Goal: Transaction & Acquisition: Purchase product/service

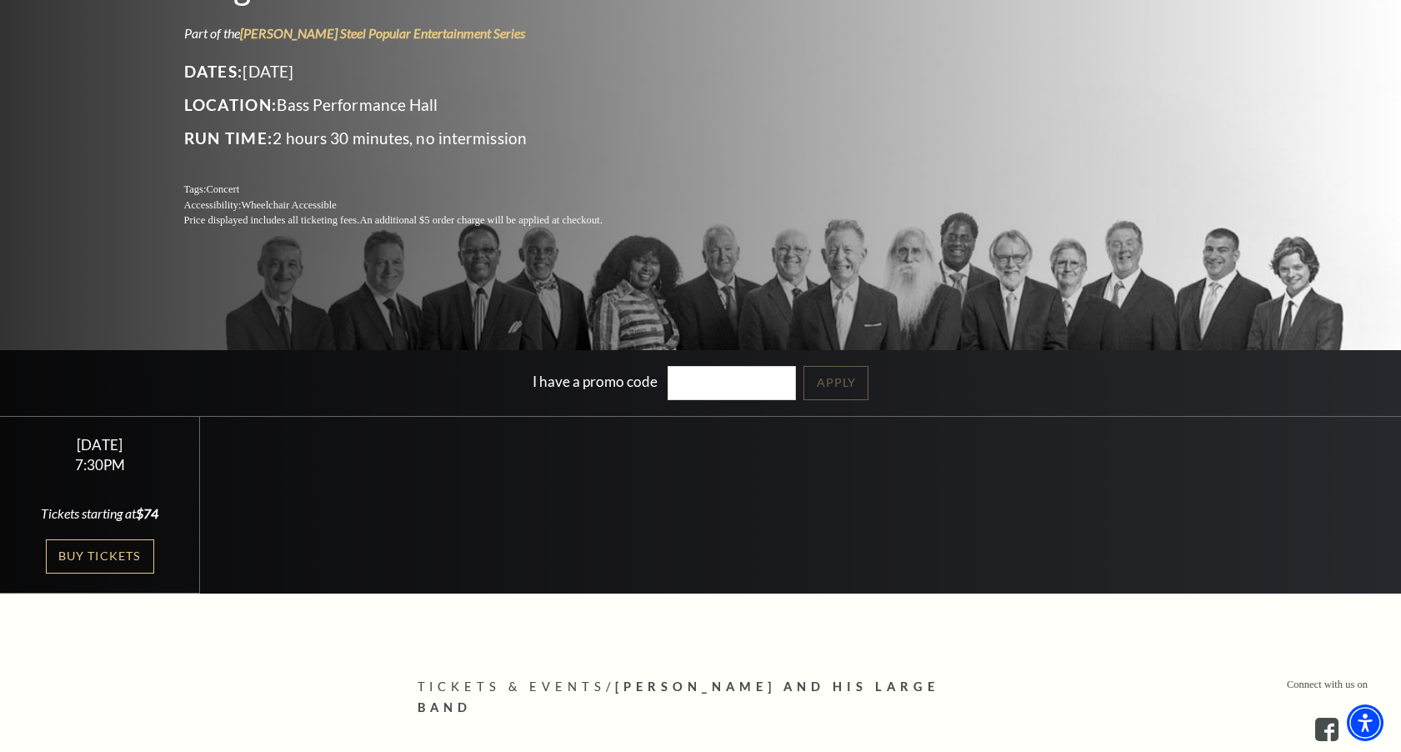
scroll to position [262, 0]
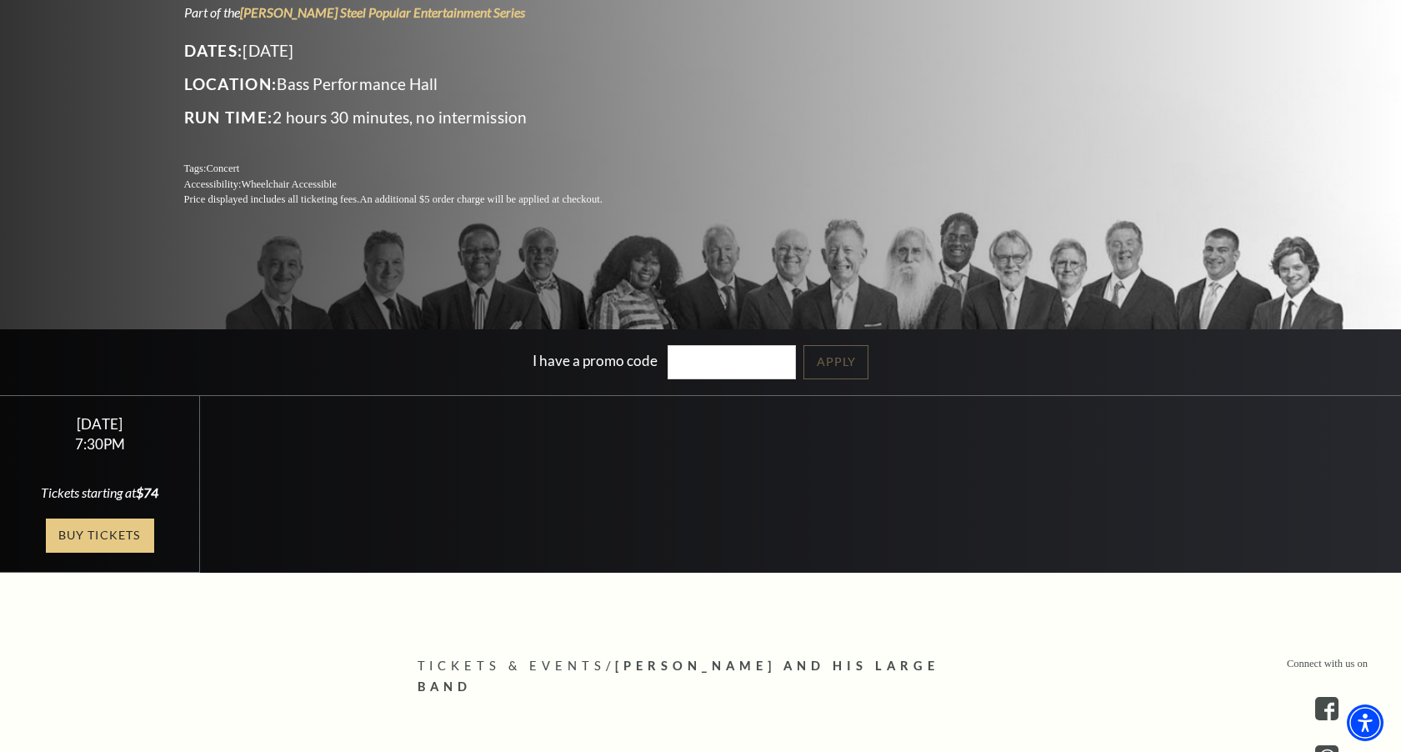
click at [122, 522] on link "Buy Tickets" at bounding box center [100, 535] width 108 height 34
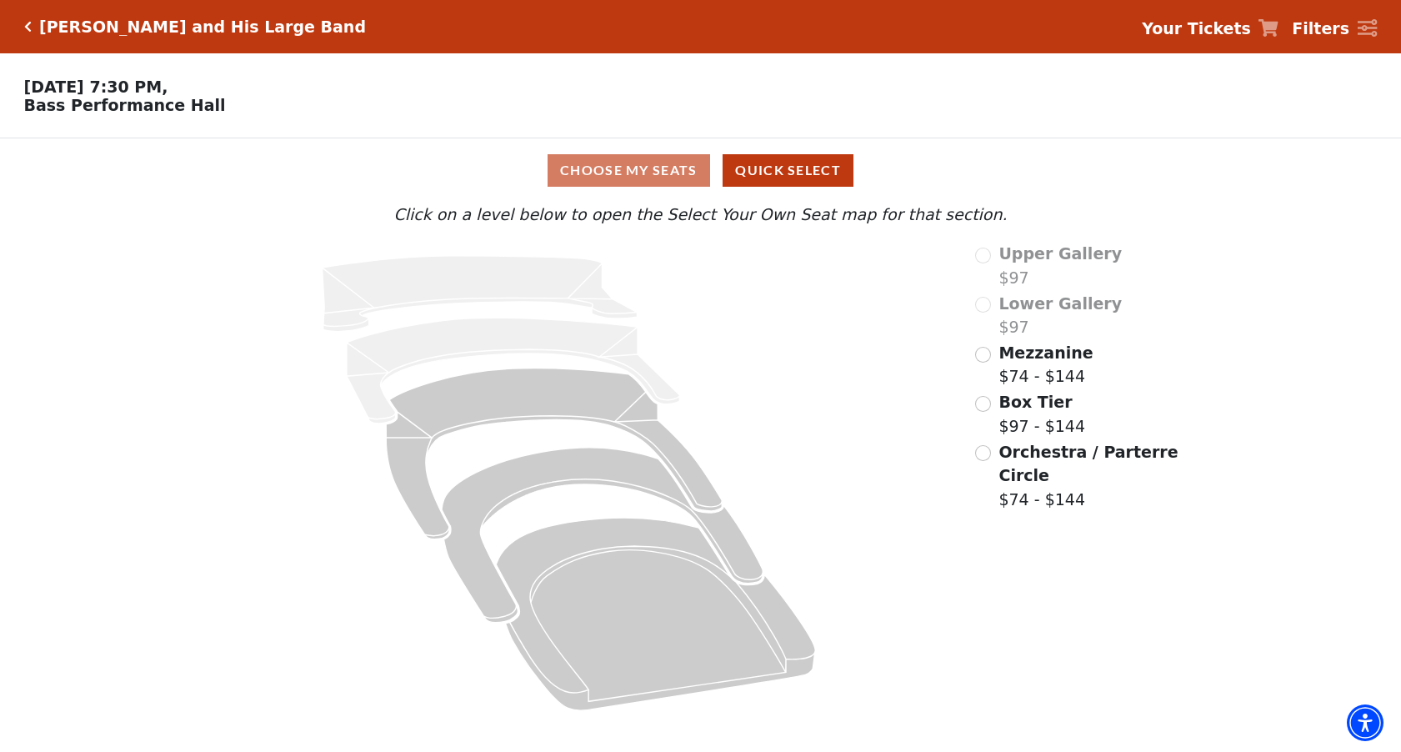
click at [986, 449] on input "Orchestra / Parterre Circle$74 - $144\a" at bounding box center [983, 453] width 16 height 16
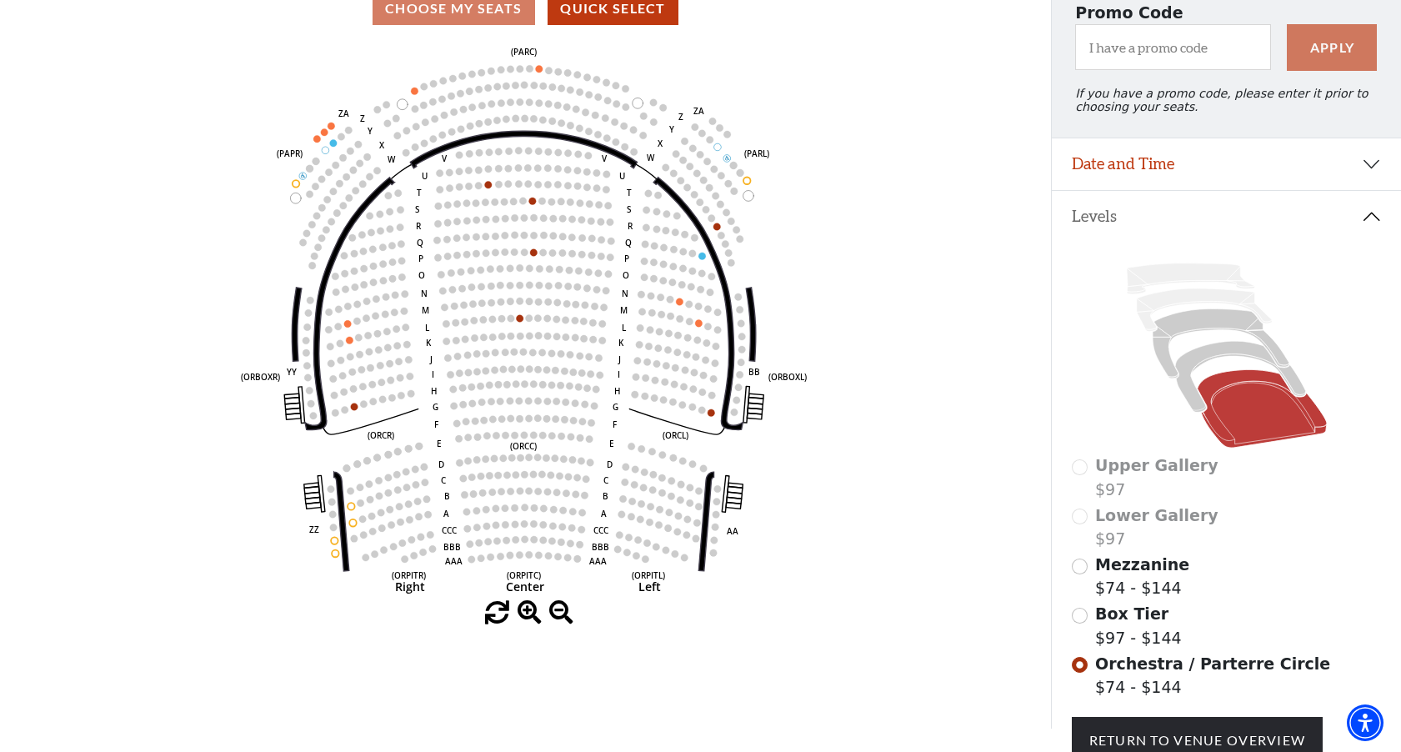
scroll to position [176, 0]
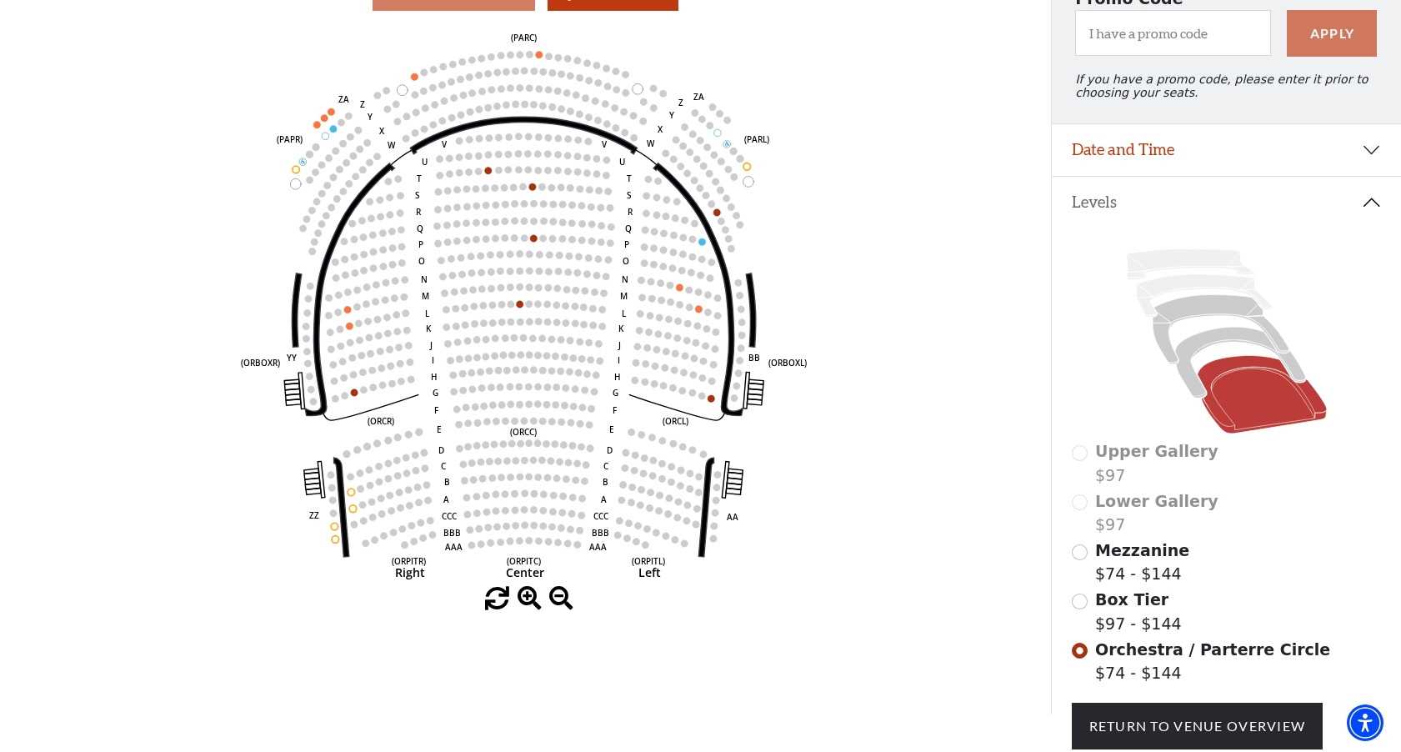
click at [1107, 605] on span "Box Tier" at bounding box center [1131, 599] width 73 height 18
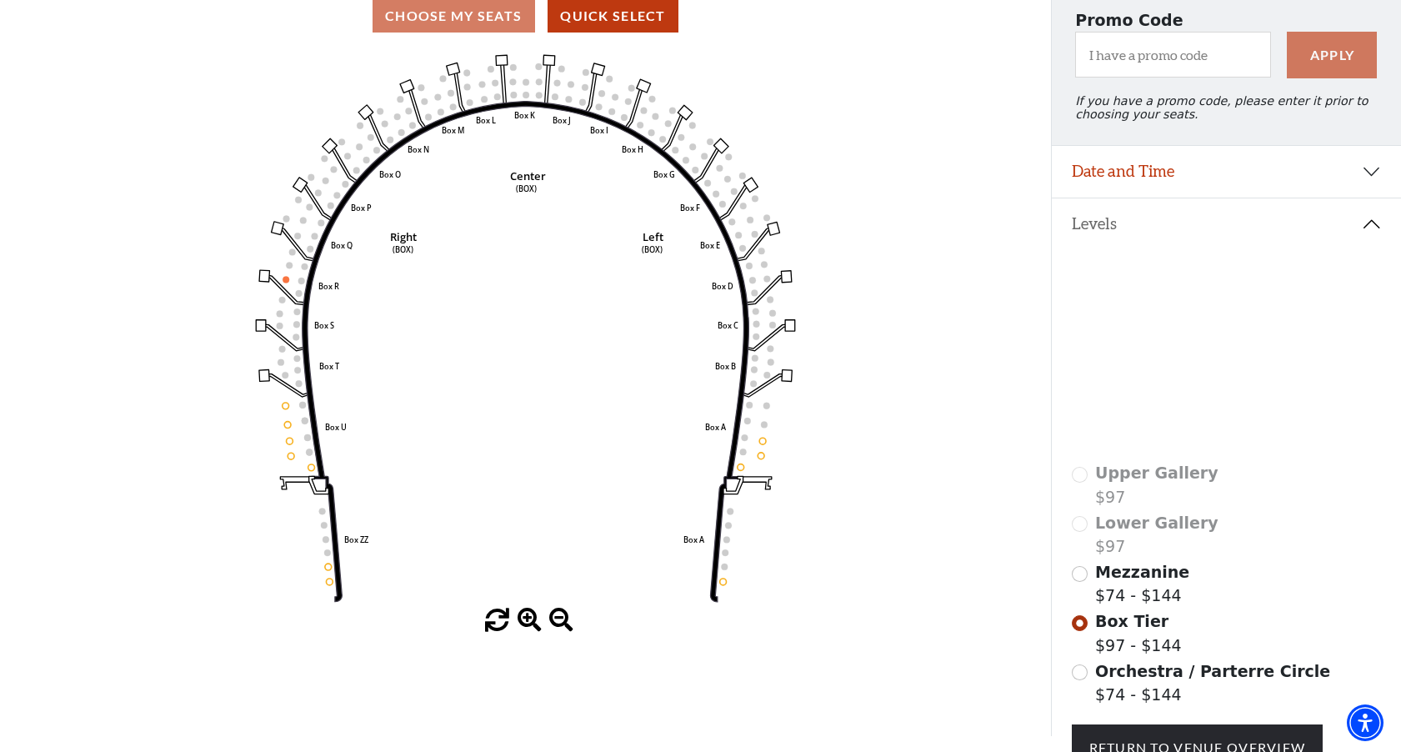
scroll to position [162, 0]
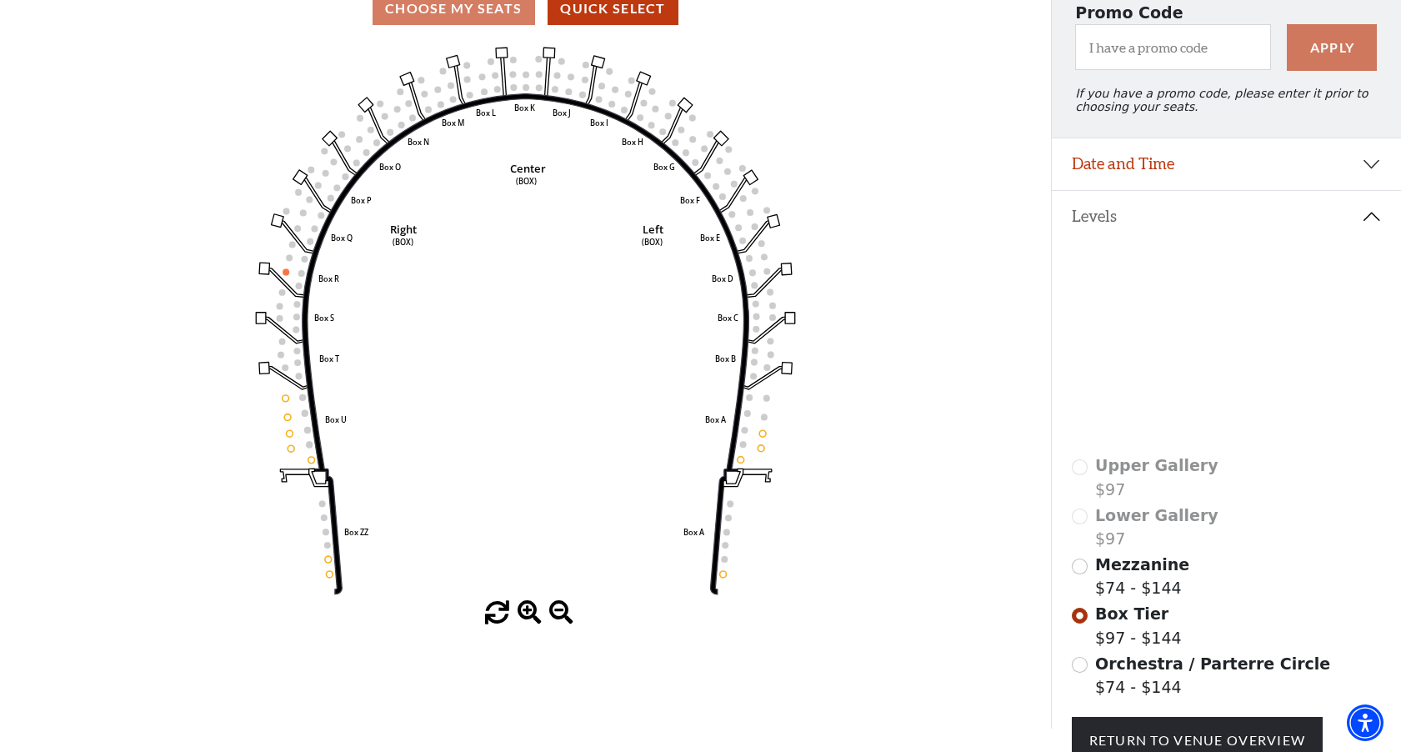
click at [1084, 665] on input "Orchestra / Parterre Circle$74 - $144\a" at bounding box center [1080, 665] width 16 height 16
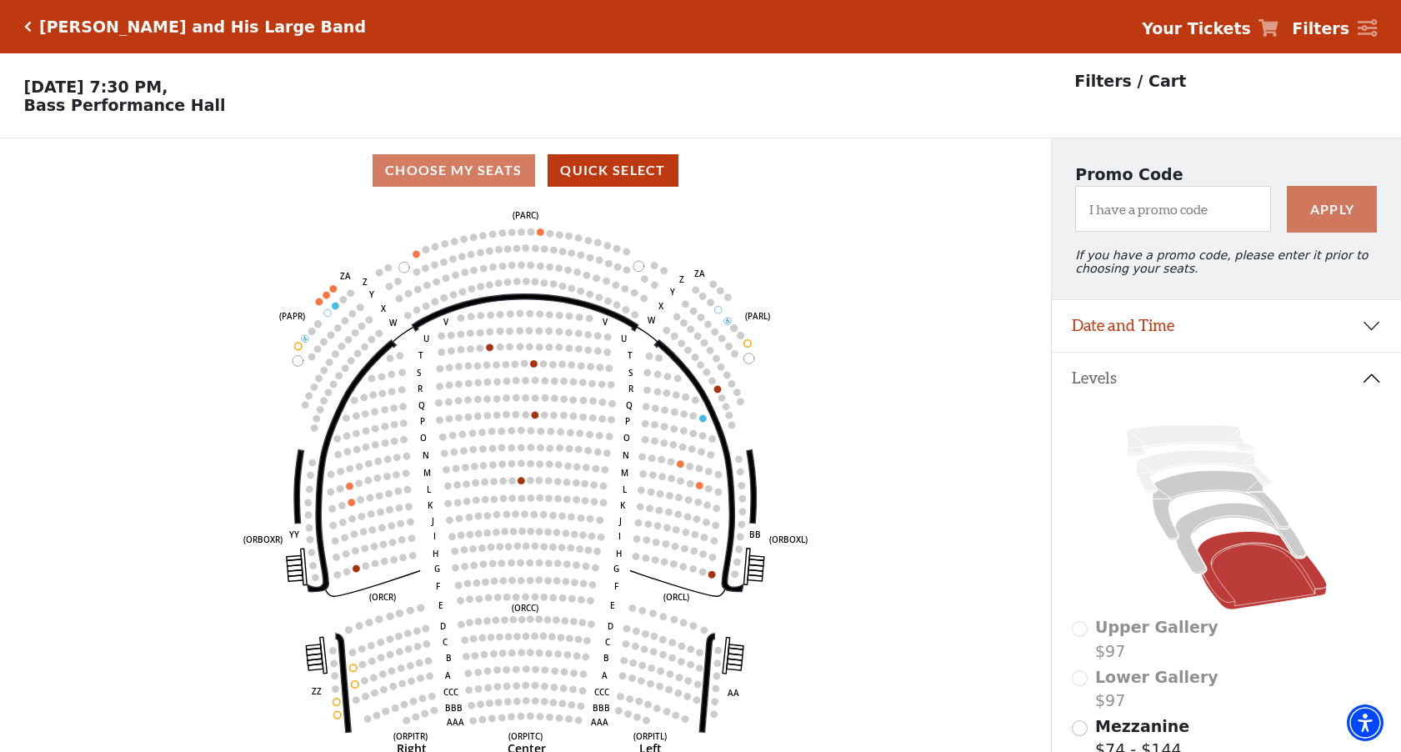
scroll to position [77, 0]
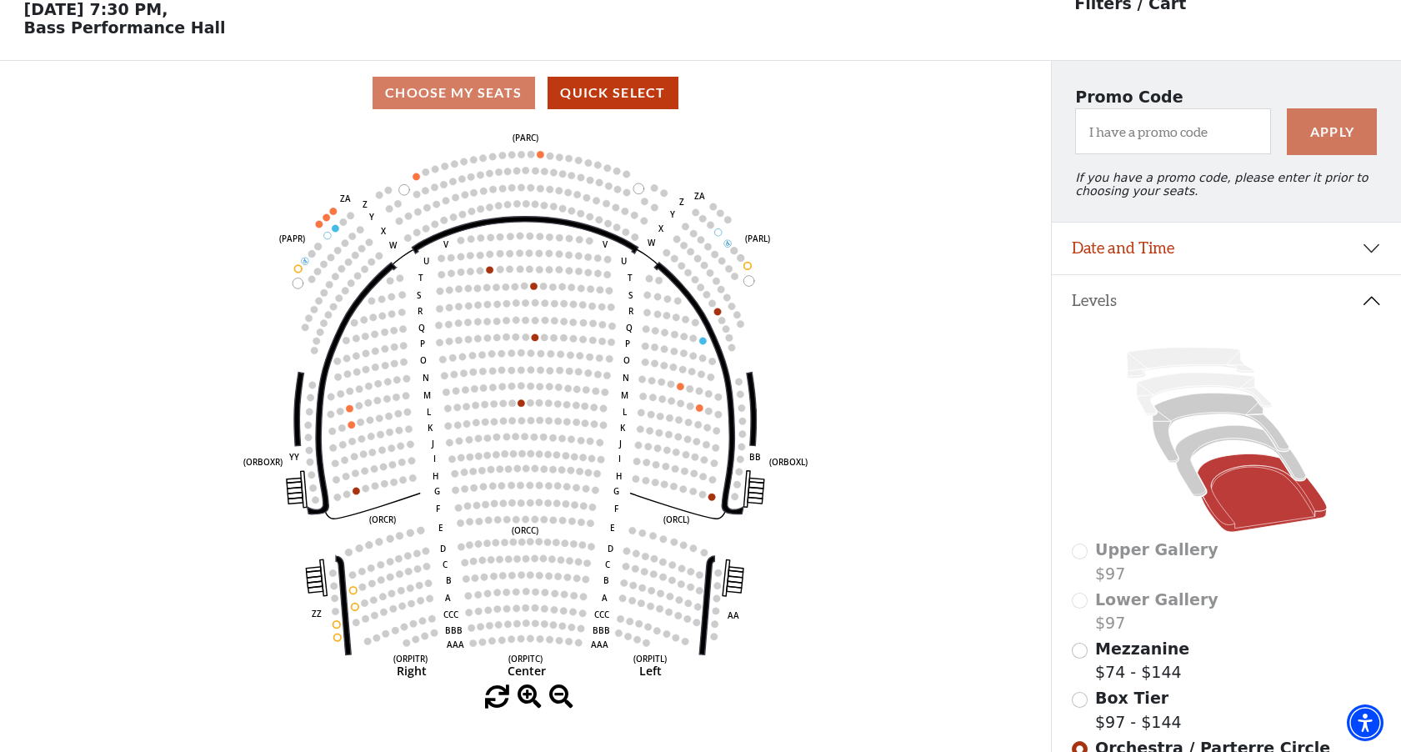
click at [1132, 690] on span "Box Tier" at bounding box center [1131, 697] width 73 height 18
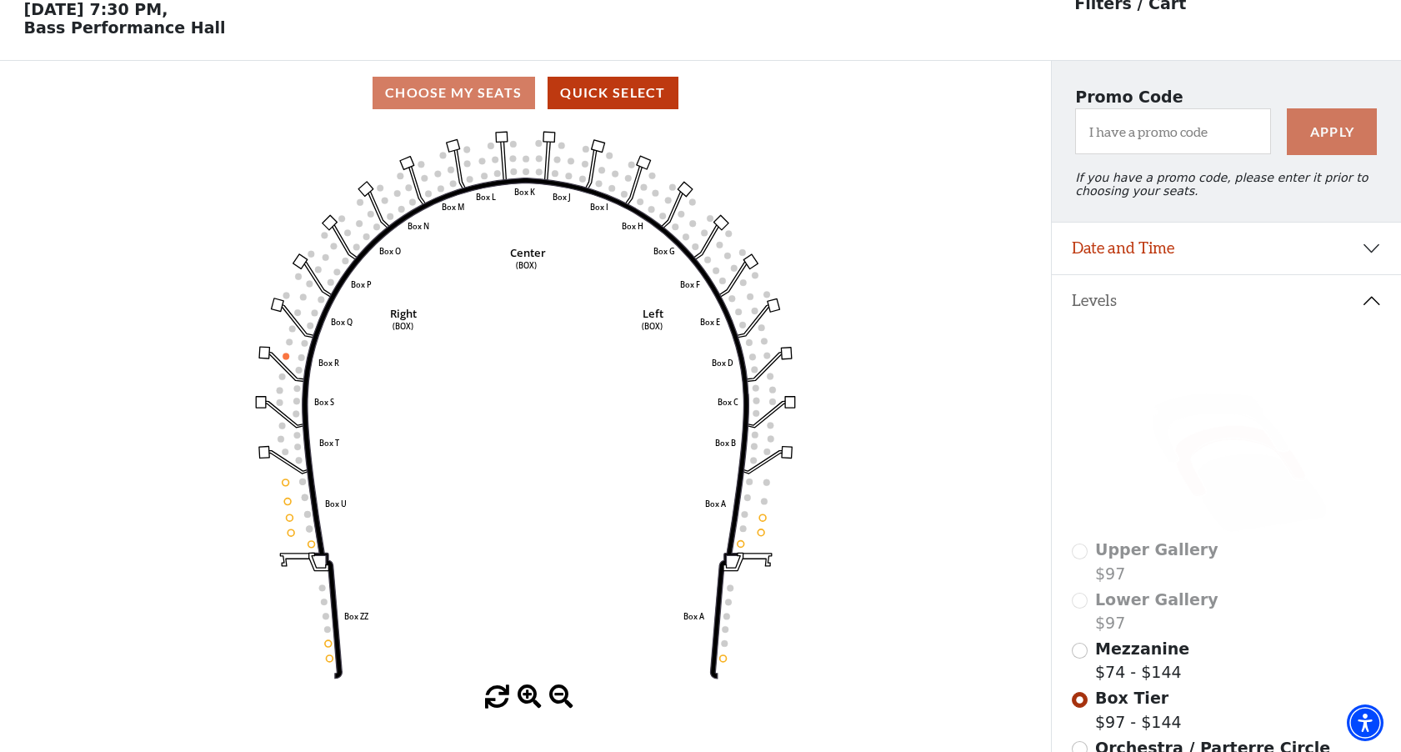
scroll to position [87, 0]
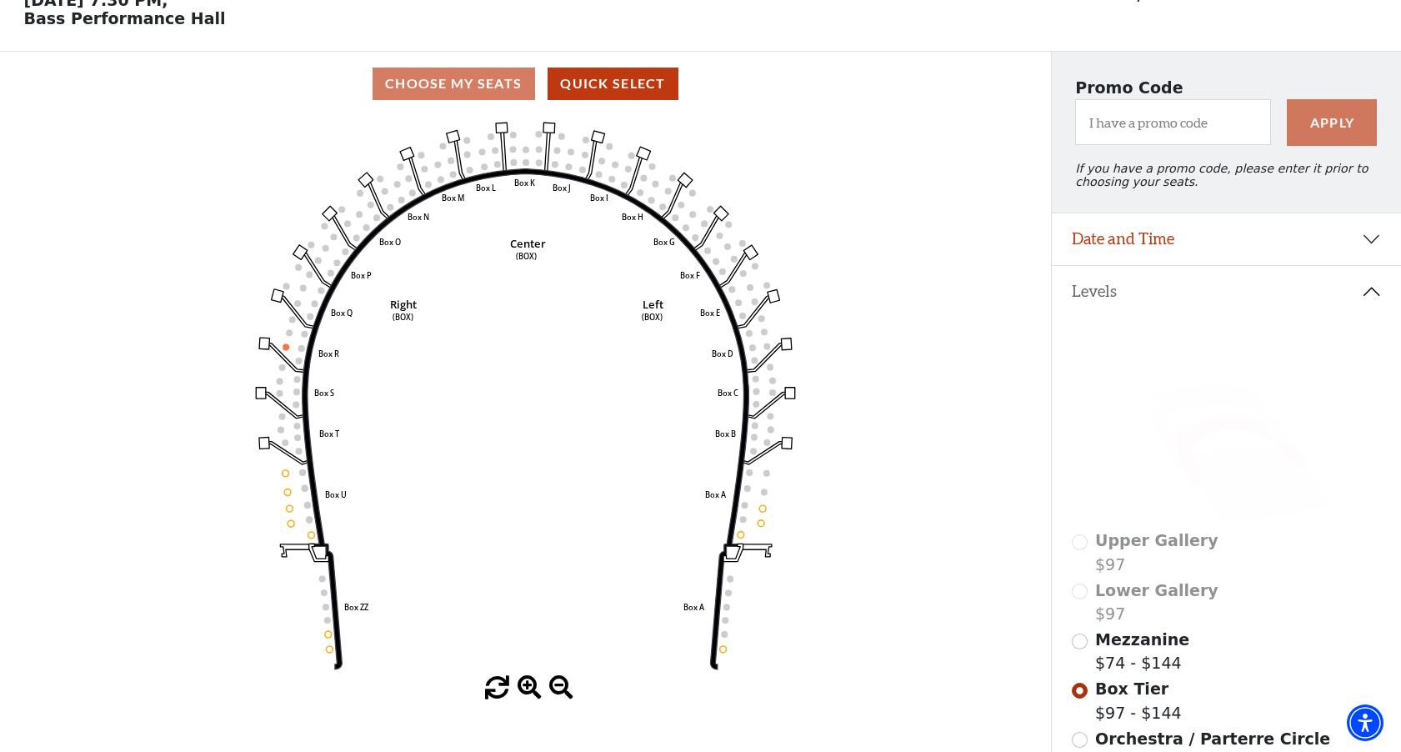
click at [1115, 637] on span "Mezzanine" at bounding box center [1142, 639] width 94 height 18
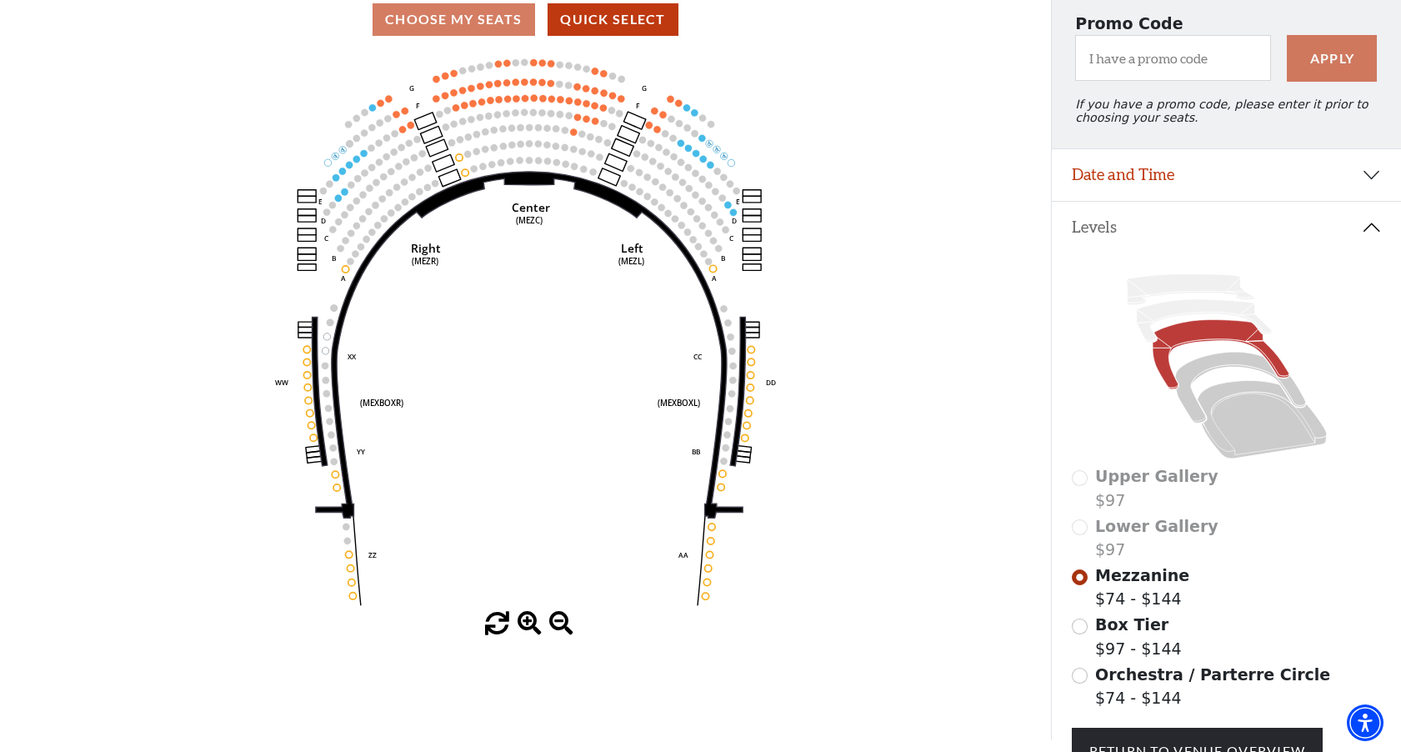
scroll to position [180, 0]
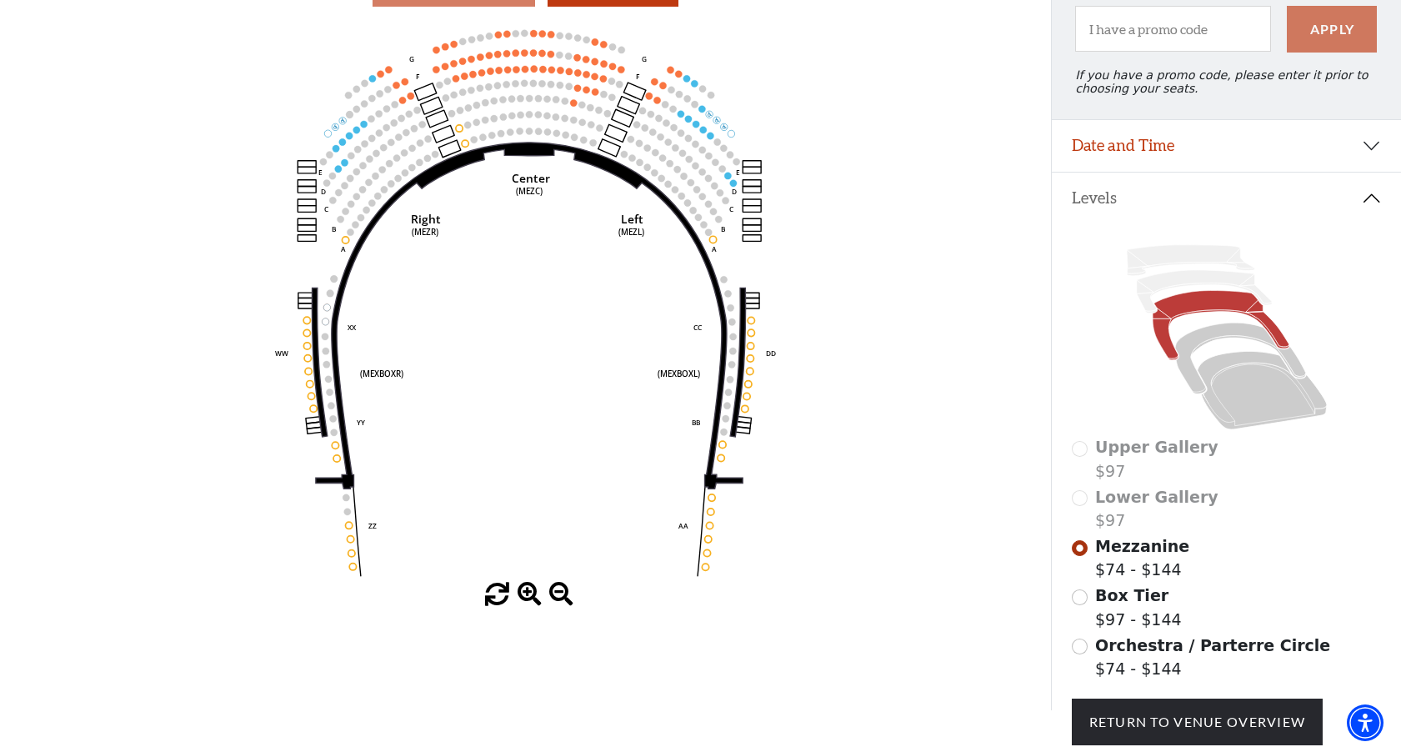
click at [1084, 644] on input "Orchestra / Parterre Circle$74 - $144\a" at bounding box center [1080, 646] width 16 height 16
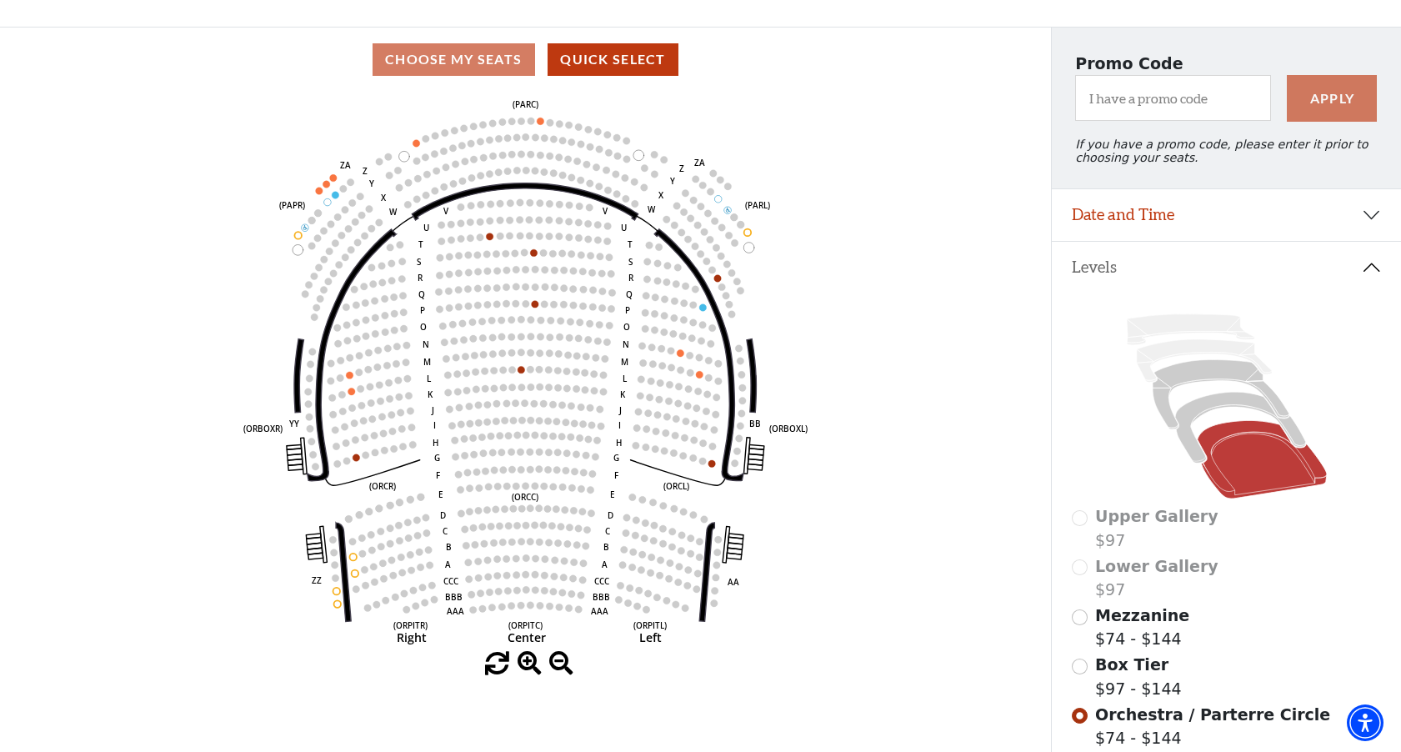
scroll to position [86, 0]
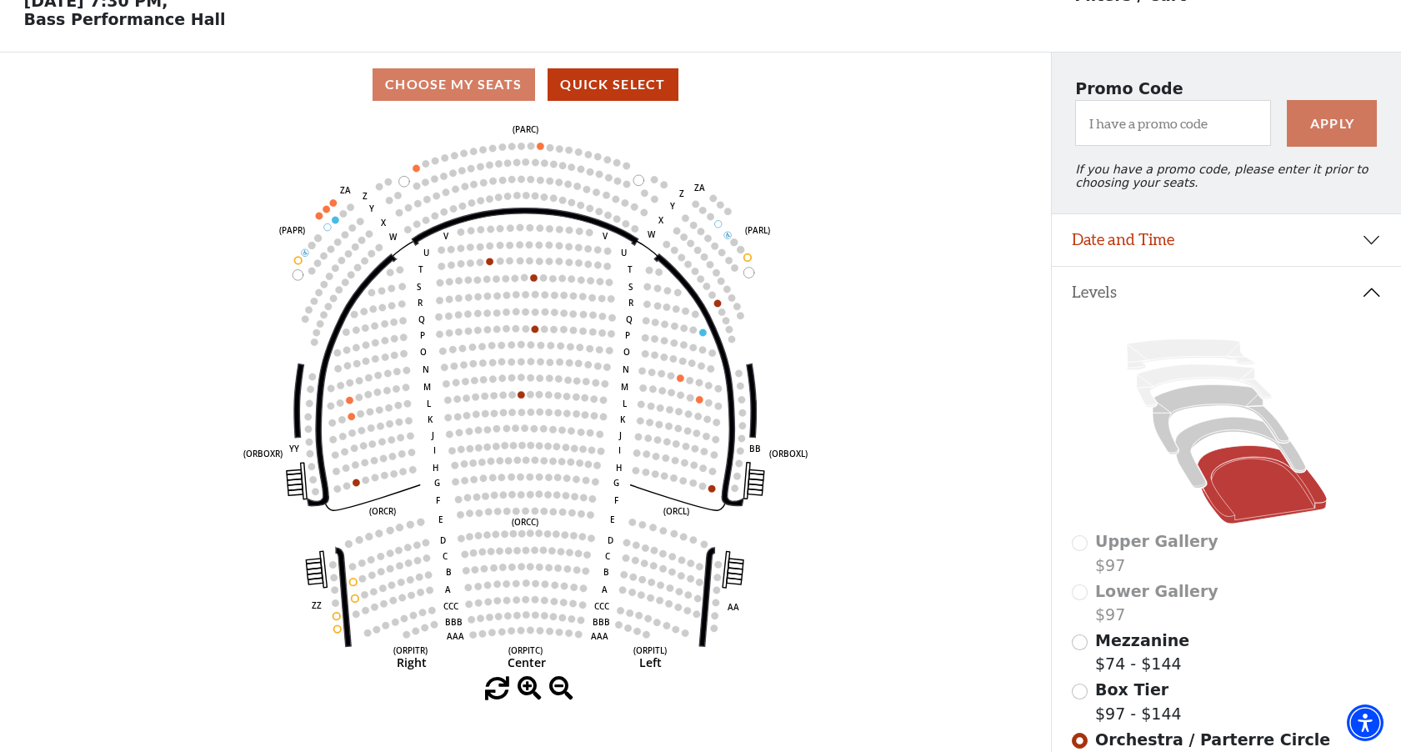
click at [1082, 643] on input "Mezzanine$74 - $144\a" at bounding box center [1080, 642] width 16 height 16
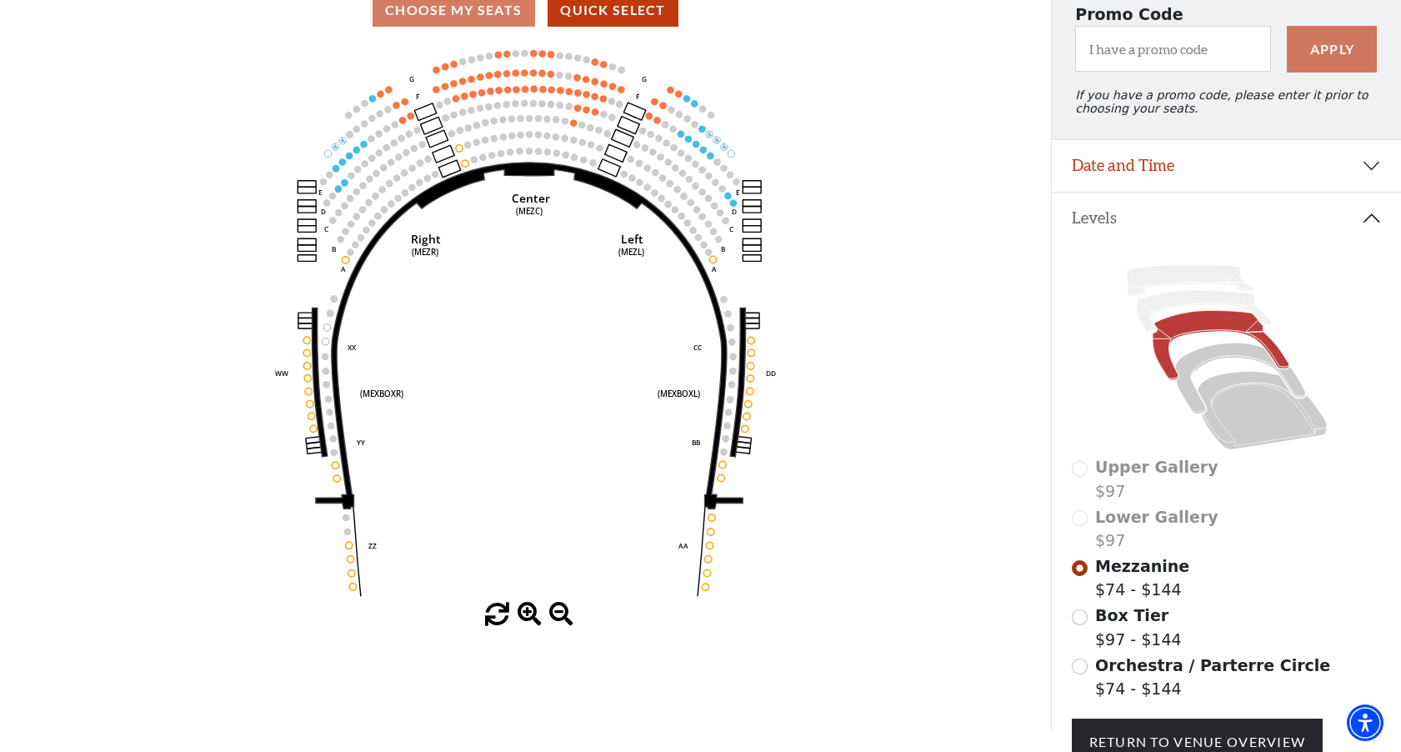
scroll to position [175, 0]
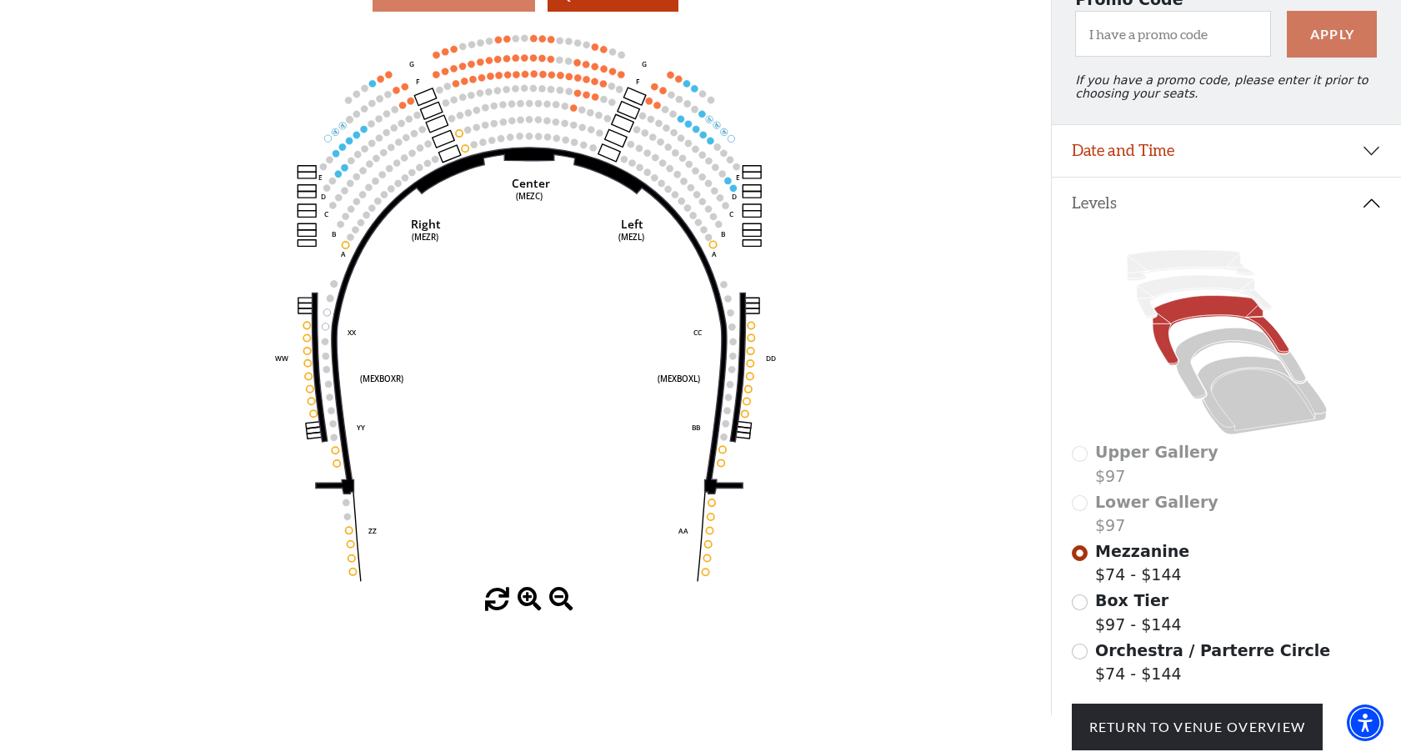
click at [1078, 650] on input "Orchestra / Parterre Circle$74 - $144\a" at bounding box center [1080, 651] width 16 height 16
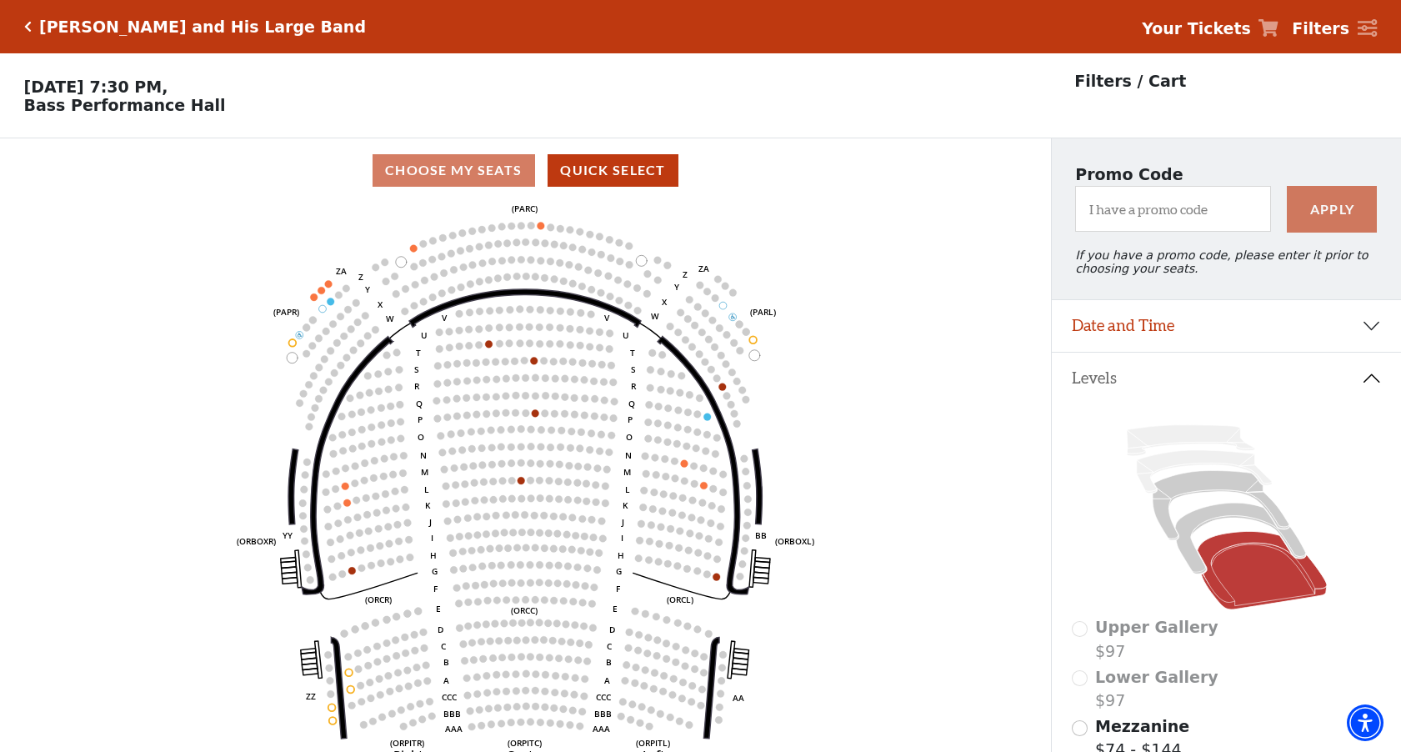
scroll to position [77, 0]
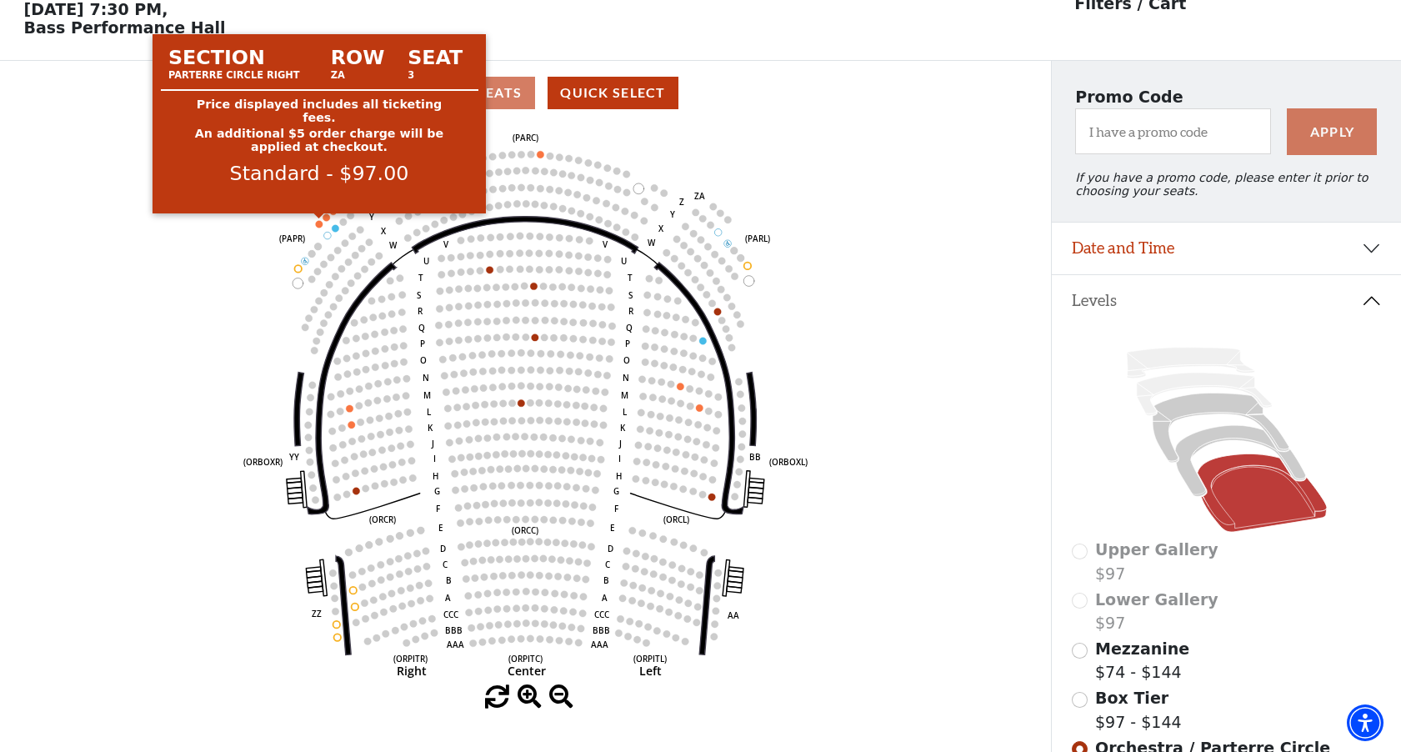
click at [318, 224] on circle at bounding box center [319, 223] width 7 height 7
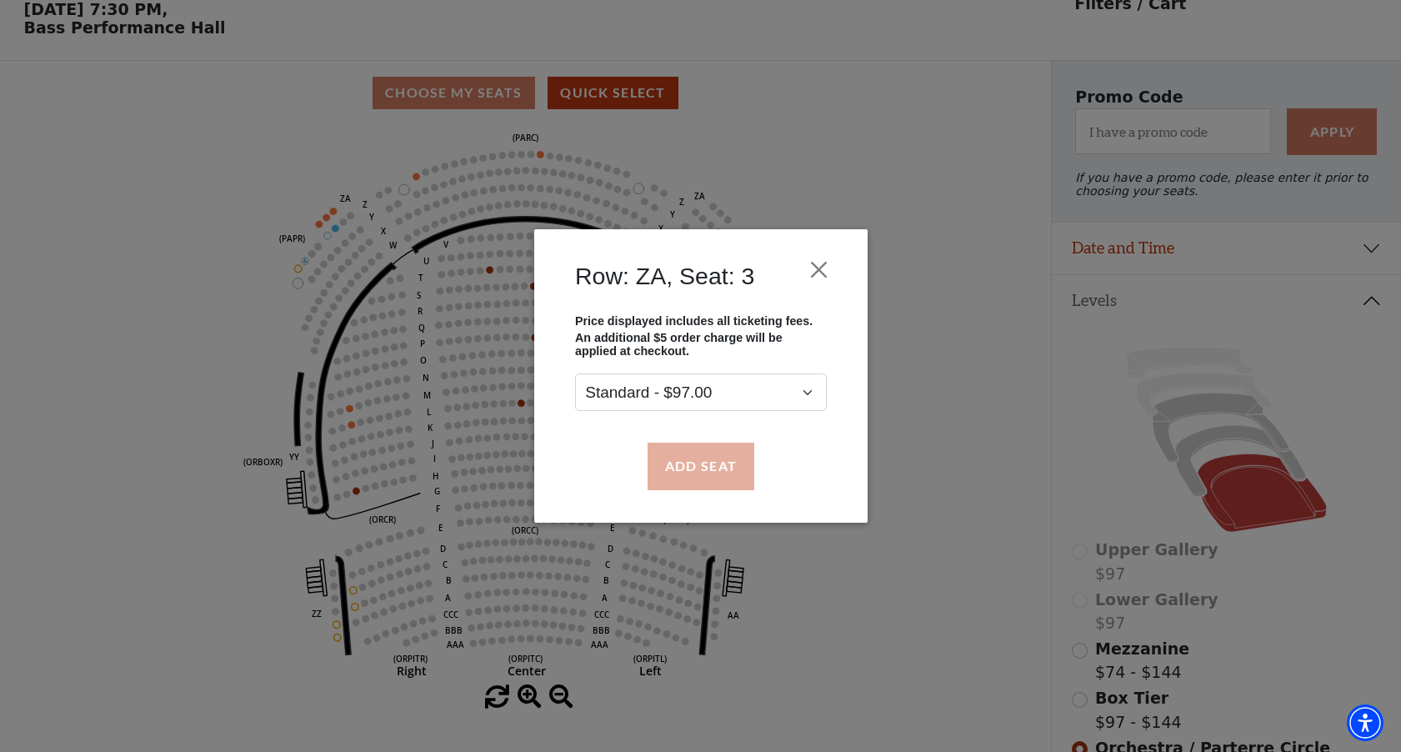
click at [732, 452] on button "Add Seat" at bounding box center [700, 465] width 107 height 47
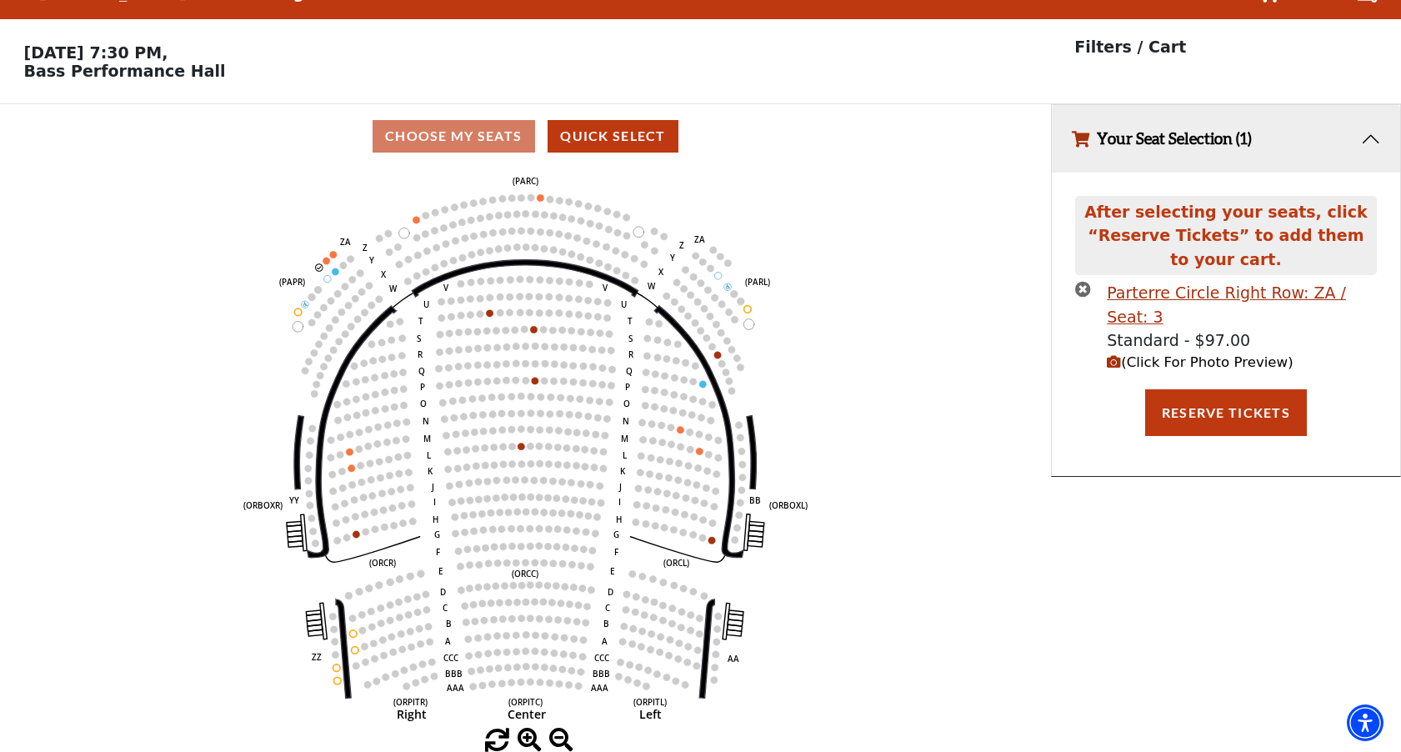
scroll to position [0, 0]
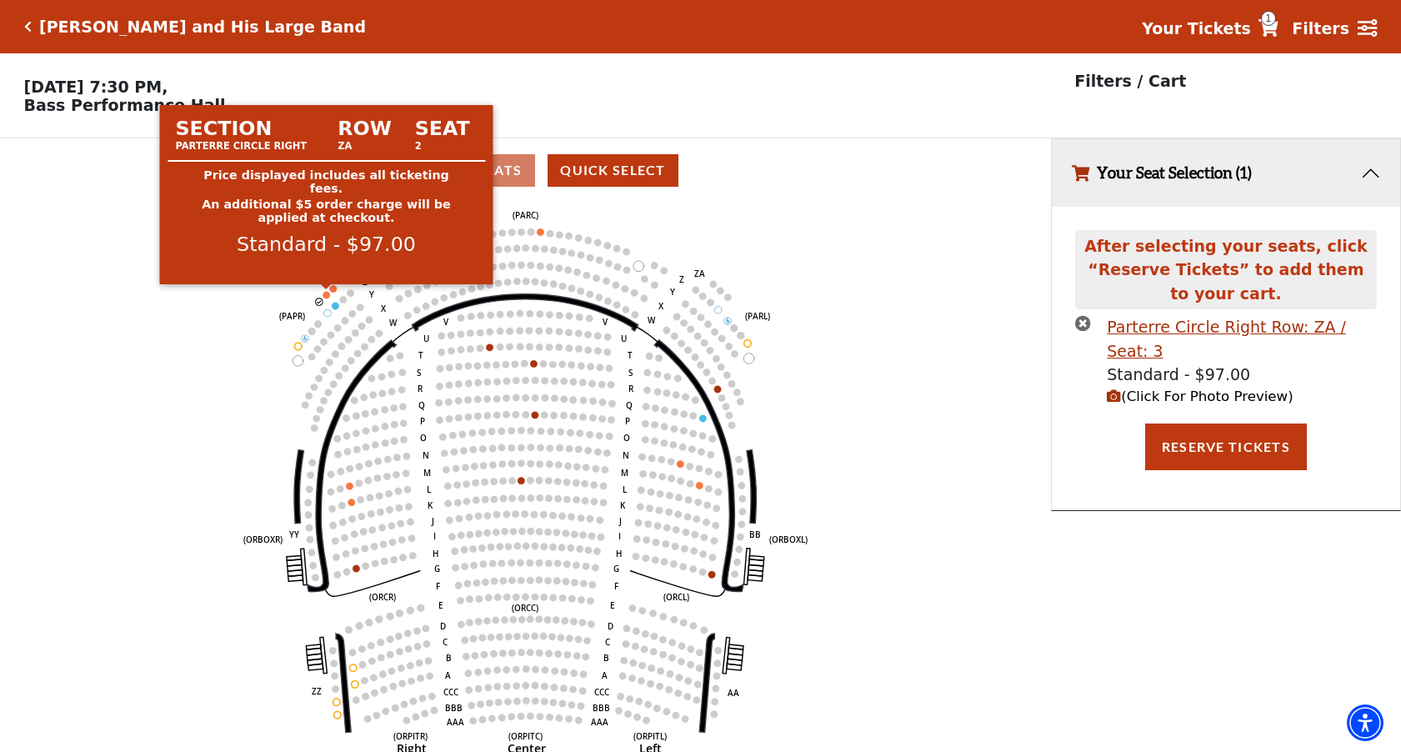
click at [325, 294] on circle at bounding box center [325, 294] width 7 height 7
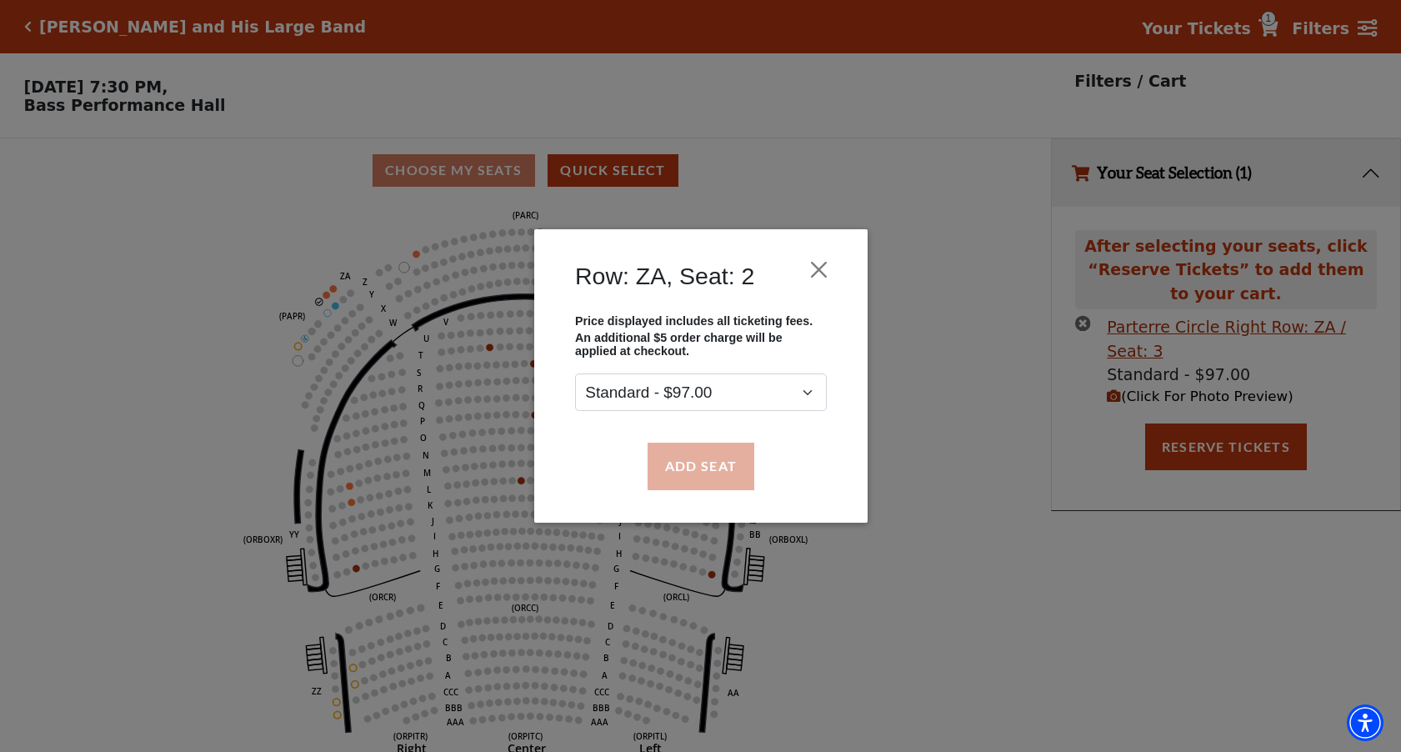
click at [697, 479] on button "Add Seat" at bounding box center [700, 465] width 107 height 47
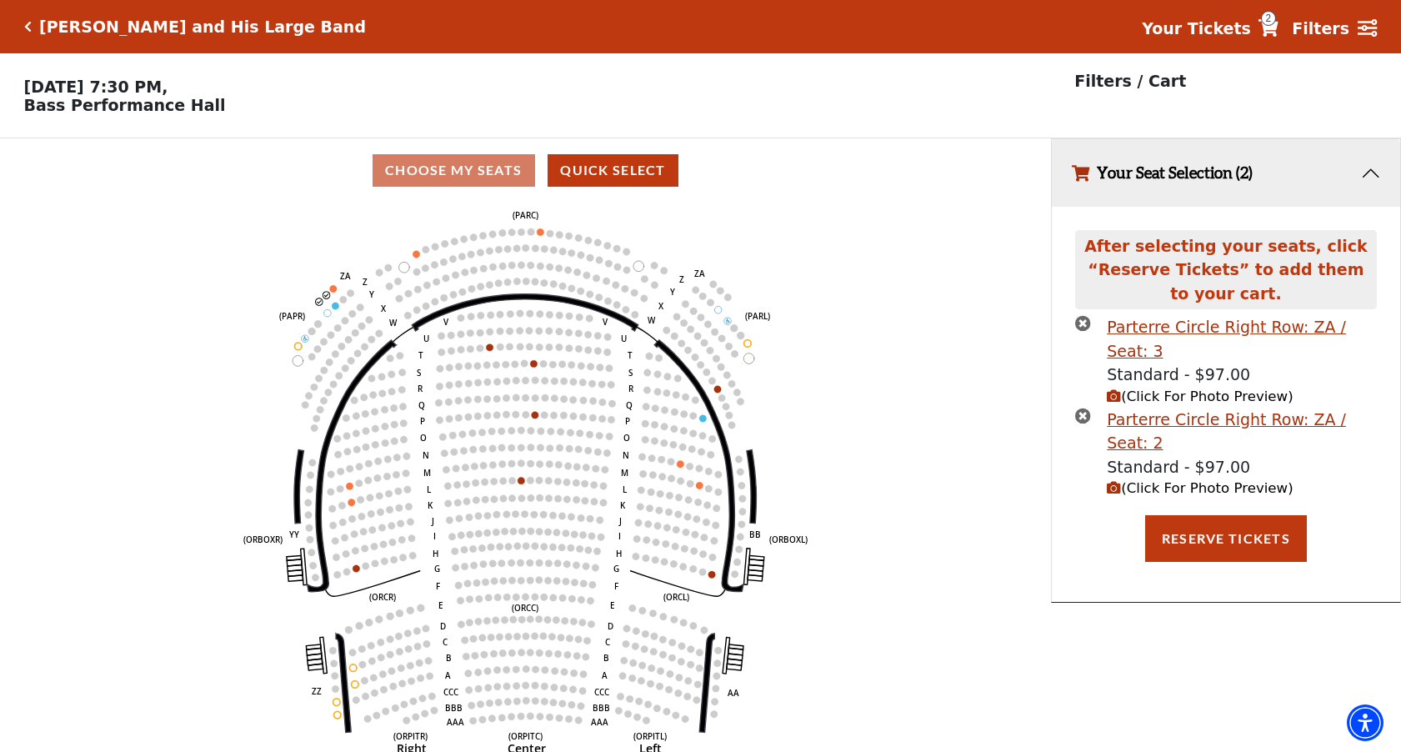
click at [1112, 481] on icon "(Click For Photo Preview)" at bounding box center [1114, 488] width 14 height 14
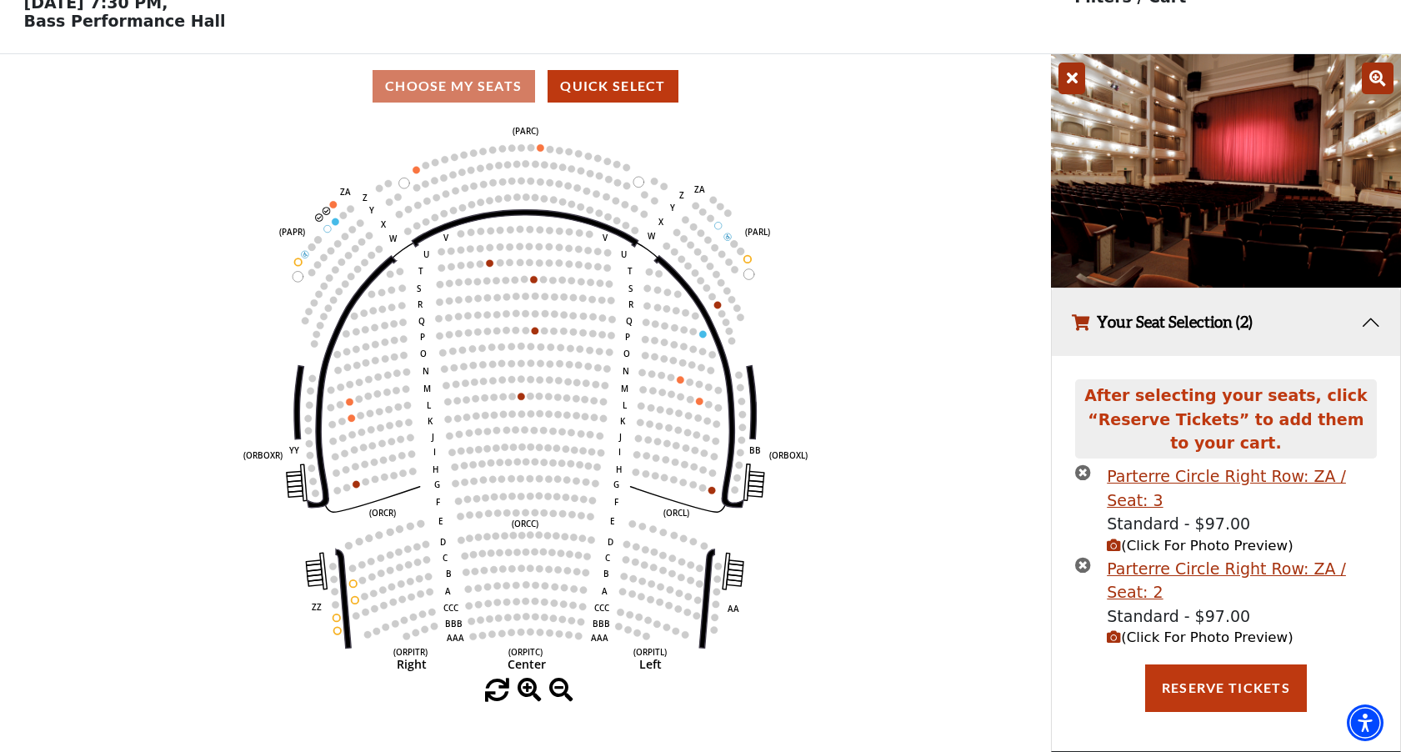
scroll to position [33, 0]
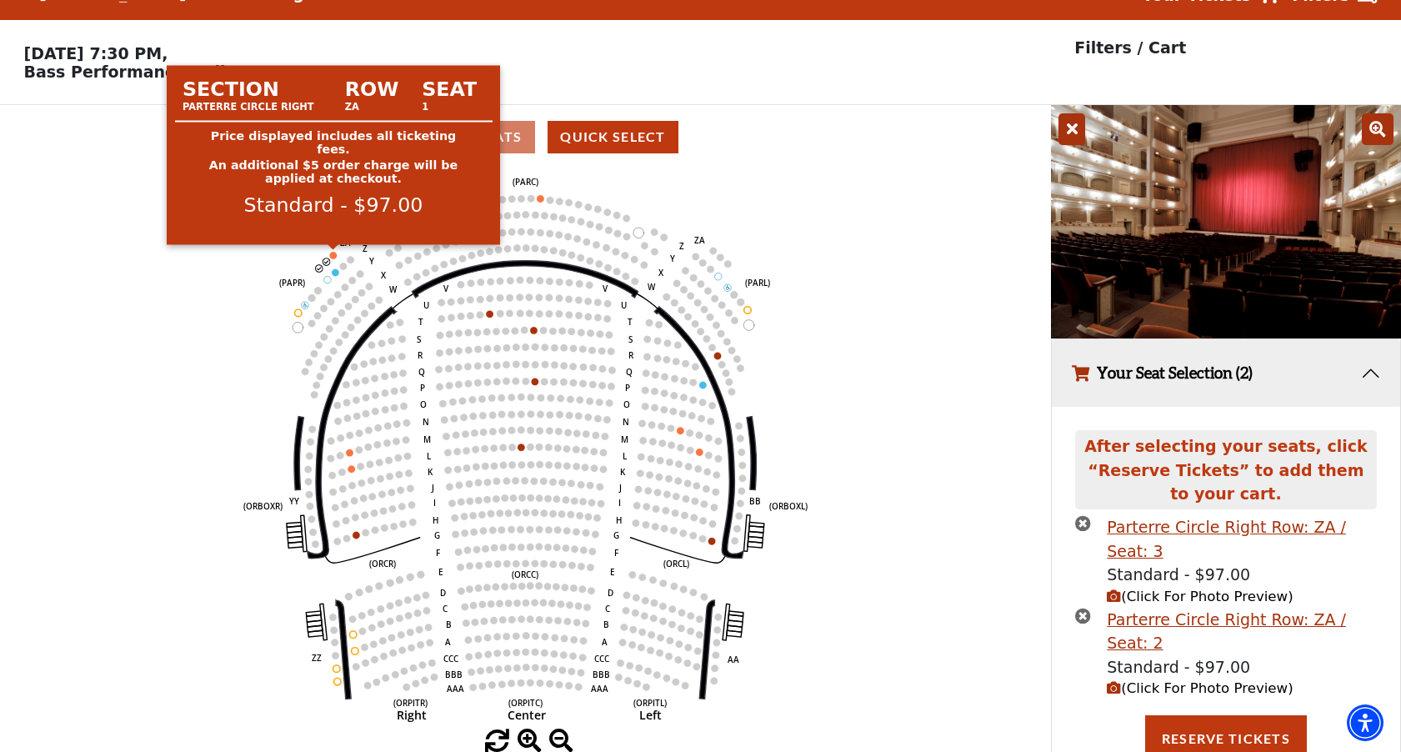
click at [332, 257] on circle at bounding box center [333, 255] width 7 height 7
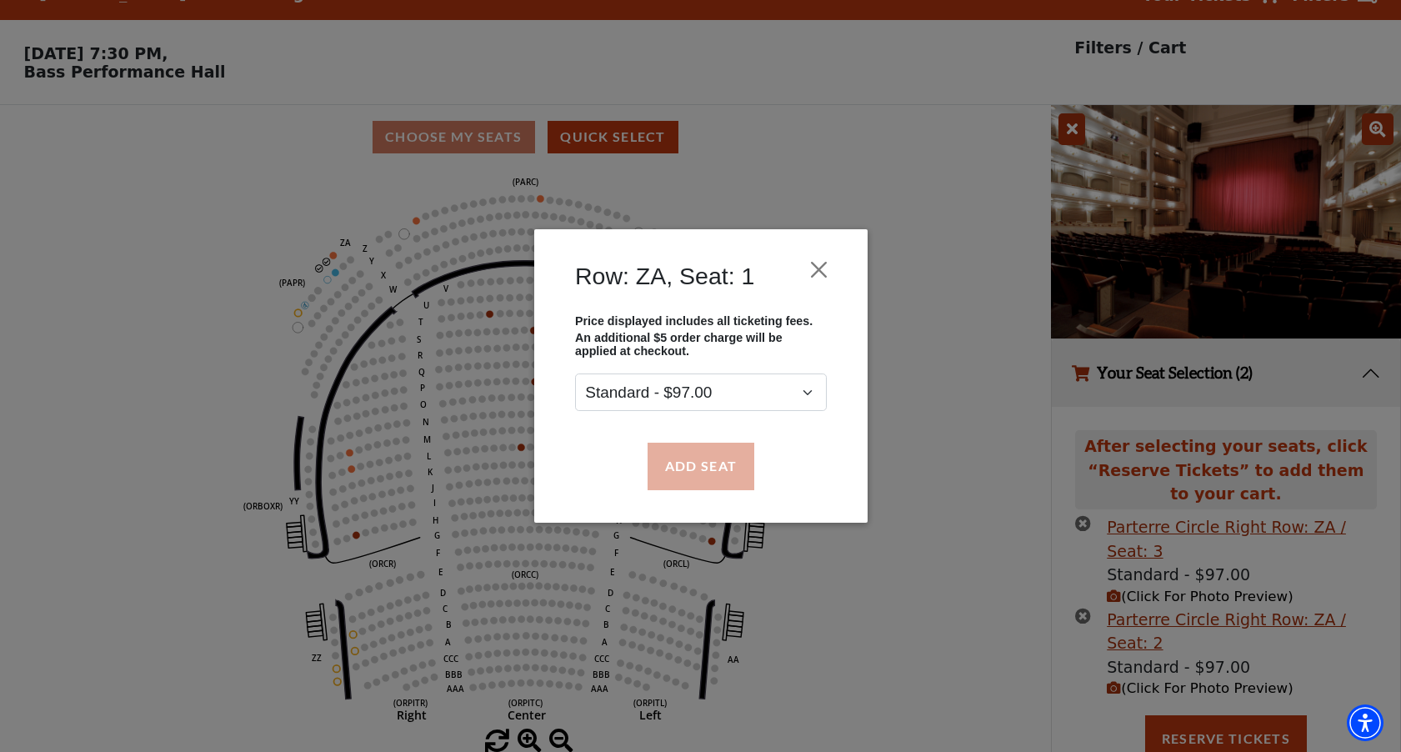
click at [695, 469] on button "Add Seat" at bounding box center [700, 465] width 107 height 47
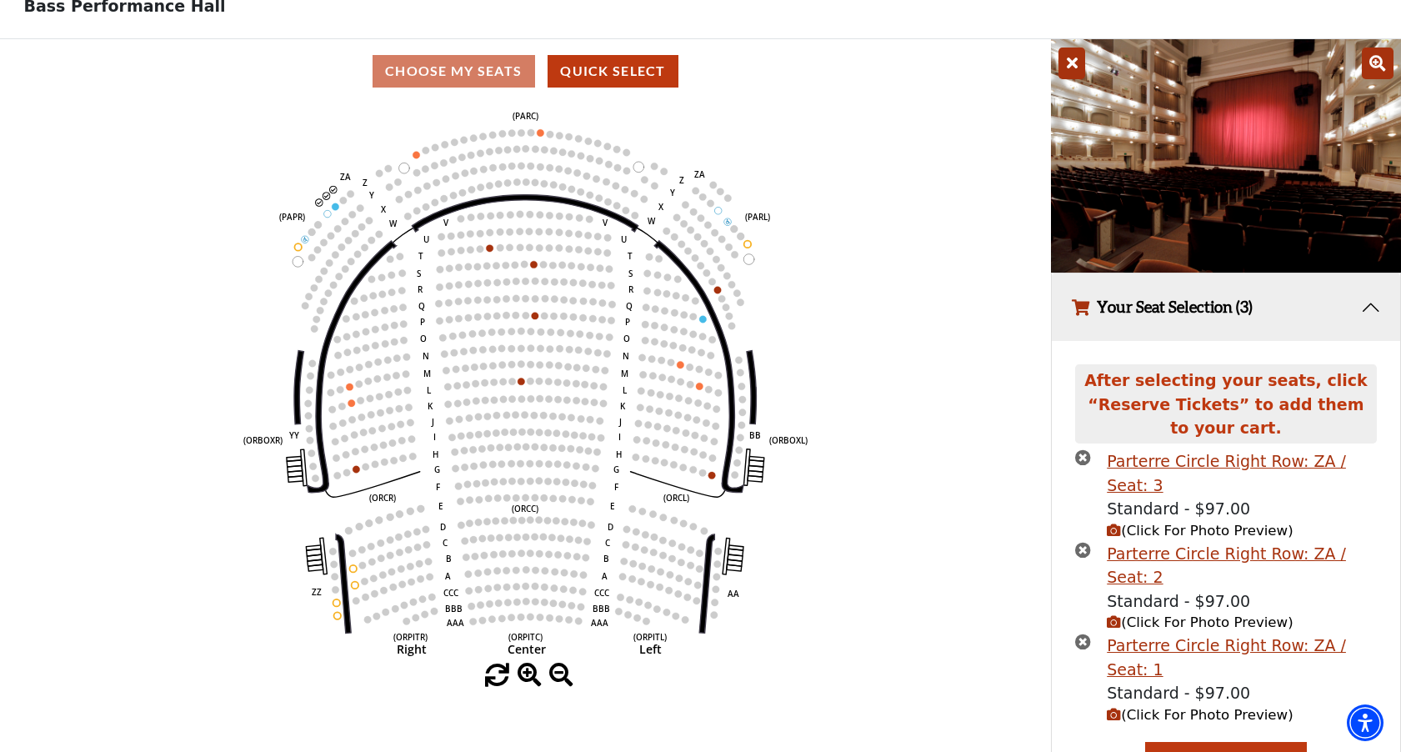
scroll to position [98, 0]
click at [1188, 742] on button "Reserve Tickets" at bounding box center [1226, 765] width 162 height 47
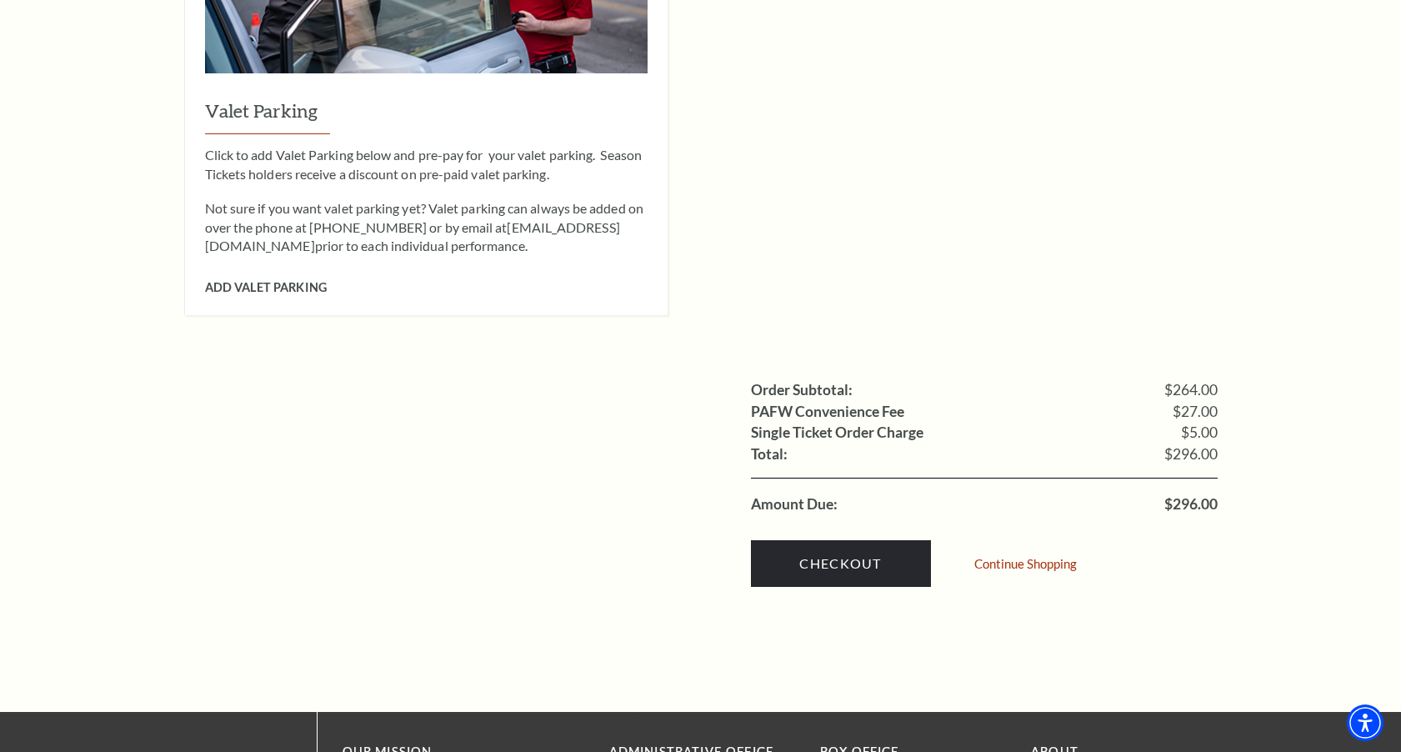
scroll to position [1458, 0]
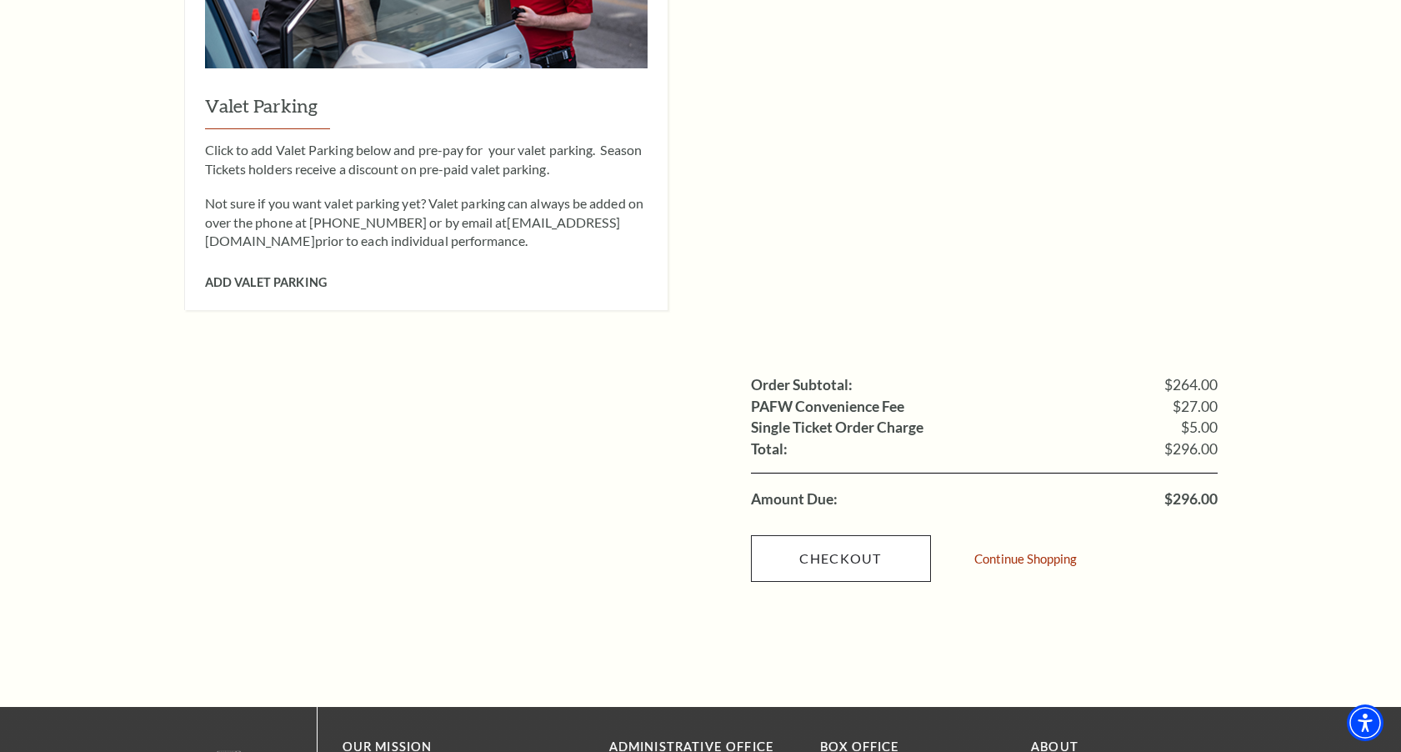
click at [882, 535] on link "Checkout" at bounding box center [841, 558] width 180 height 47
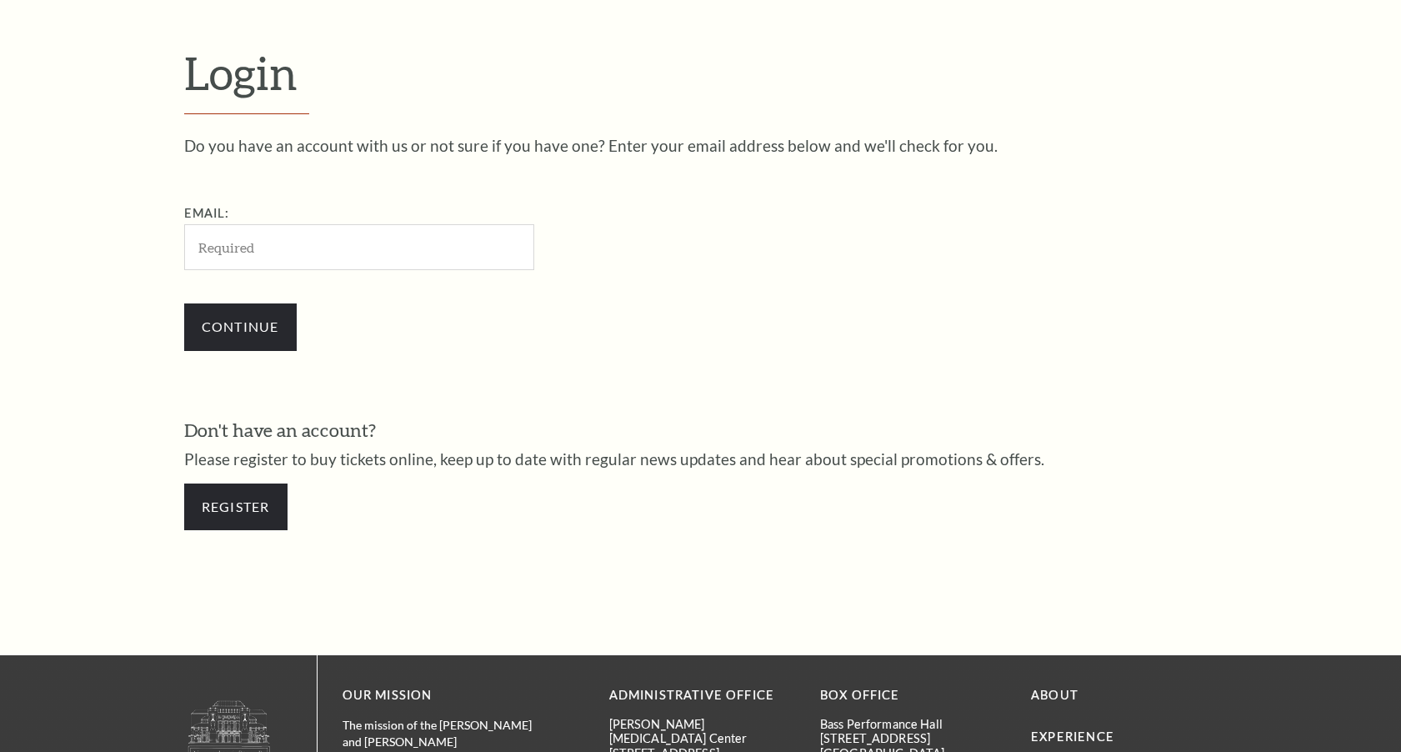
scroll to position [519, 0]
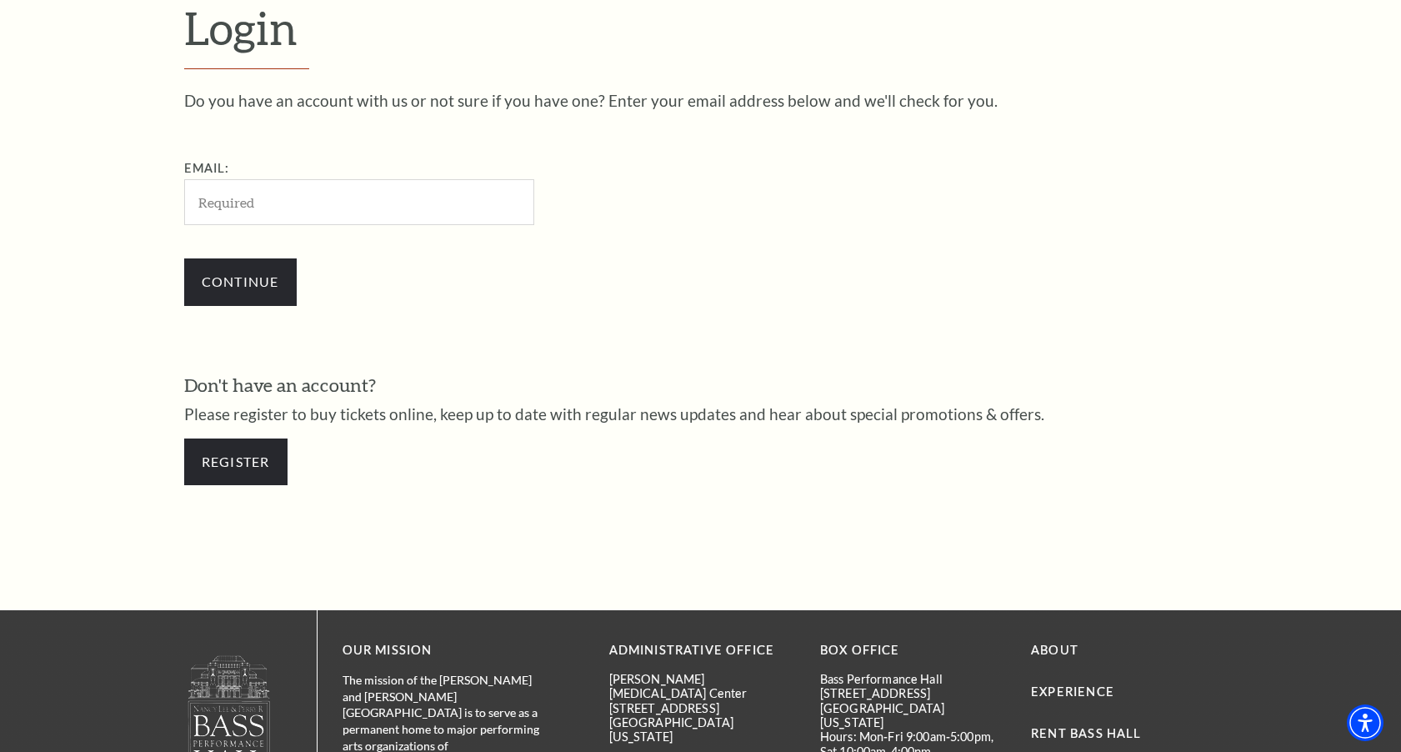
click at [655, 293] on div "Continue" at bounding box center [442, 282] width 517 height 80
click at [267, 457] on link "Register" at bounding box center [235, 461] width 103 height 47
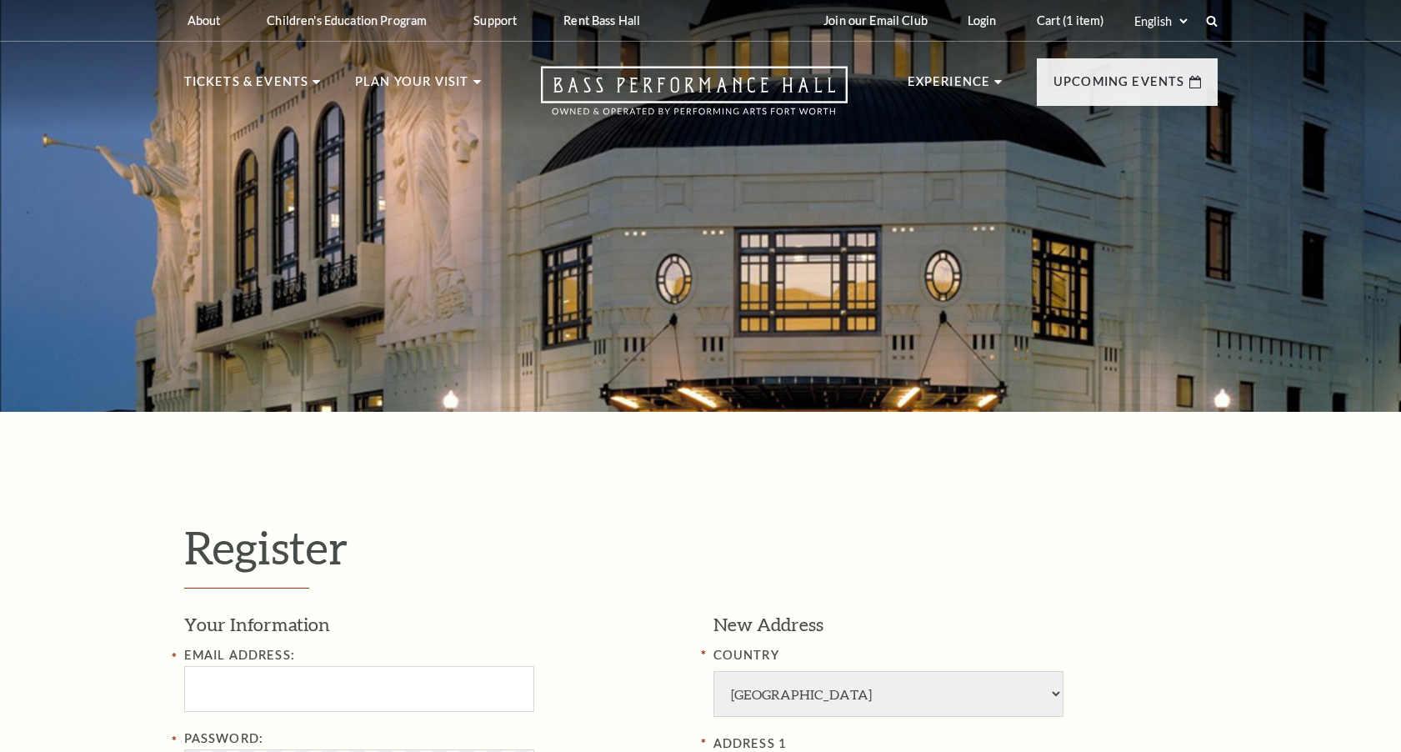
select select "1"
select select "TX"
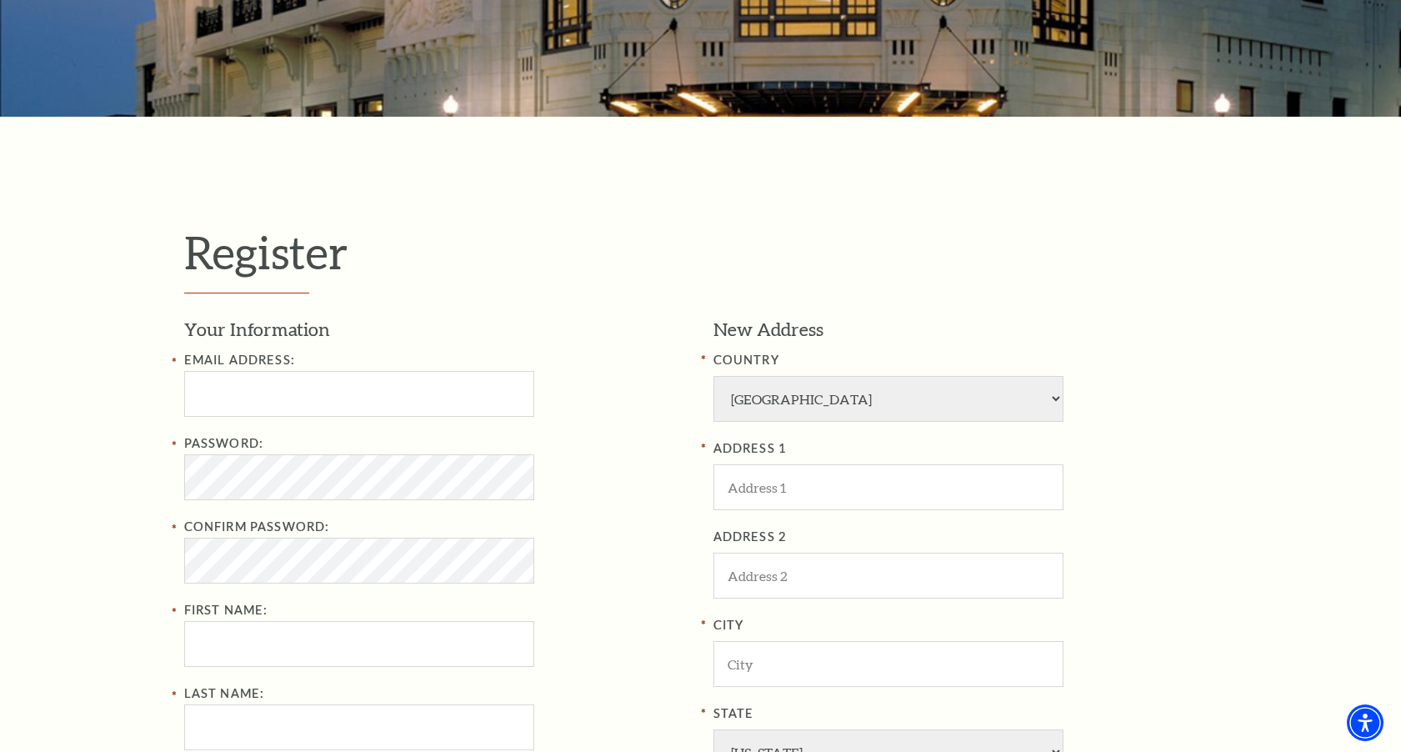
scroll to position [323, 0]
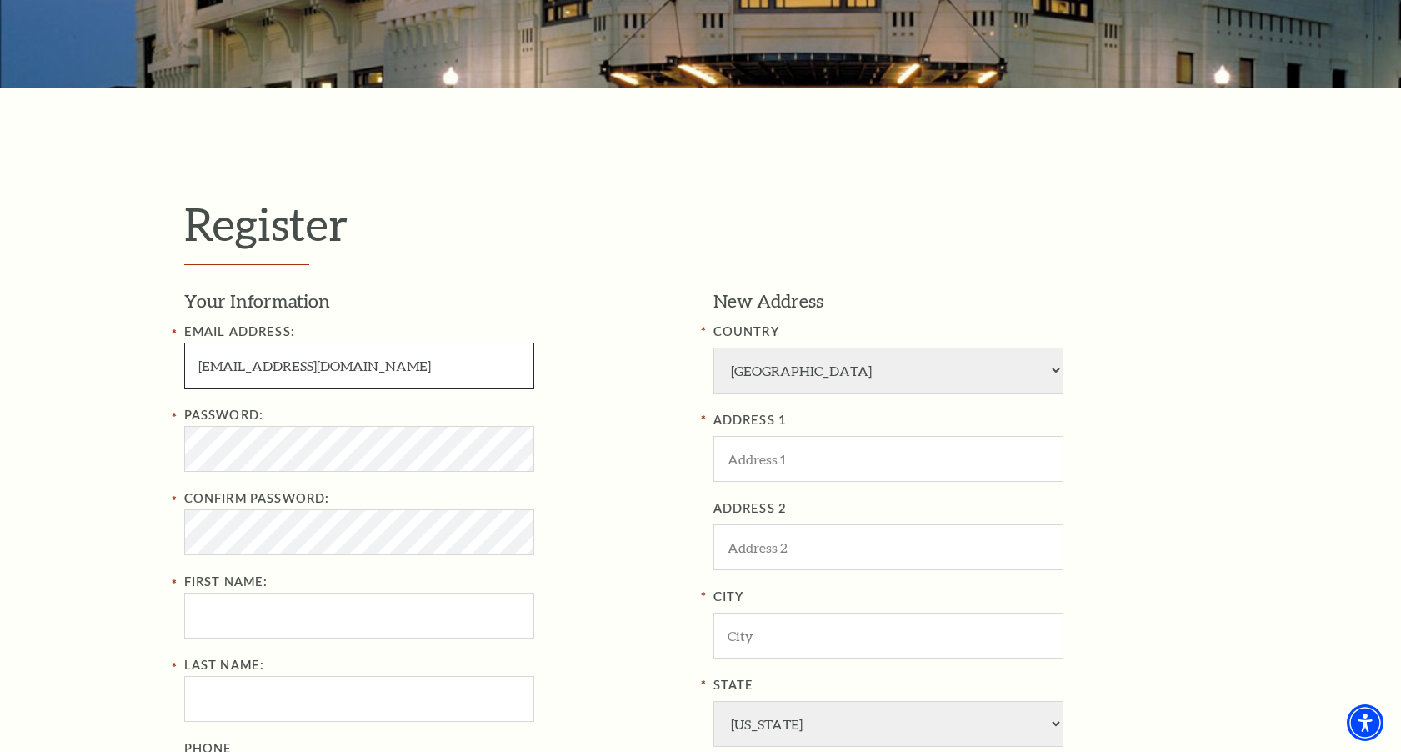
type input "pry.to.fu@gmail.com"
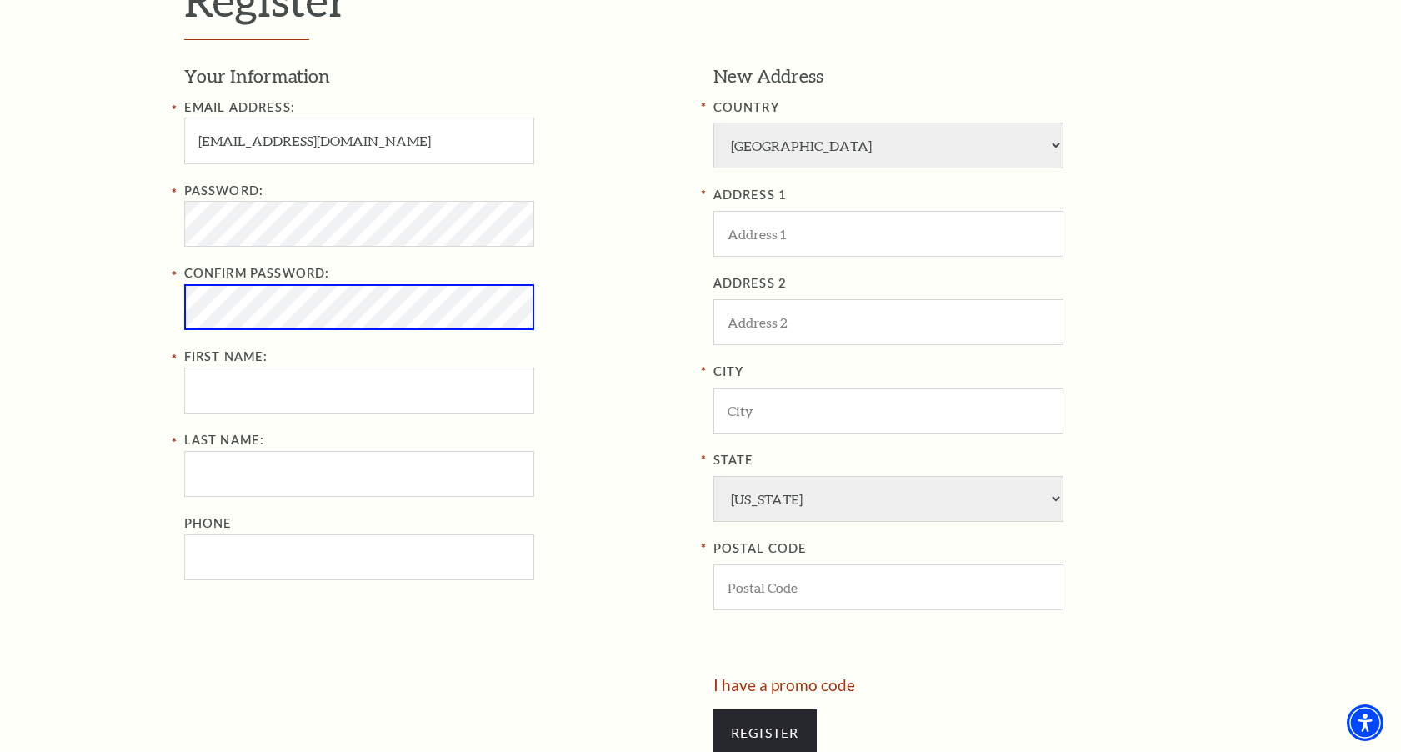
scroll to position [561, 0]
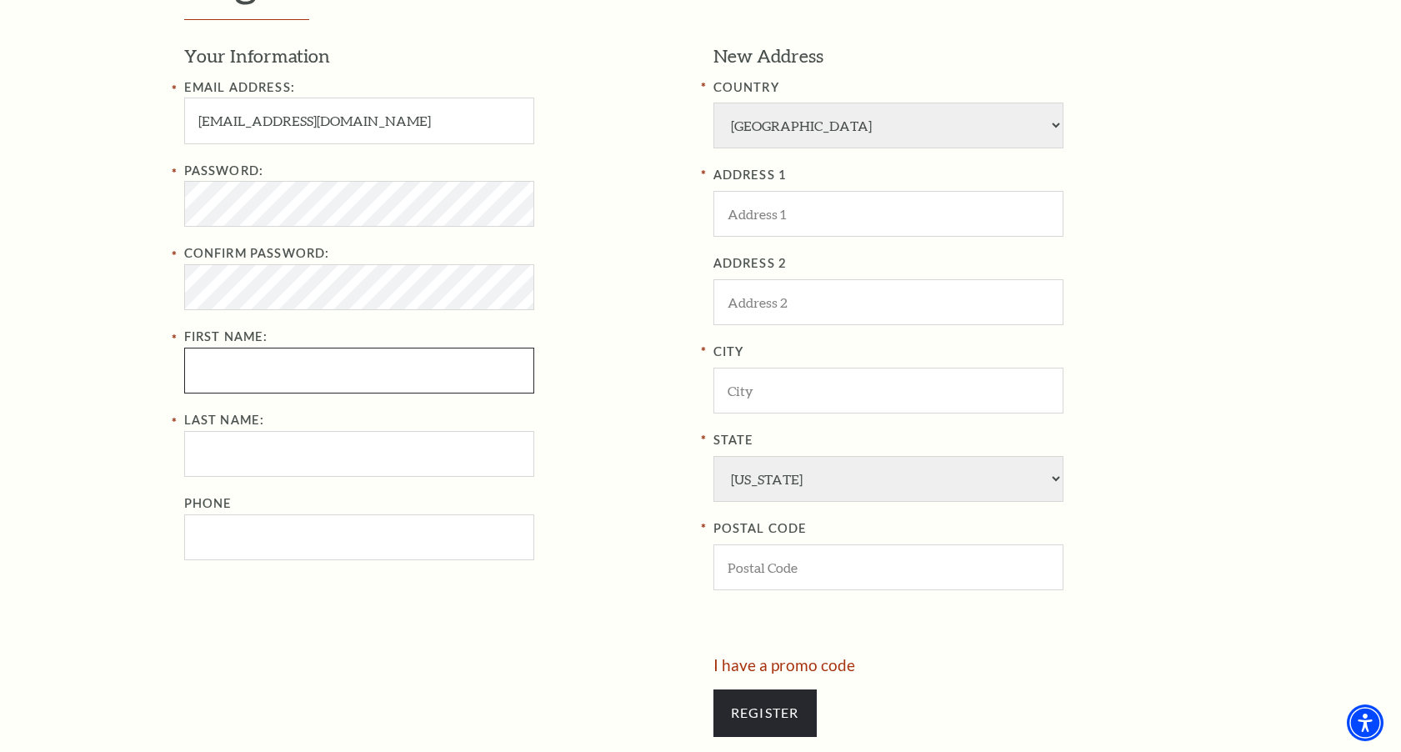
click at [293, 365] on input "First Name:" at bounding box center [359, 370] width 350 height 46
type input "Robert"
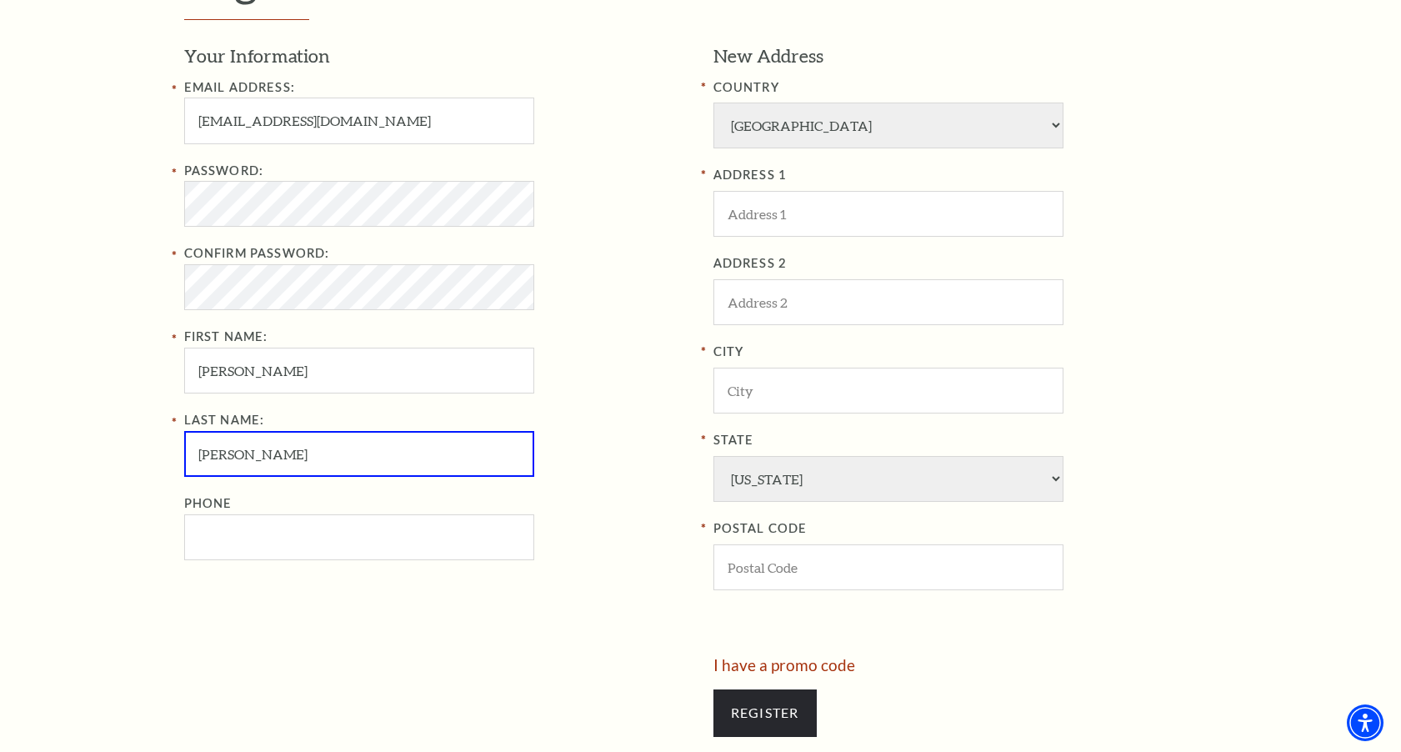
type input "Vinyard"
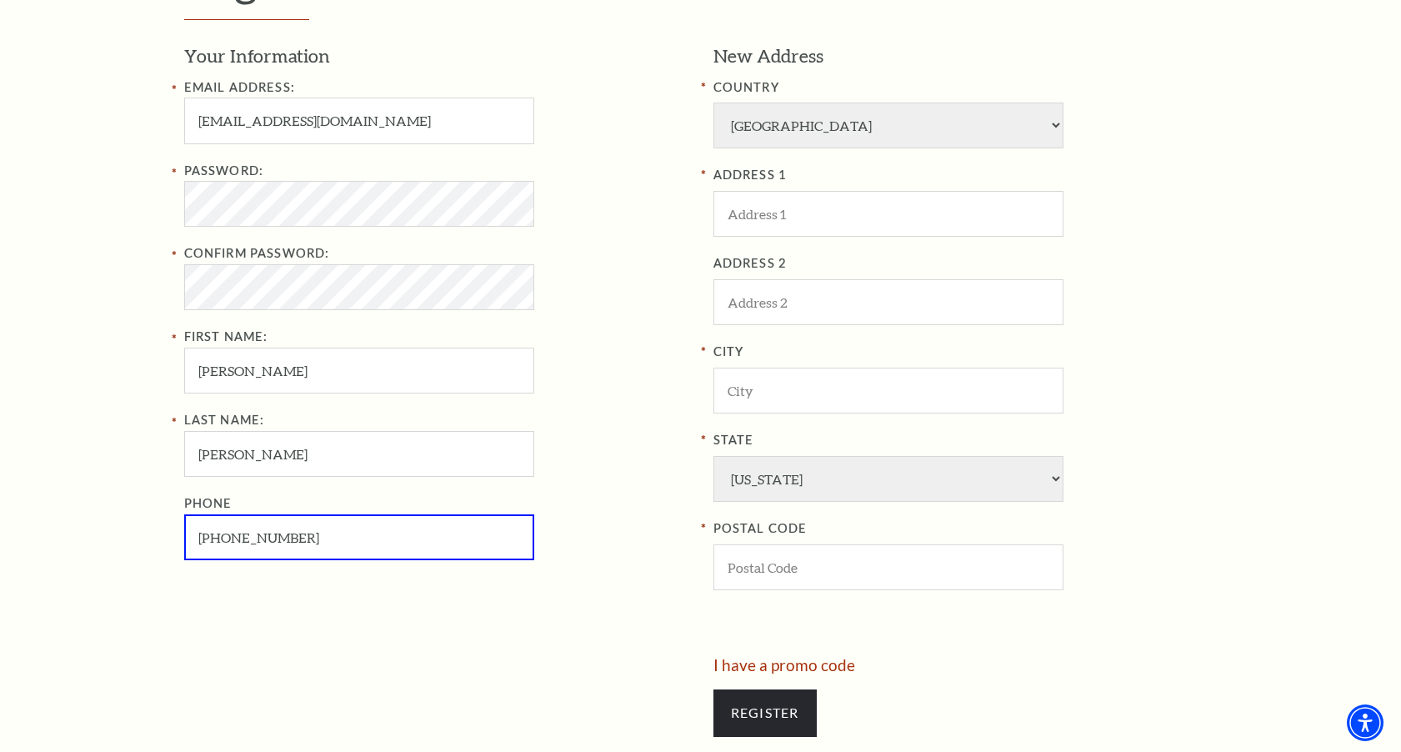
type input "817-296-6265"
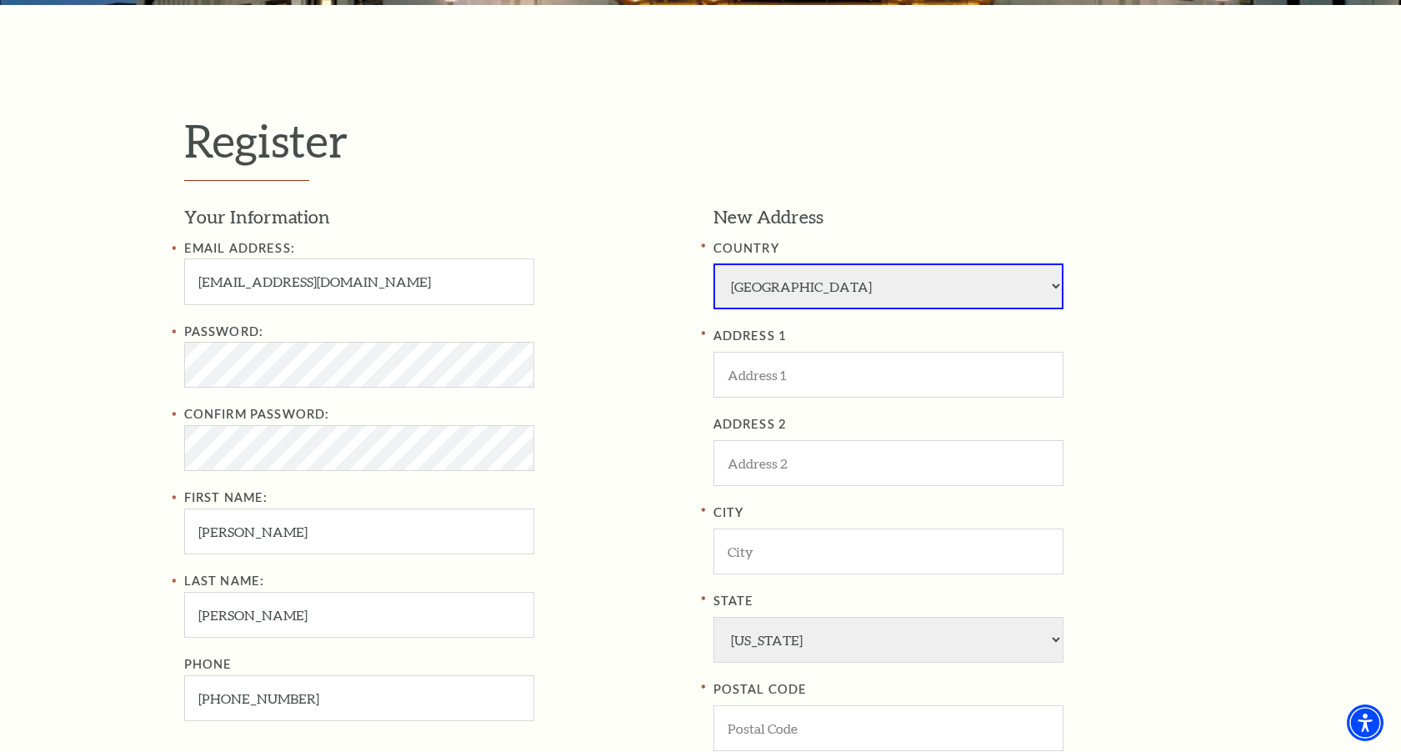
scroll to position [387, 0]
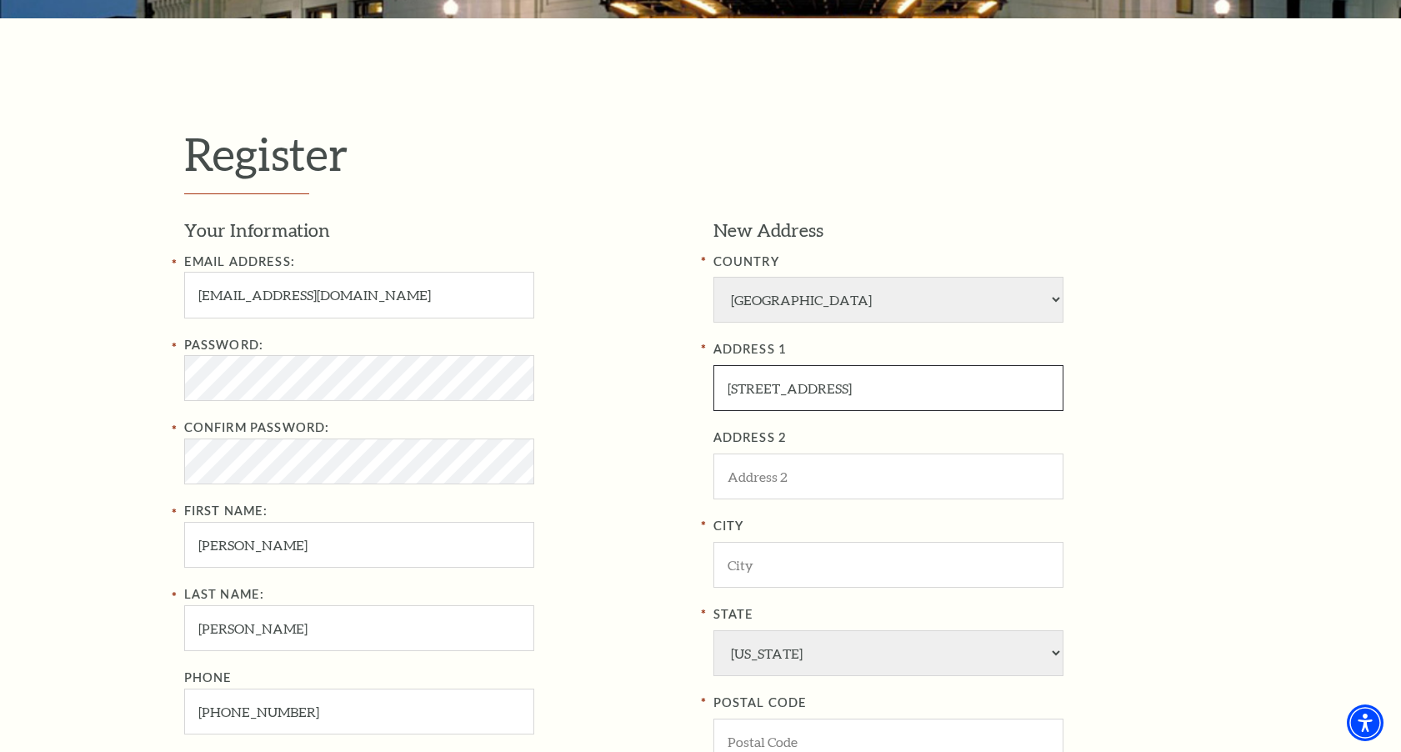
type input "5069 Tin Top Rd"
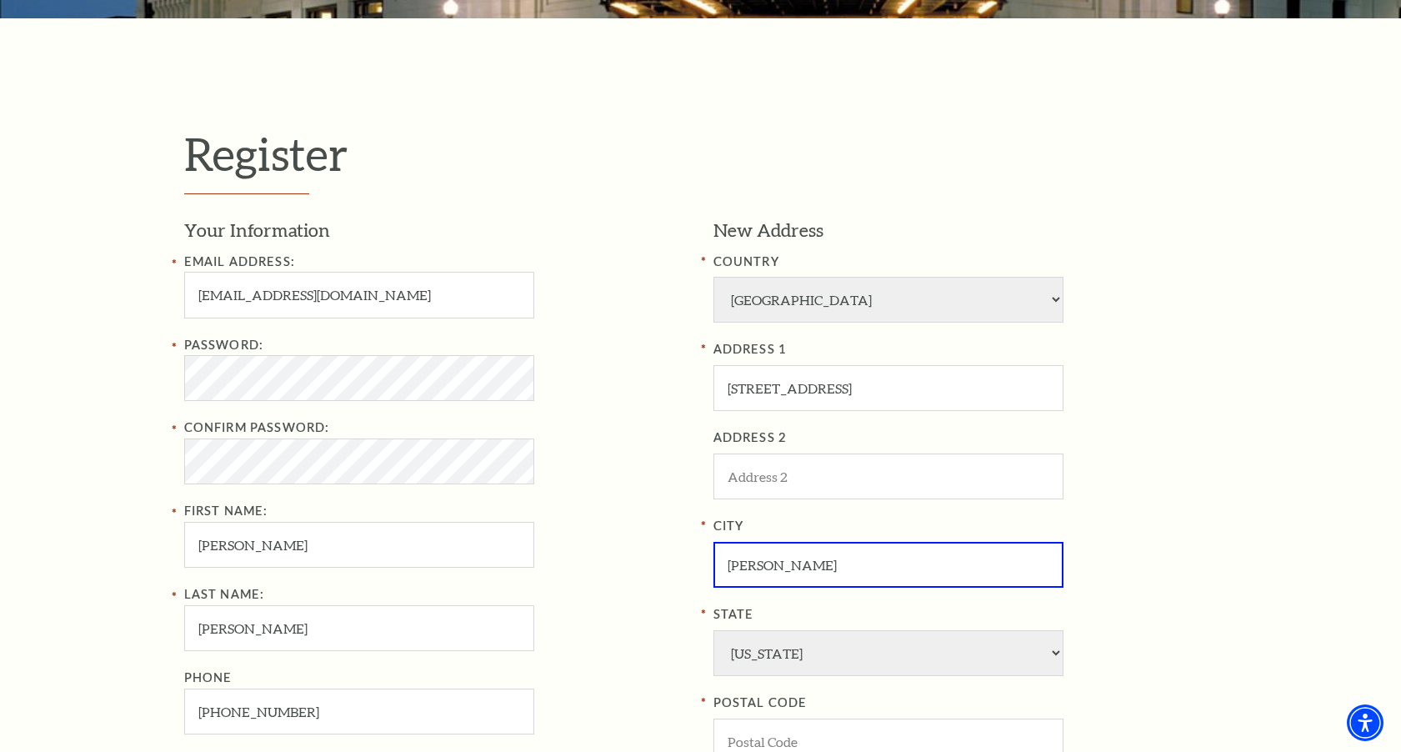
type input "Weatherford"
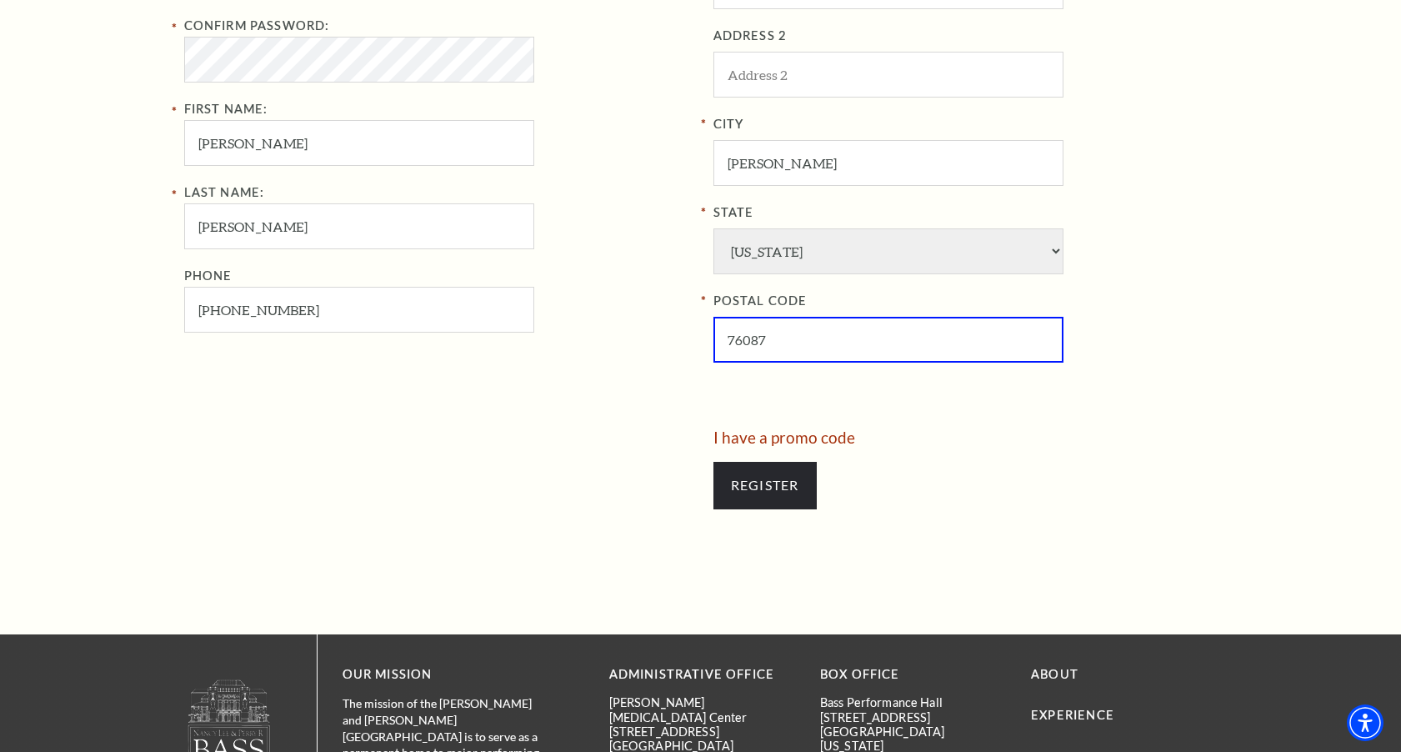
scroll to position [792, 0]
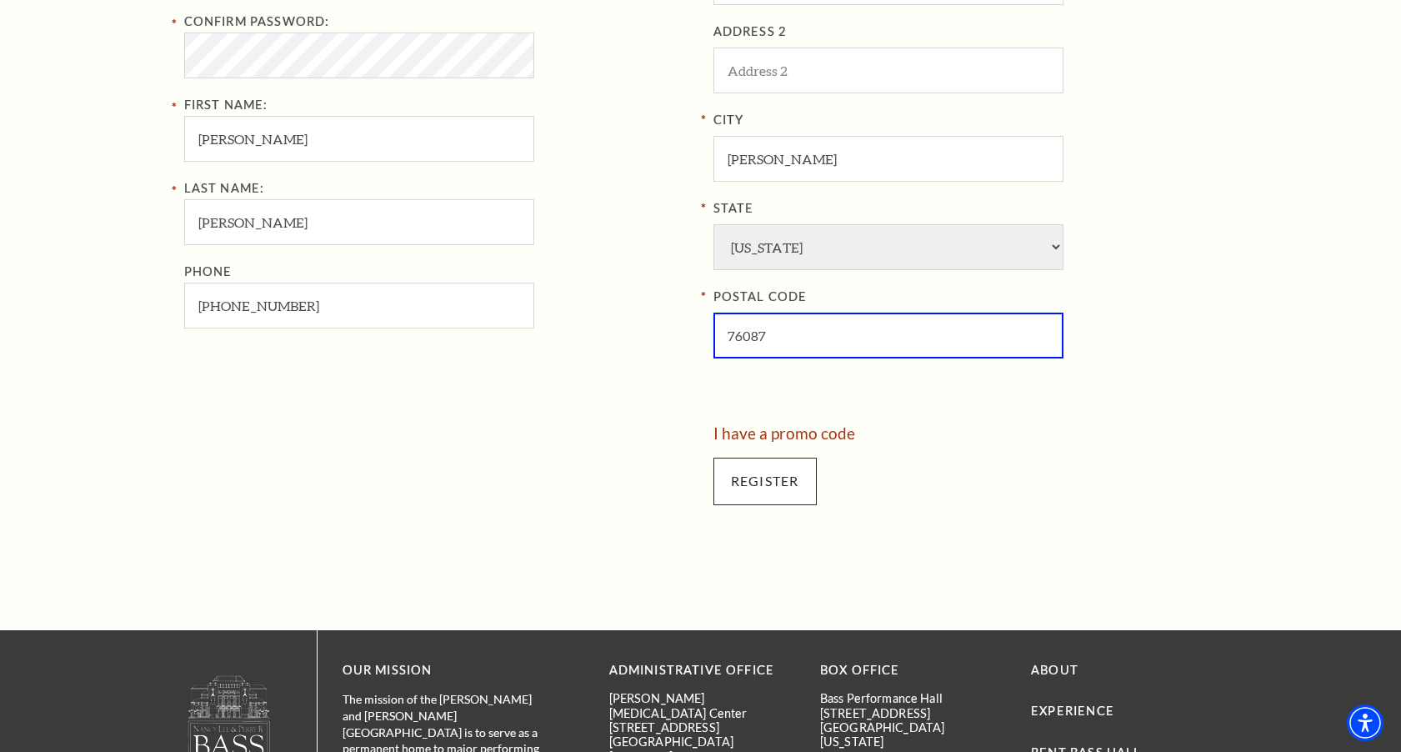
type input "76087"
click at [772, 457] on input "Register" at bounding box center [764, 480] width 103 height 47
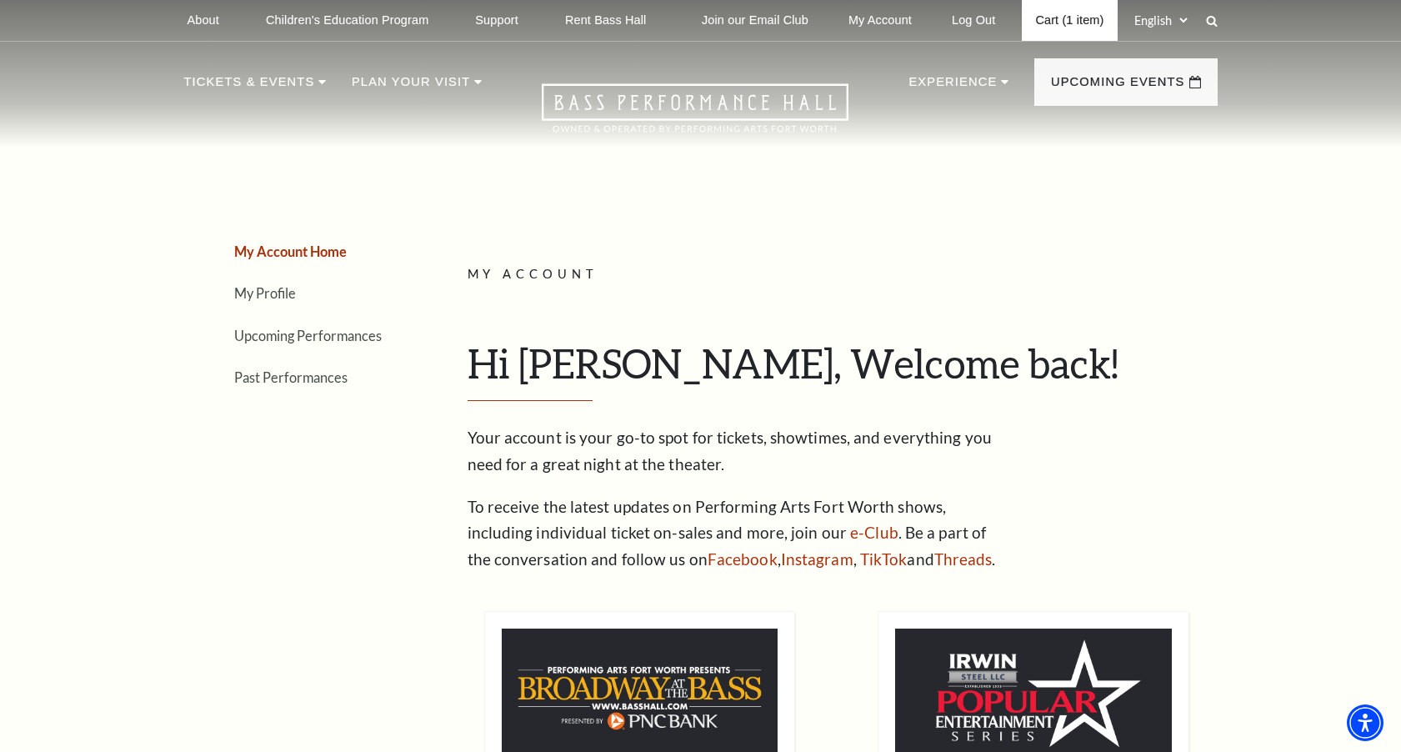
click at [1032, 24] on link "Cart (1 item)" at bounding box center [1069, 20] width 95 height 41
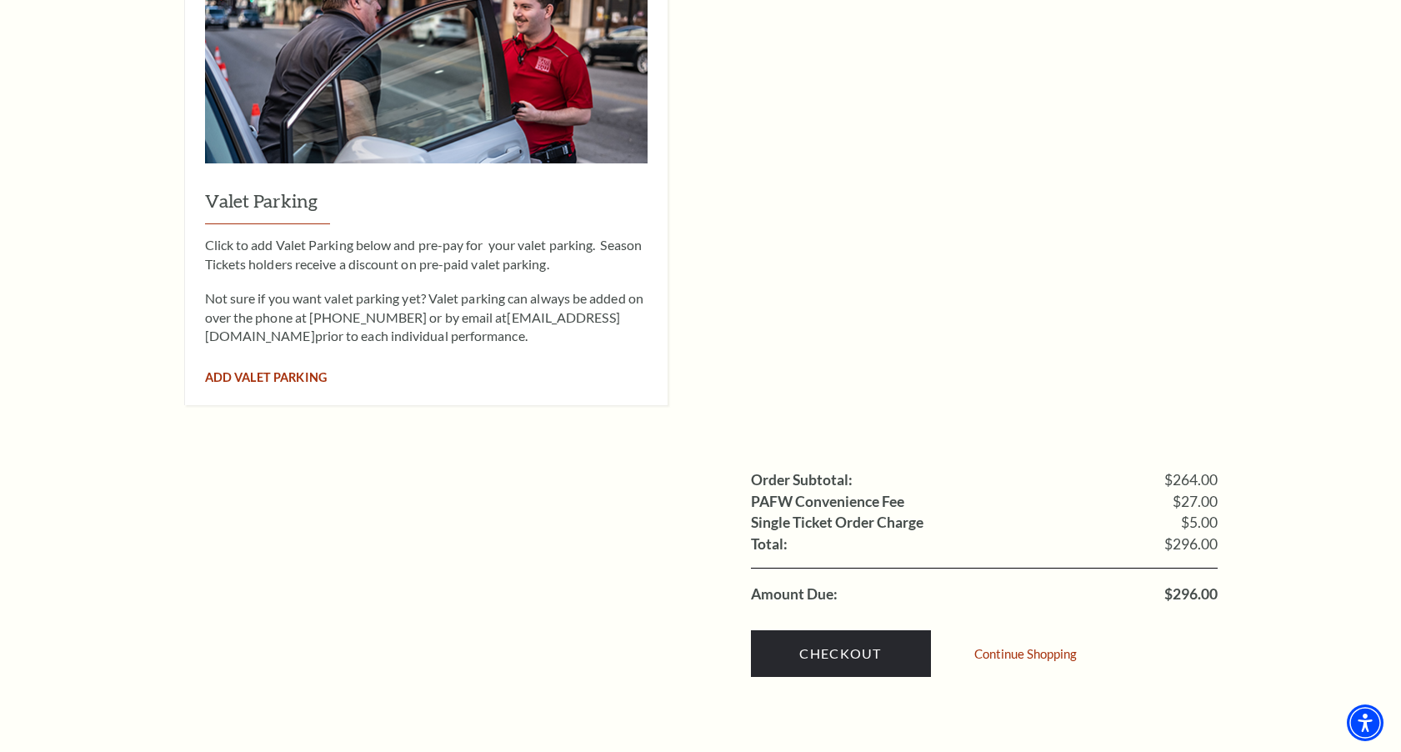
scroll to position [1368, 0]
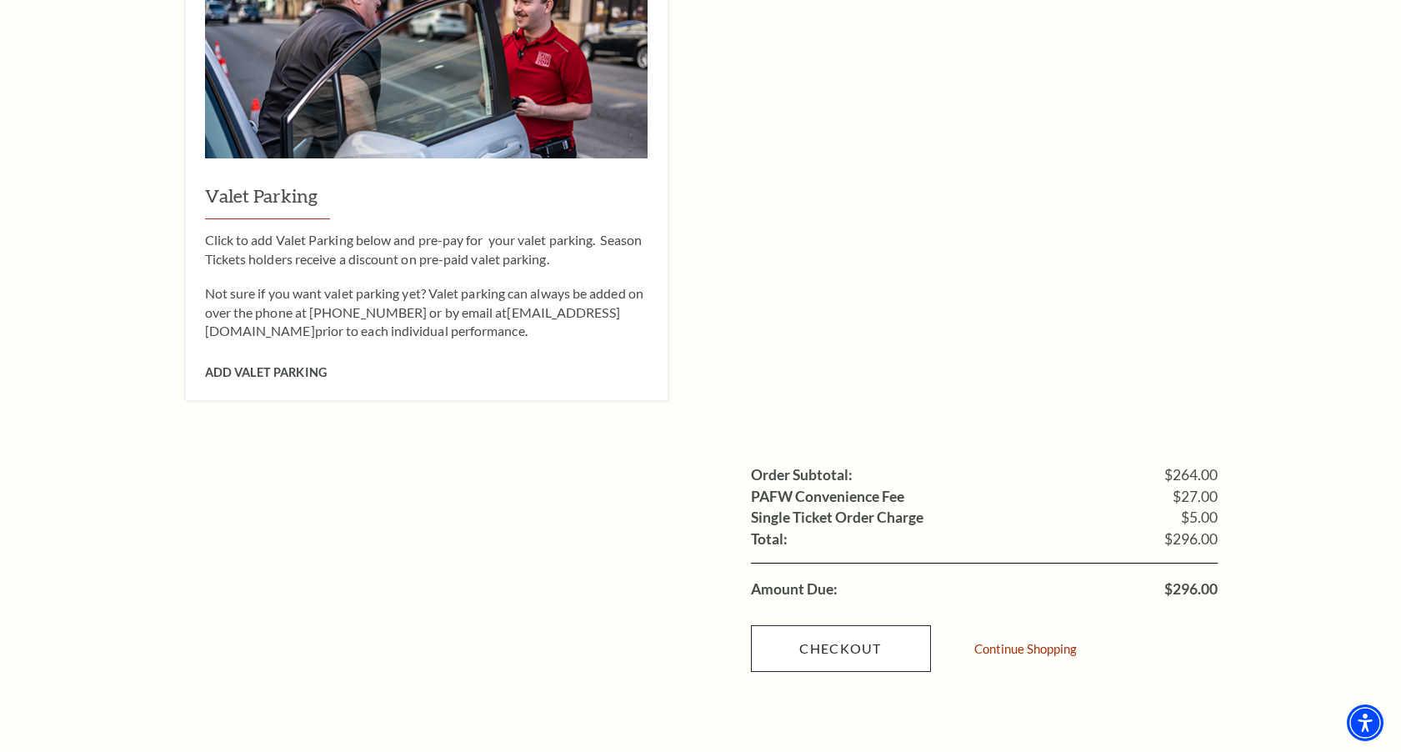
click at [865, 625] on link "Checkout" at bounding box center [841, 648] width 180 height 47
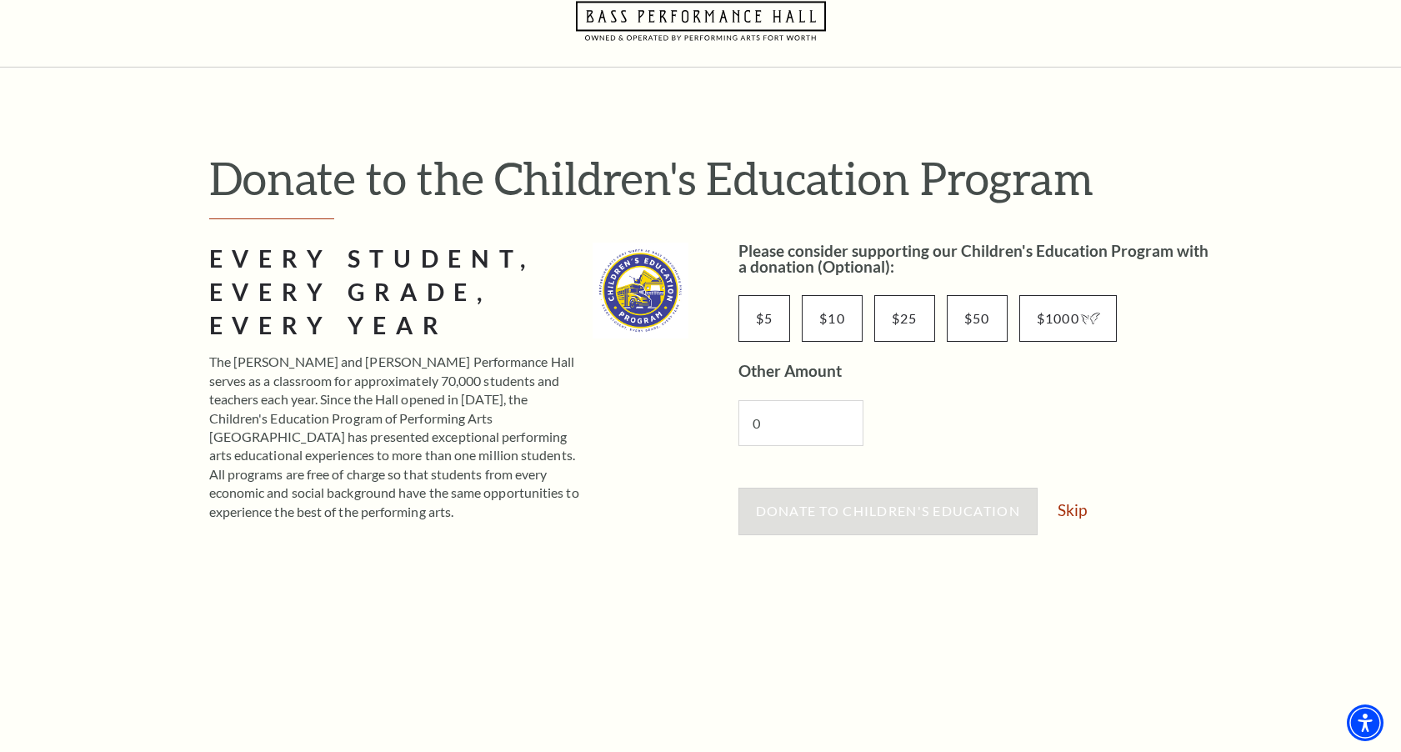
scroll to position [73, 0]
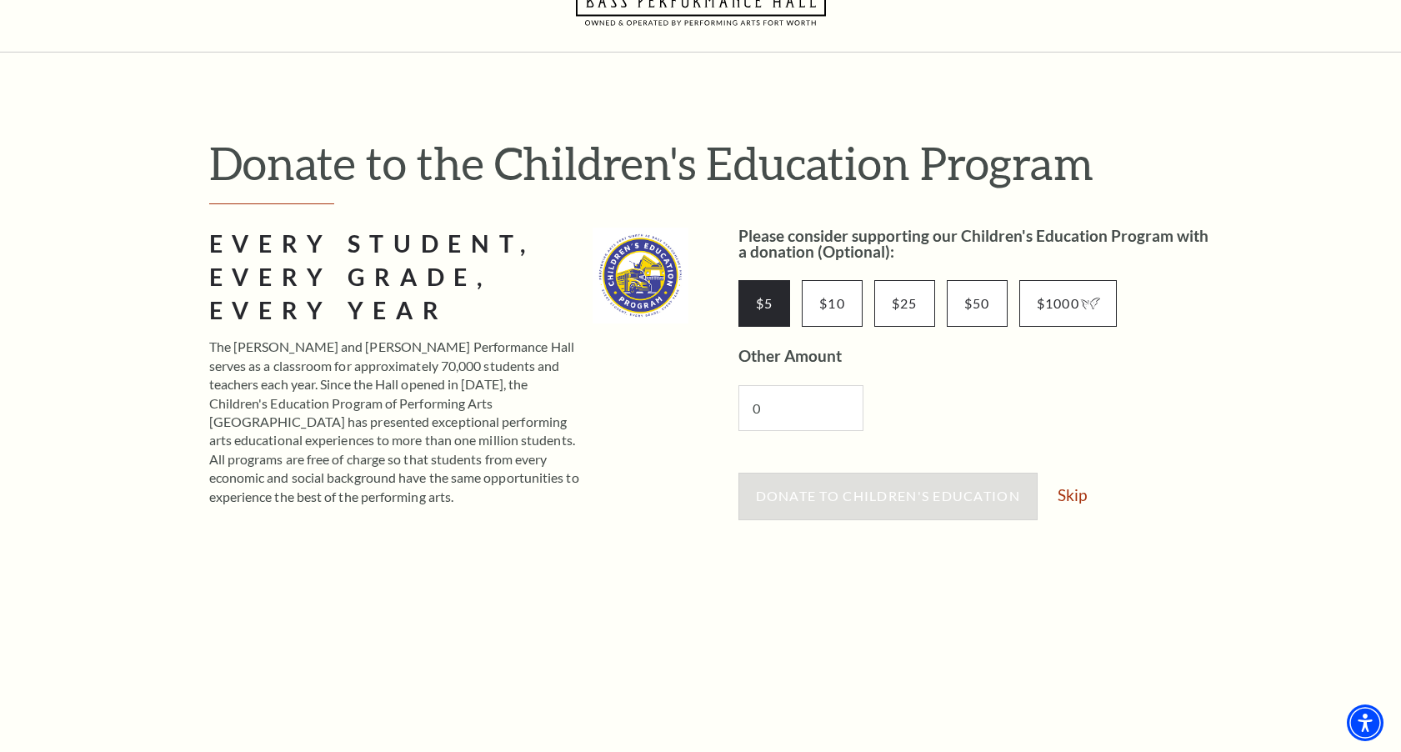
click at [765, 309] on input "$5" at bounding box center [764, 303] width 52 height 47
click at [852, 497] on span "Donate to Children's Education" at bounding box center [888, 495] width 264 height 16
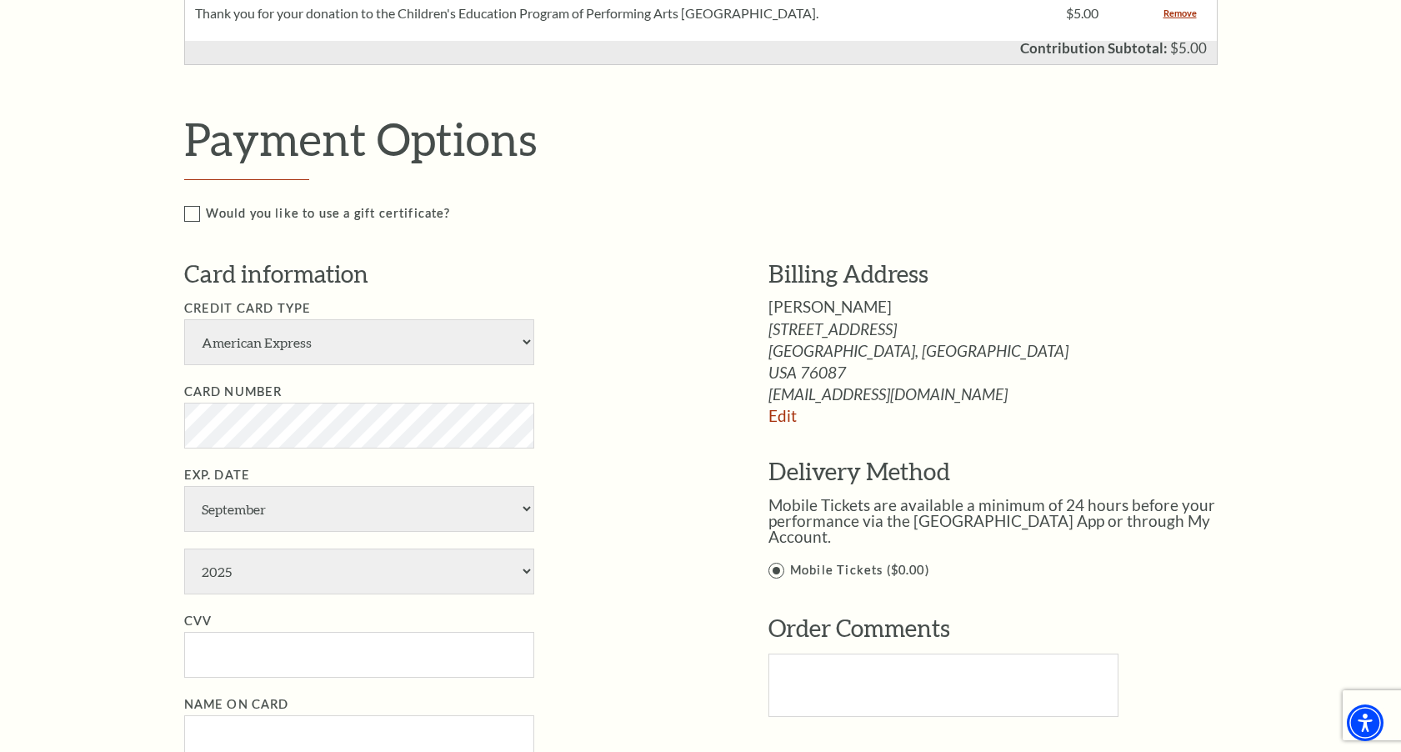
scroll to position [987, 0]
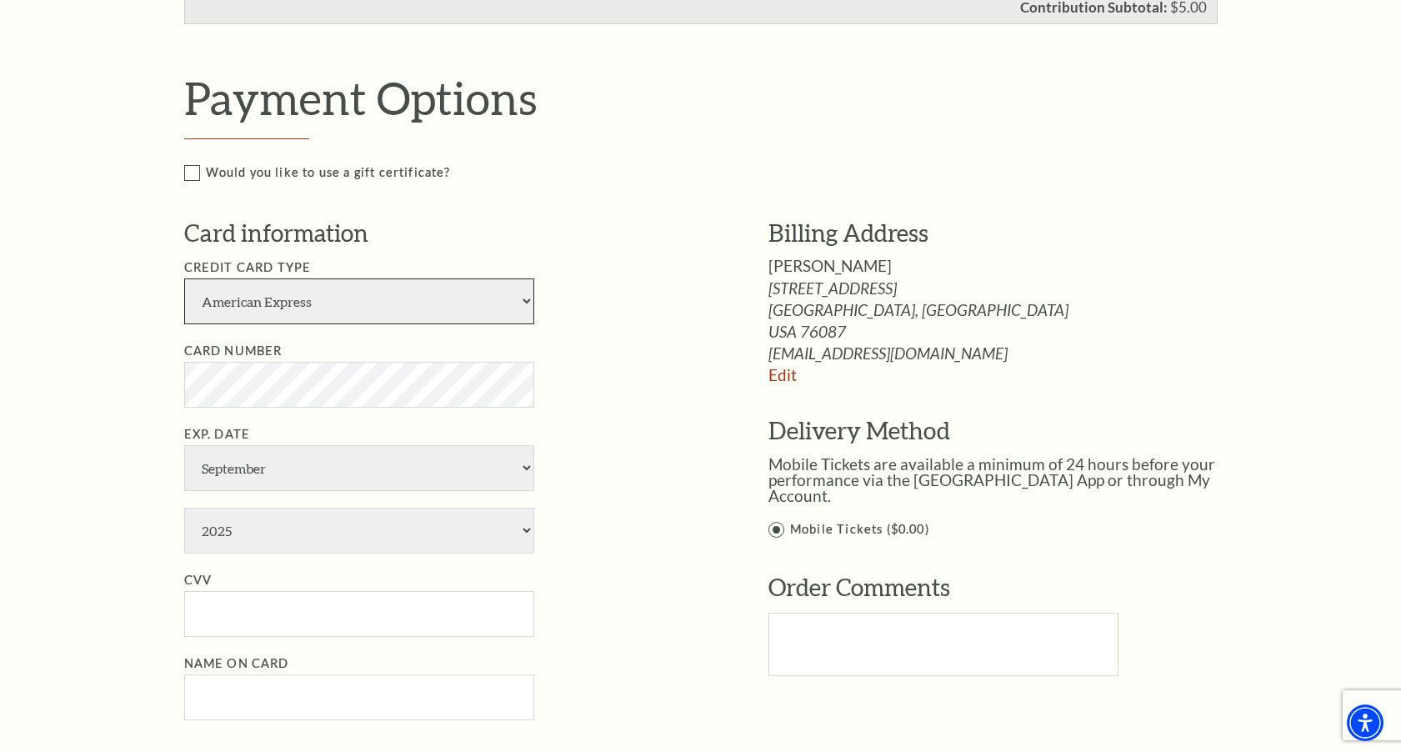
select select "24"
select select "5"
select select "2028"
type input "115"
type input "Robert Vinyard"
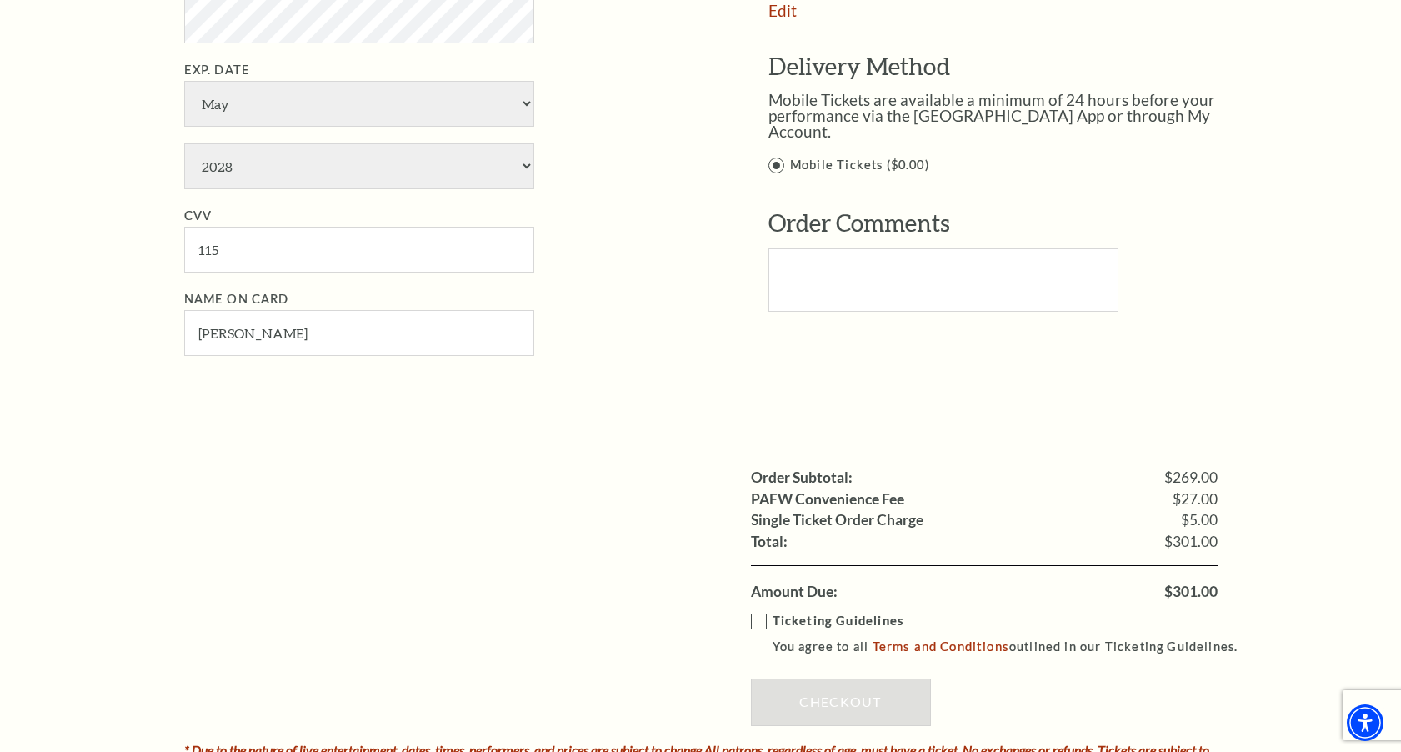
scroll to position [1352, 0]
click at [765, 609] on label "Ticketing Guidelines You agree to all Terms and Conditions outlined in our Tick…" at bounding box center [1002, 632] width 502 height 46
click at [0, 0] on input "Ticketing Guidelines You agree to all Terms and Conditions outlined in our Tick…" at bounding box center [0, 0] width 0 height 0
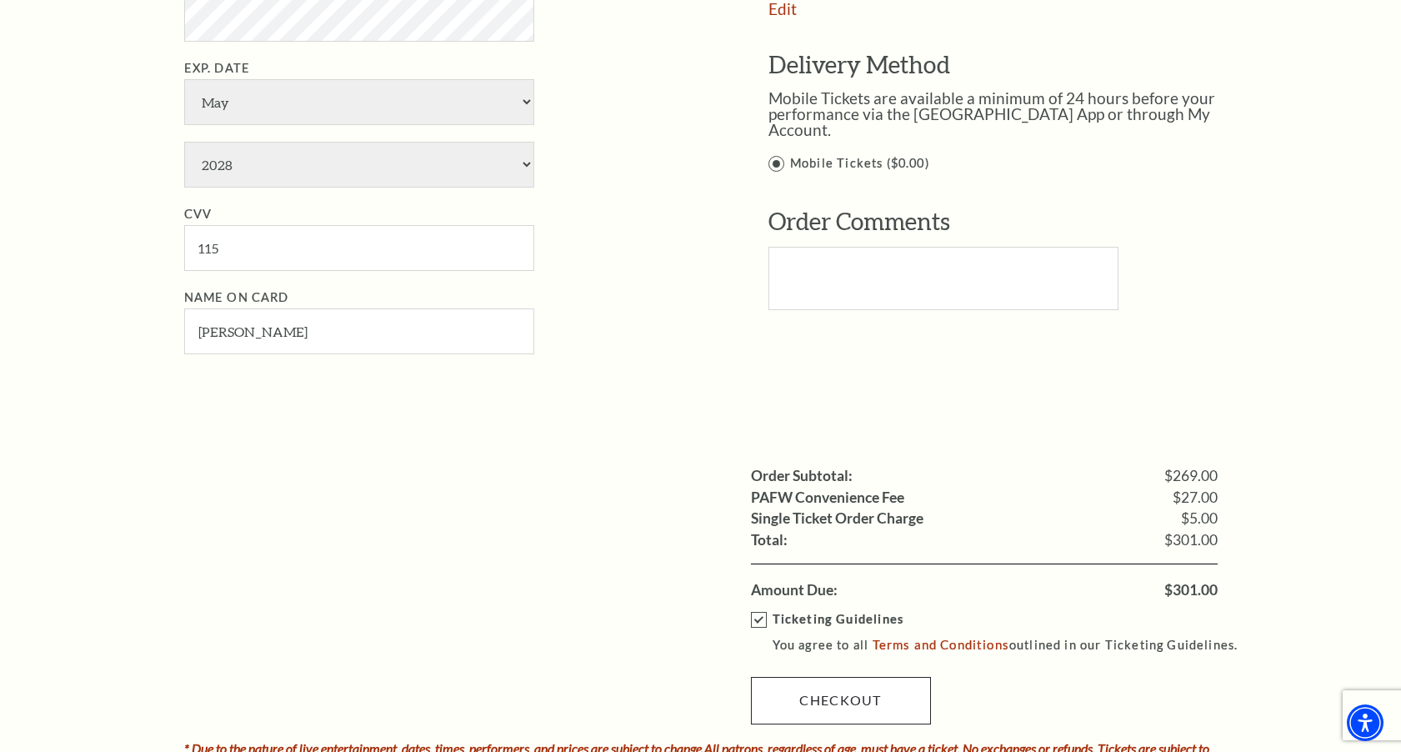
click at [837, 677] on link "Checkout" at bounding box center [841, 700] width 180 height 47
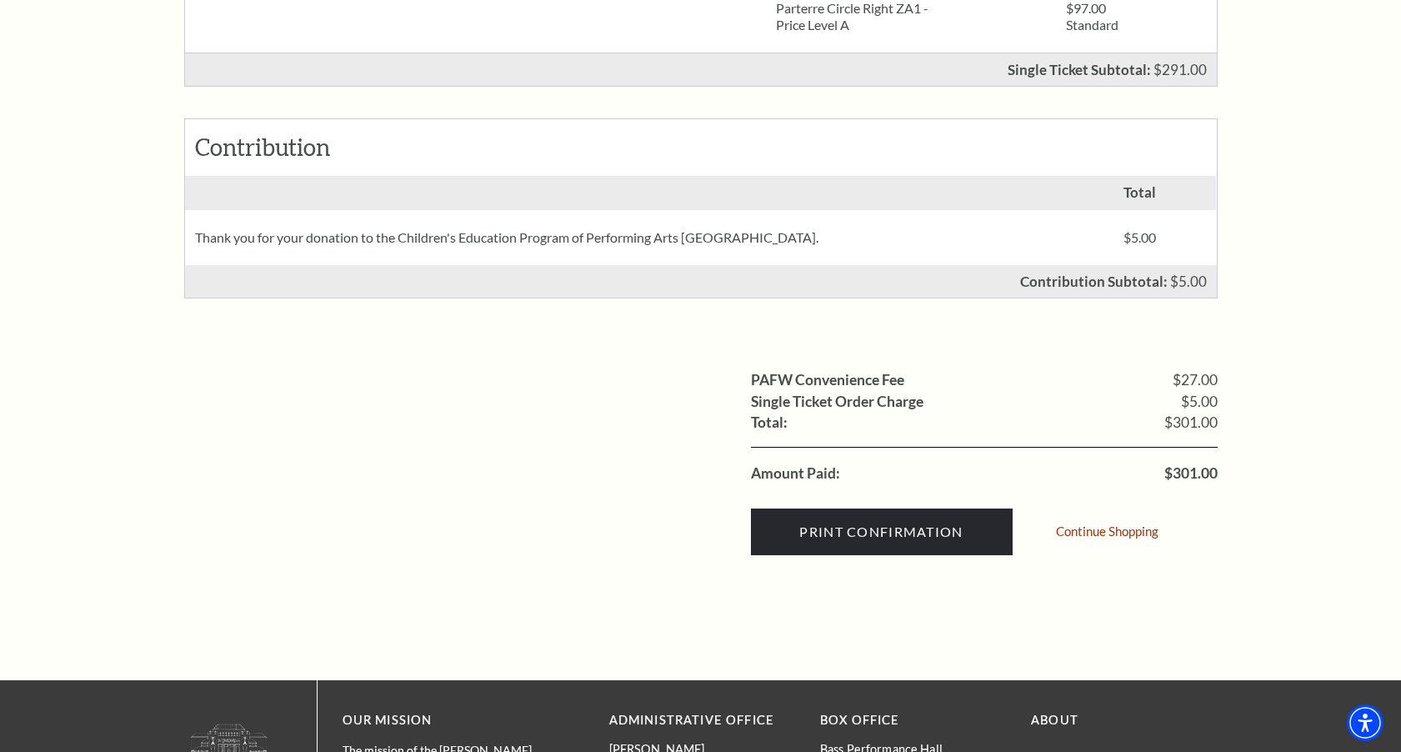
scroll to position [619, 0]
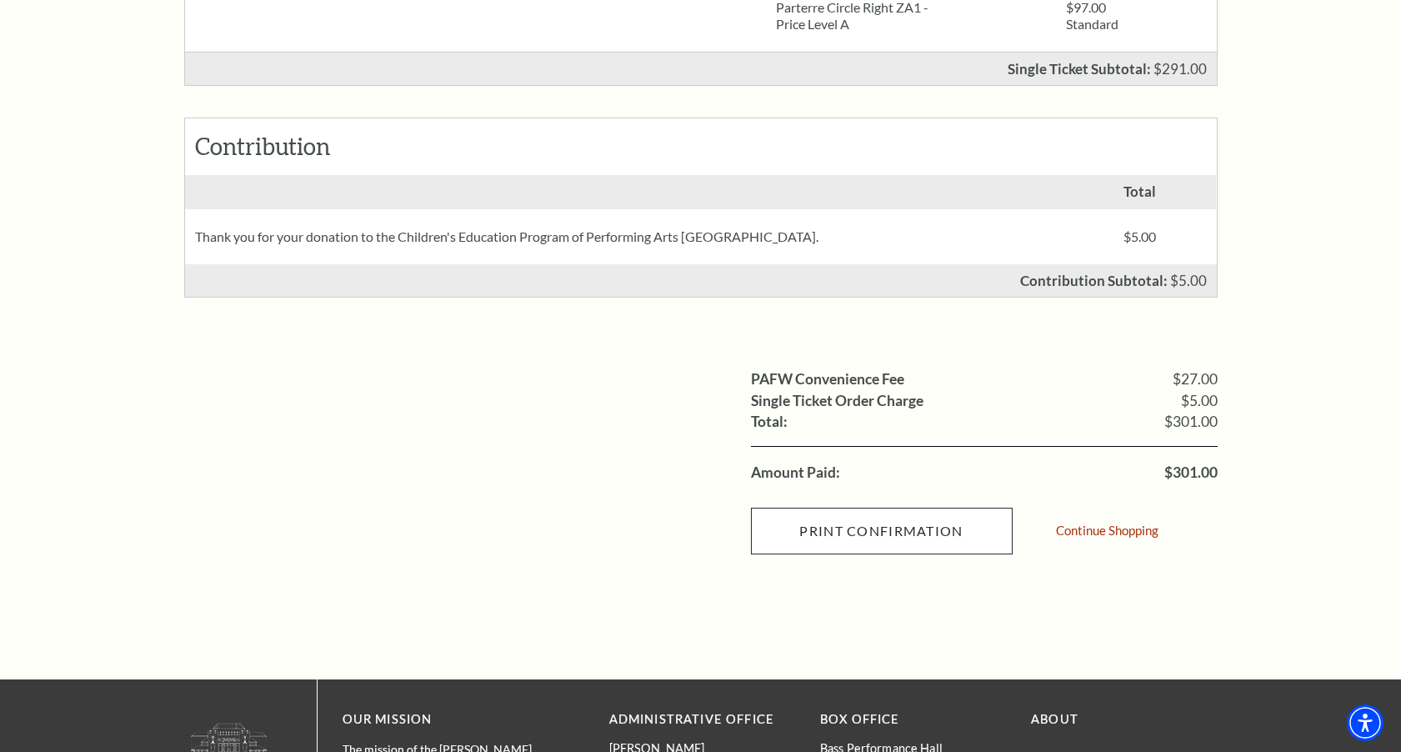
click at [882, 534] on input "Print Confirmation" at bounding box center [882, 530] width 262 height 47
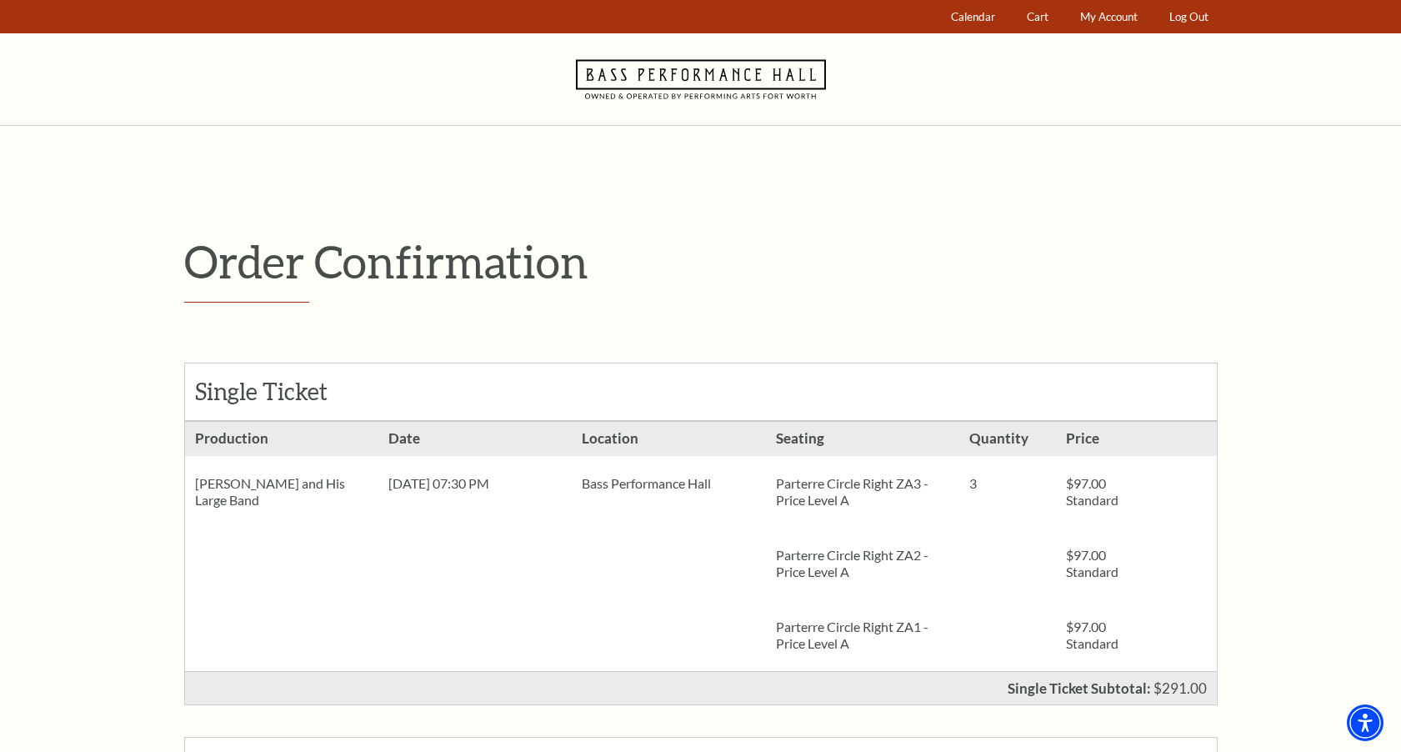
scroll to position [-7, 0]
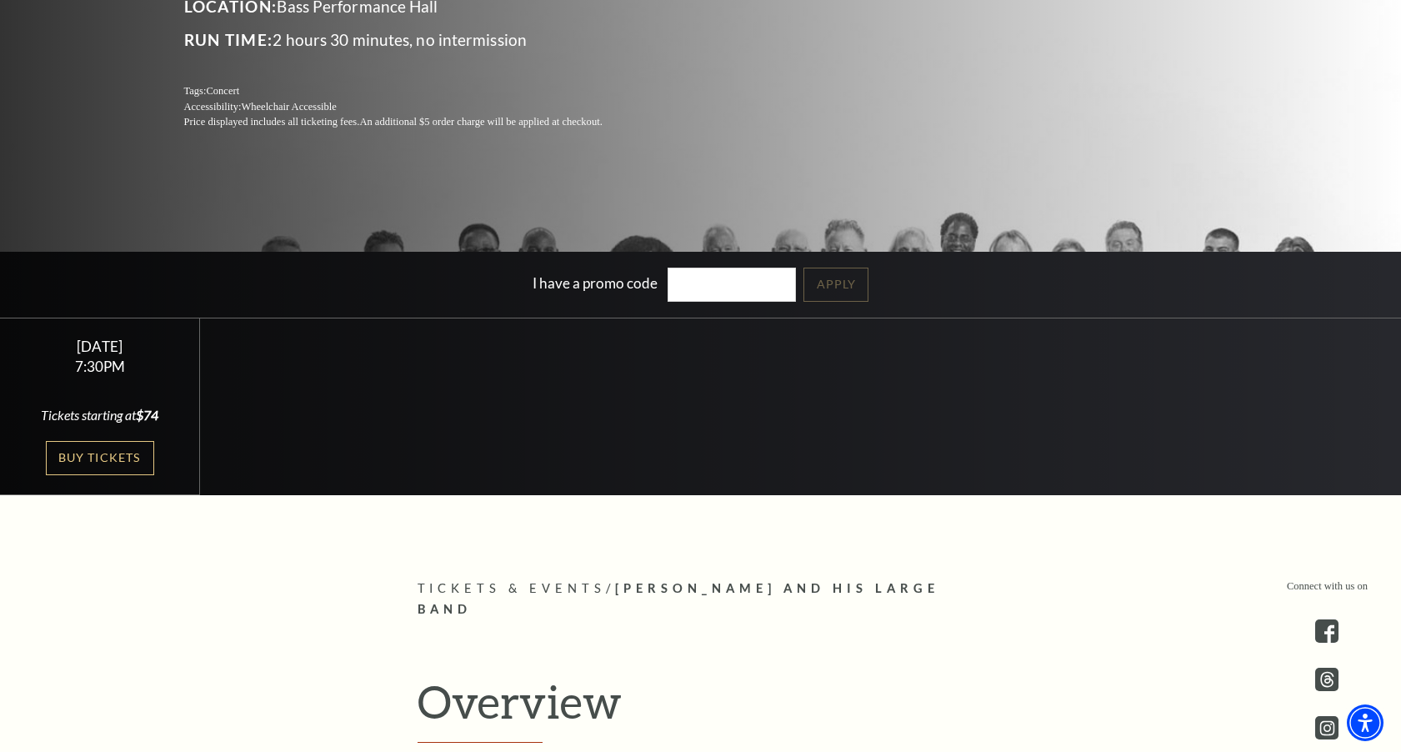
scroll to position [342, 0]
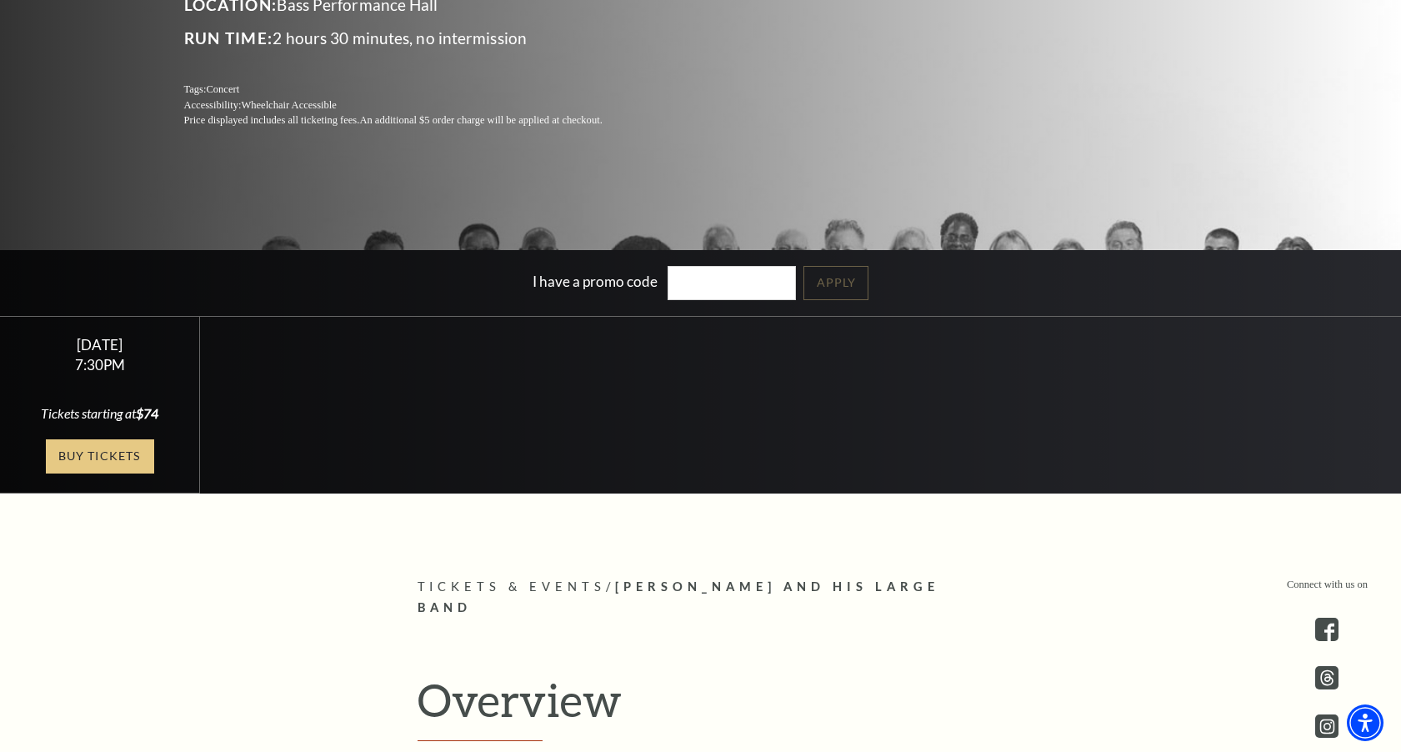
click at [129, 447] on link "Buy Tickets" at bounding box center [100, 456] width 108 height 34
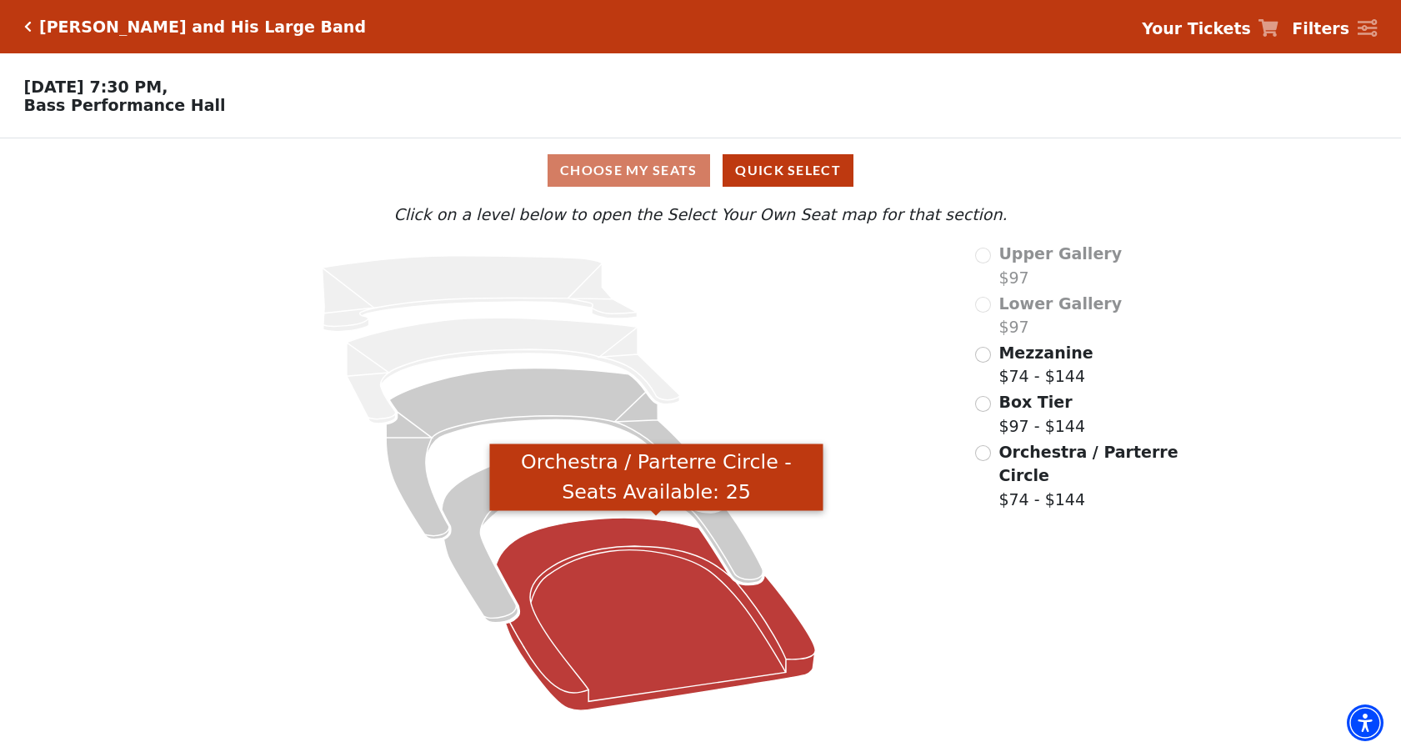
click at [582, 603] on icon "Orchestra / Parterre Circle - Seats Available: 25" at bounding box center [656, 613] width 319 height 192
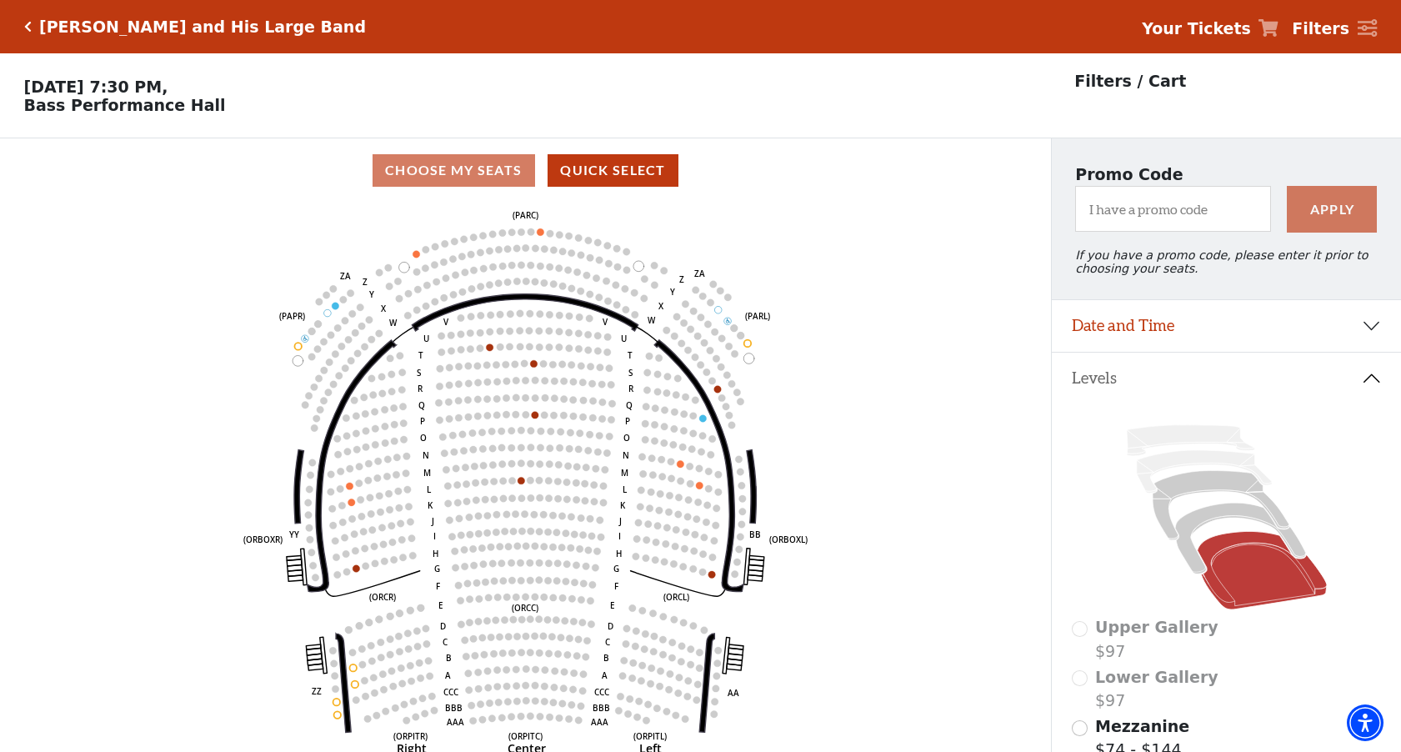
scroll to position [77, 0]
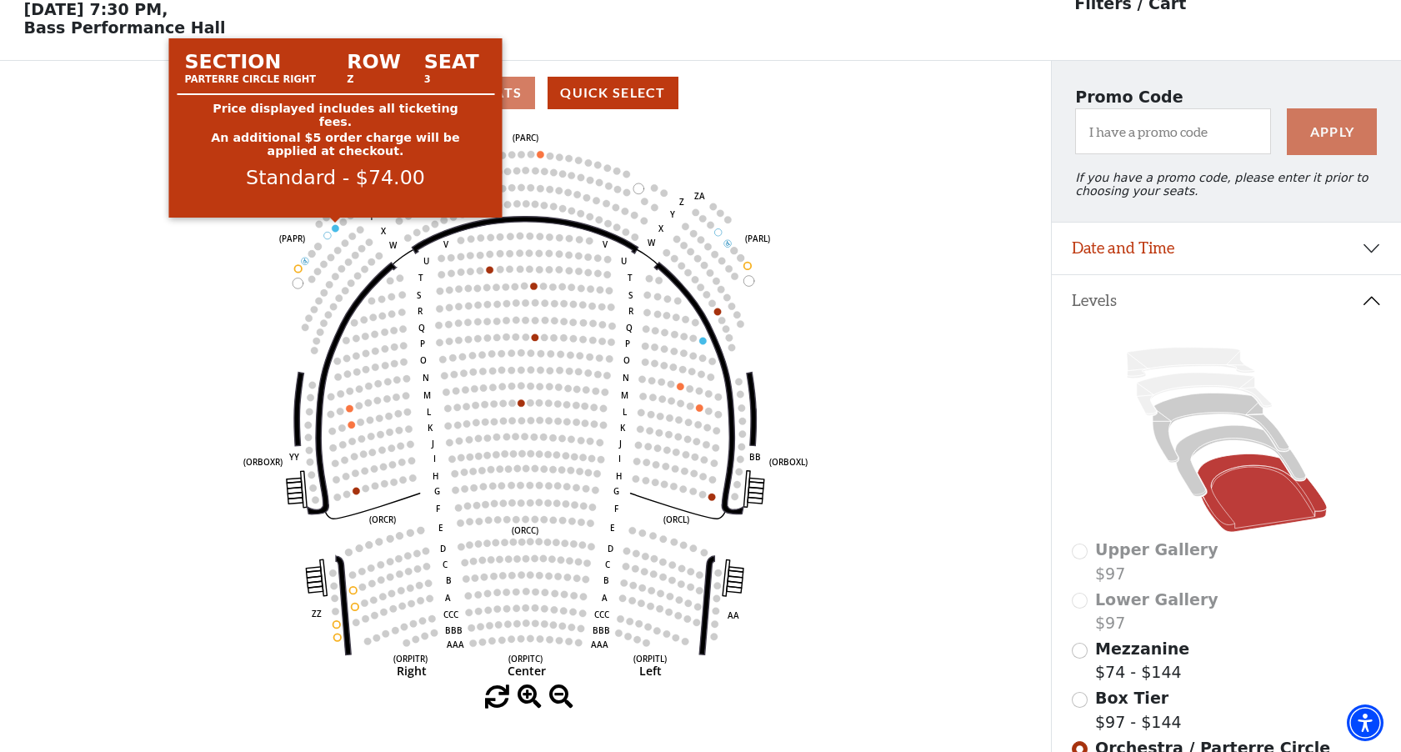
click at [334, 227] on circle at bounding box center [335, 228] width 7 height 7
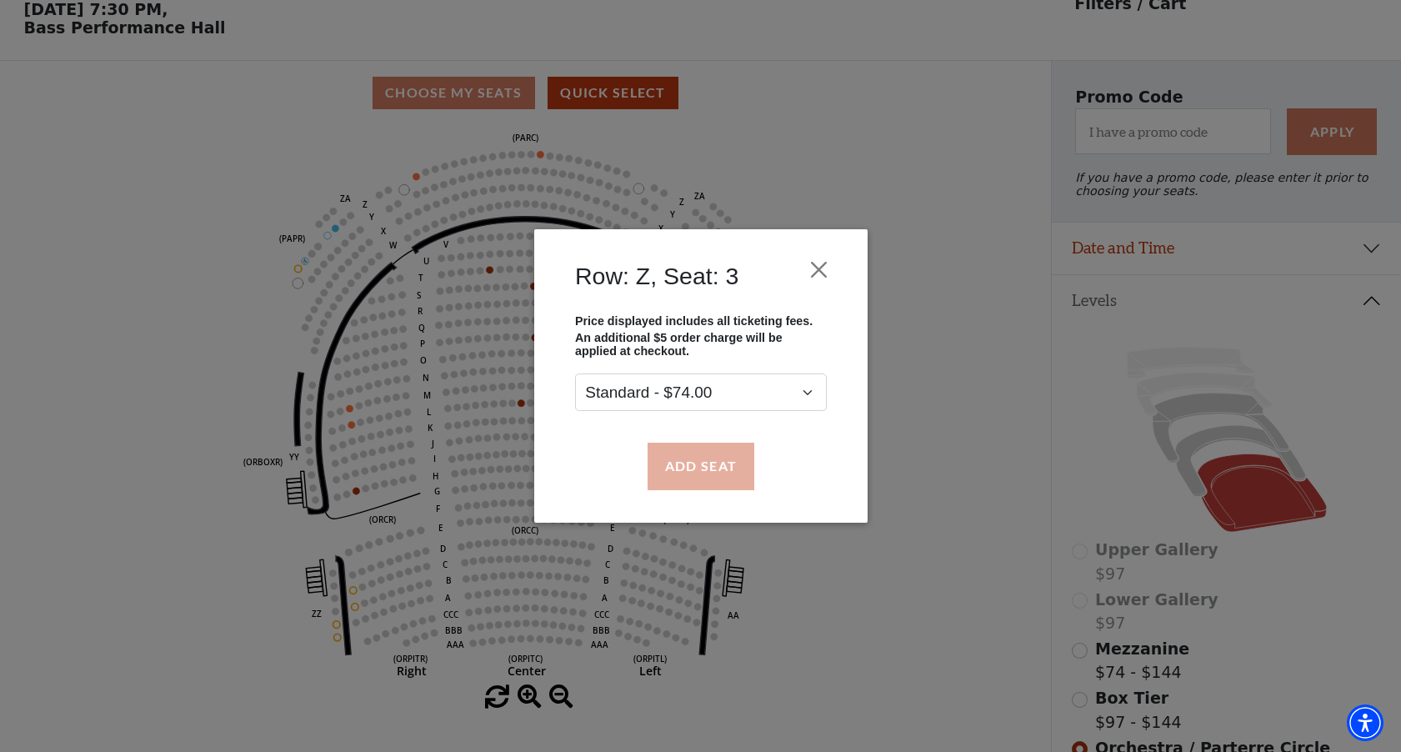
click at [697, 466] on button "Add Seat" at bounding box center [700, 465] width 107 height 47
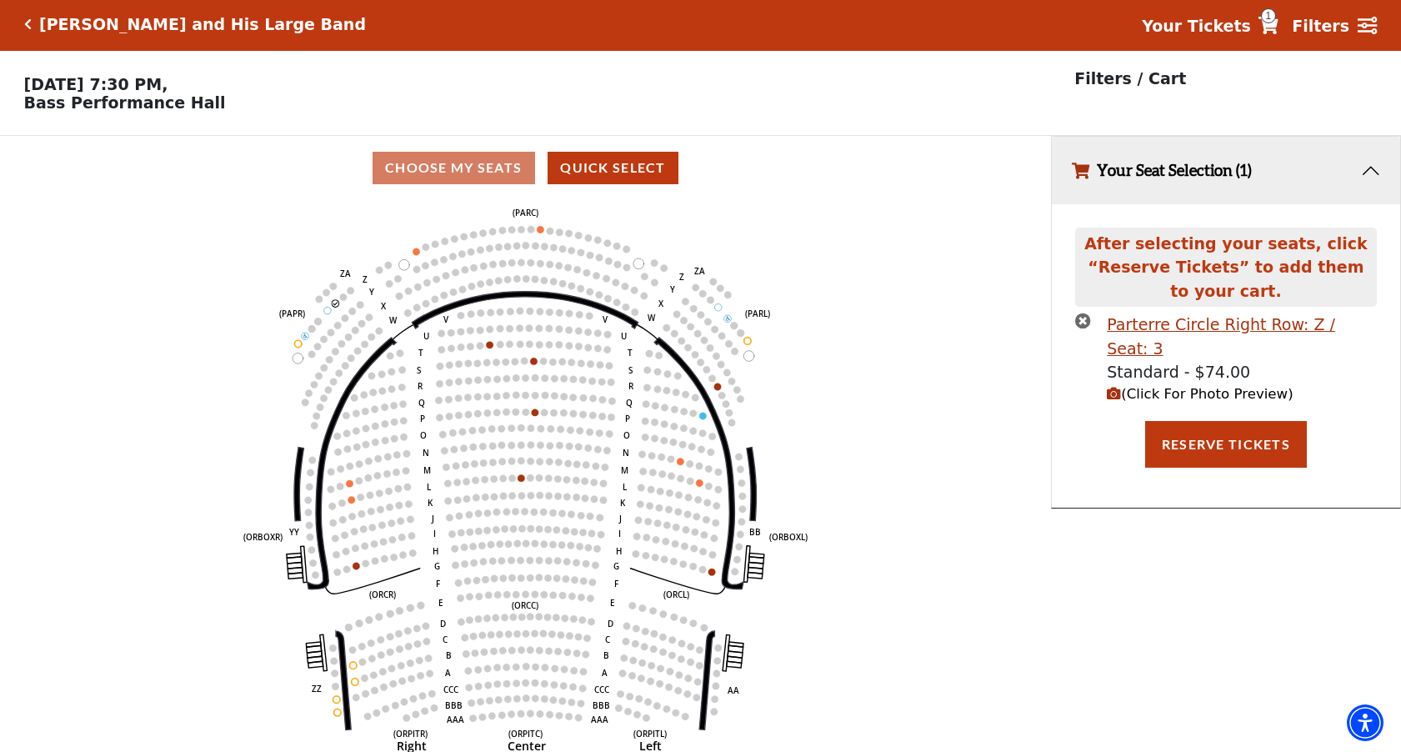
scroll to position [0, 0]
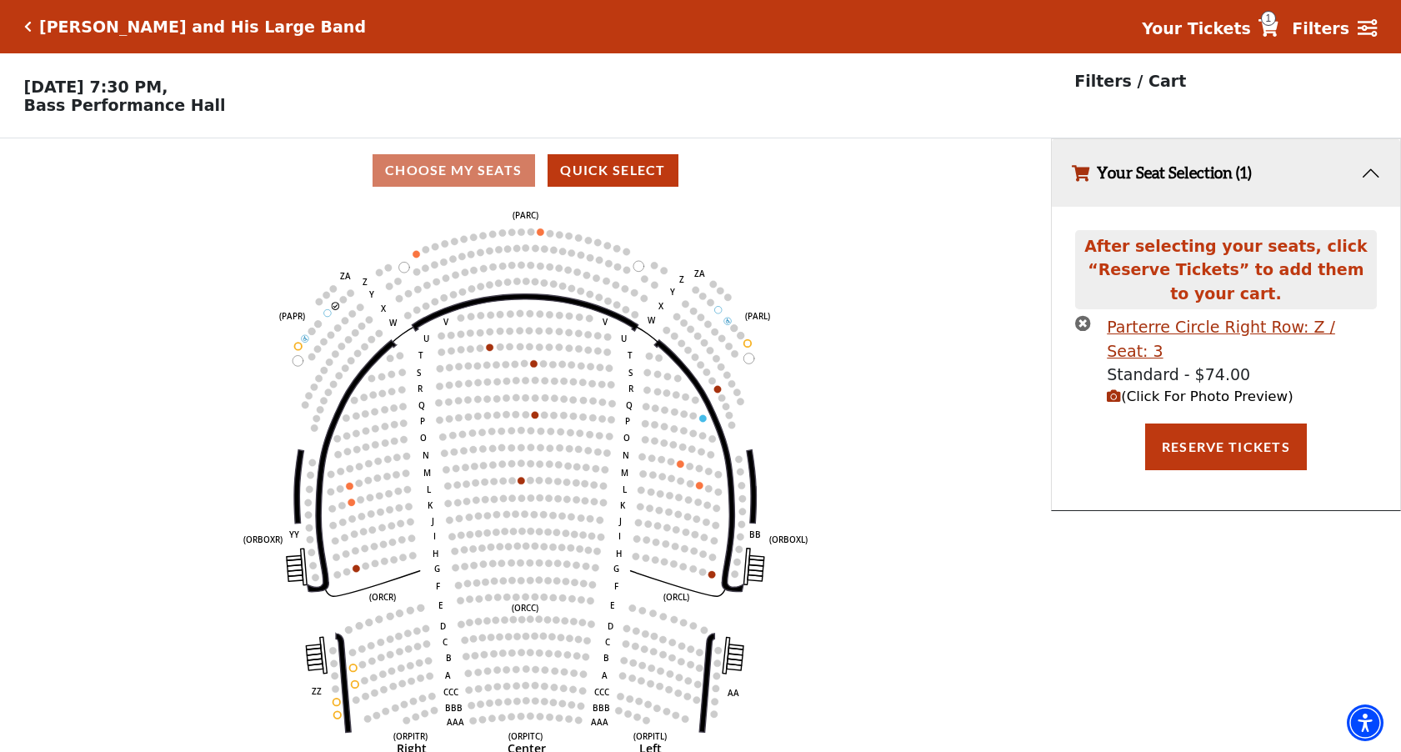
click at [1129, 388] on span "(Click For Photo Preview)" at bounding box center [1200, 396] width 186 height 16
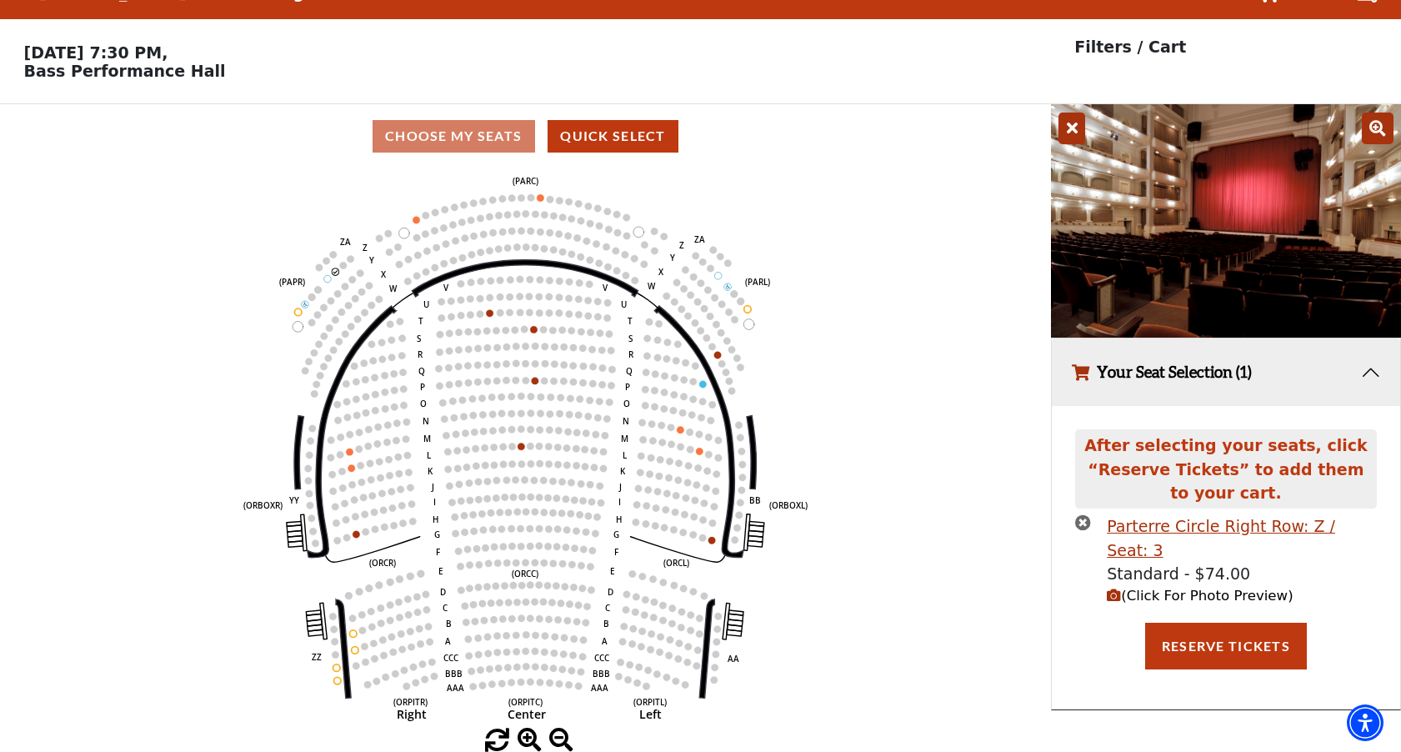
scroll to position [33, 0]
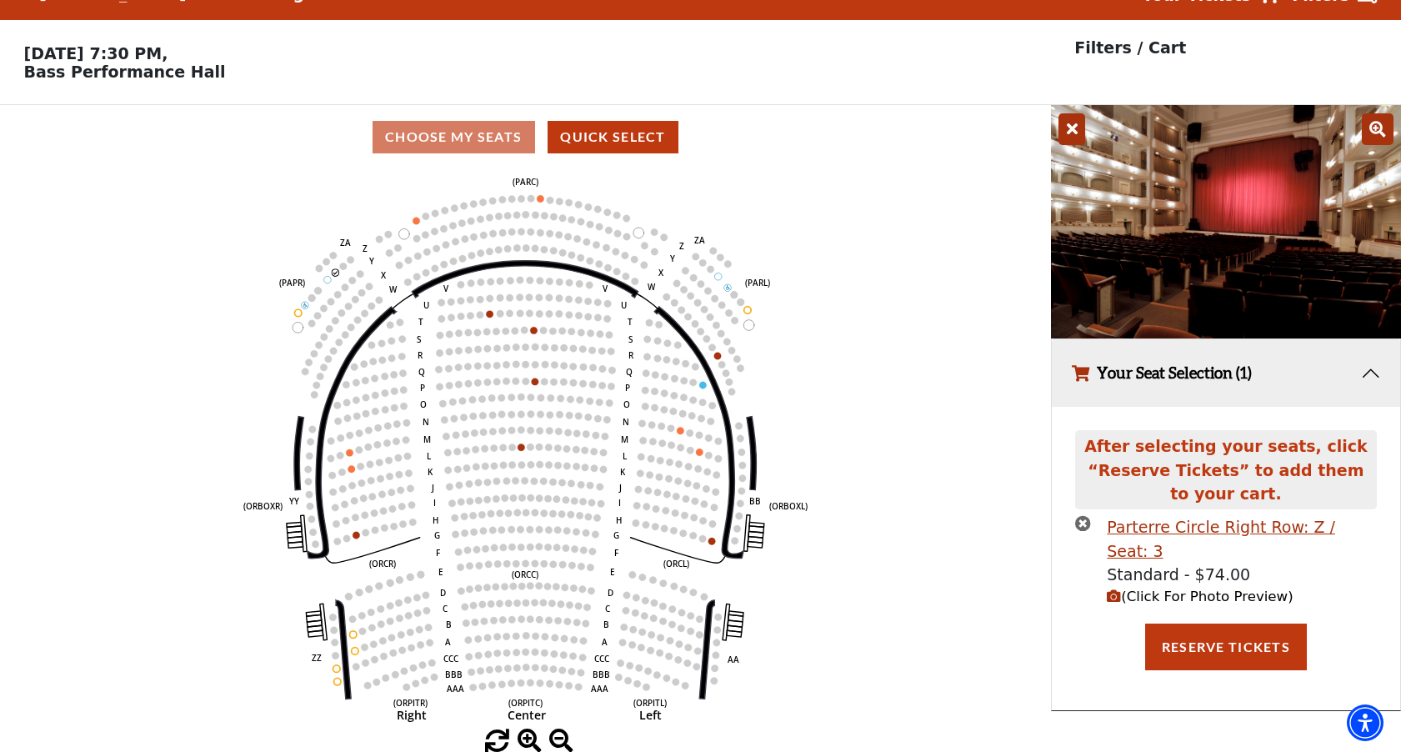
click at [1079, 522] on icon "times-circle" at bounding box center [1083, 523] width 16 height 16
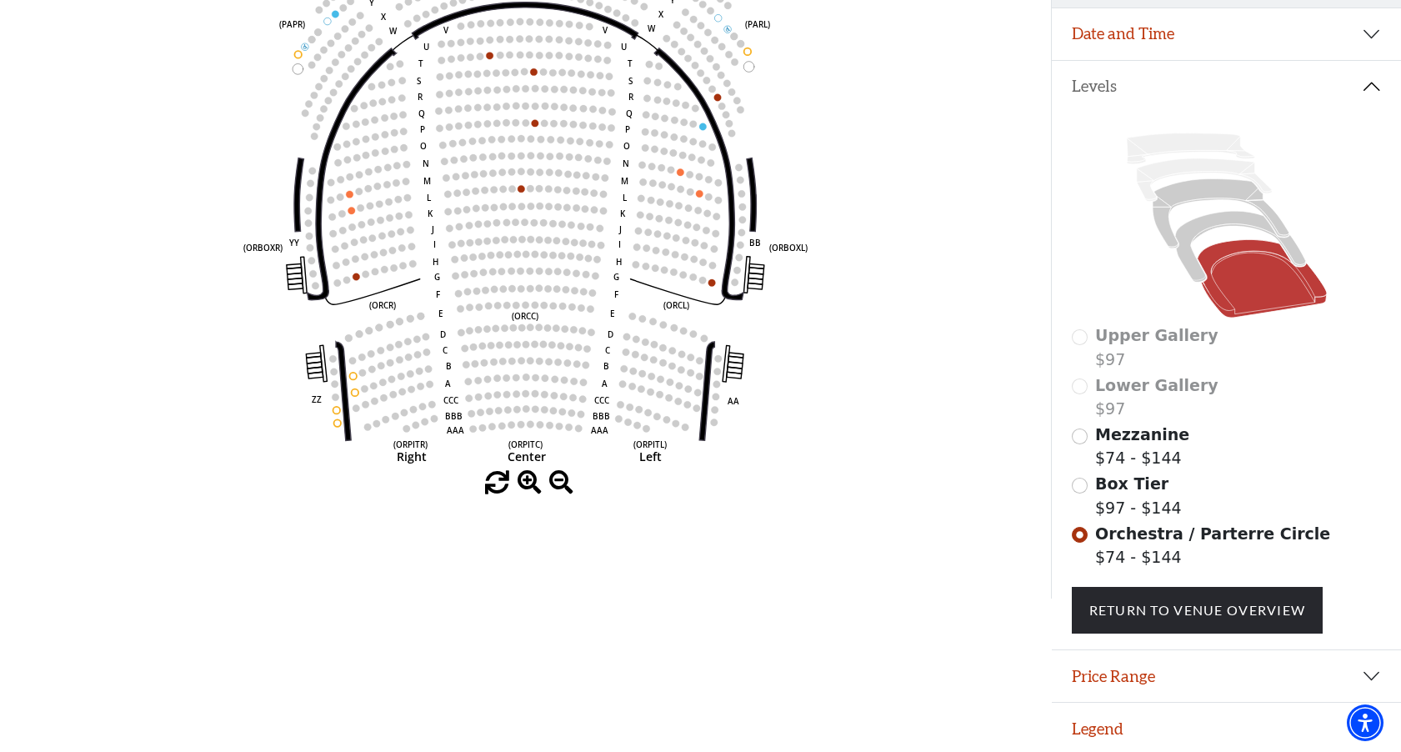
scroll to position [291, 0]
